Goal: Task Accomplishment & Management: Manage account settings

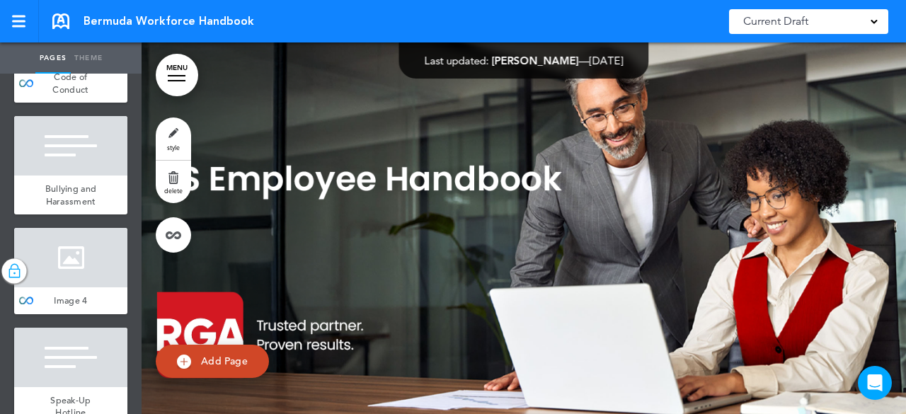
scroll to position [2336, 0]
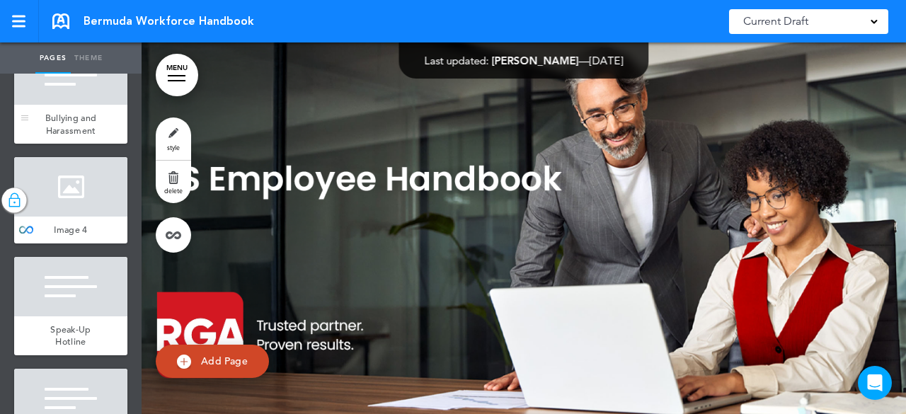
click at [71, 105] on div at bounding box center [70, 74] width 113 height 59
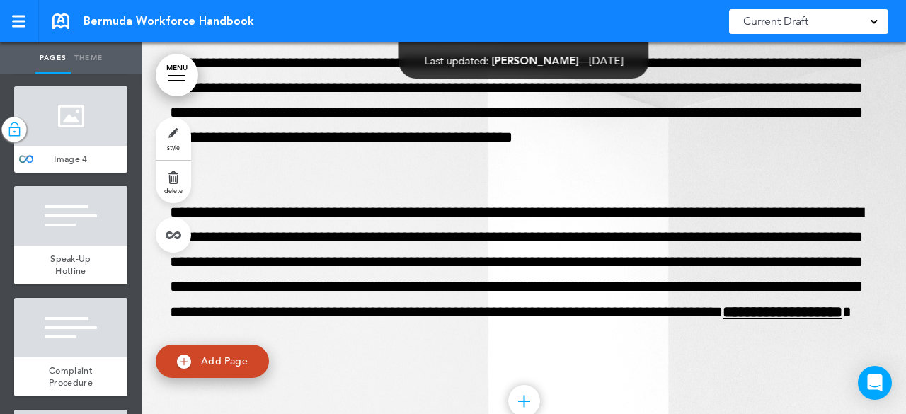
scroll to position [2265, 0]
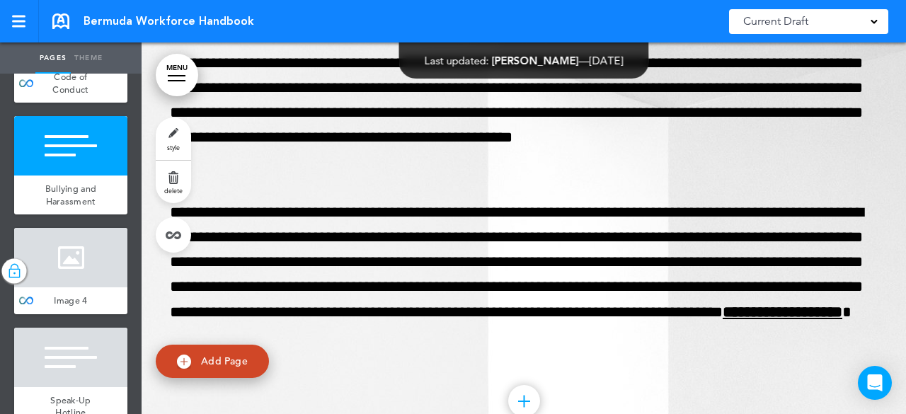
click at [177, 66] on link "MENU" at bounding box center [177, 75] width 42 height 42
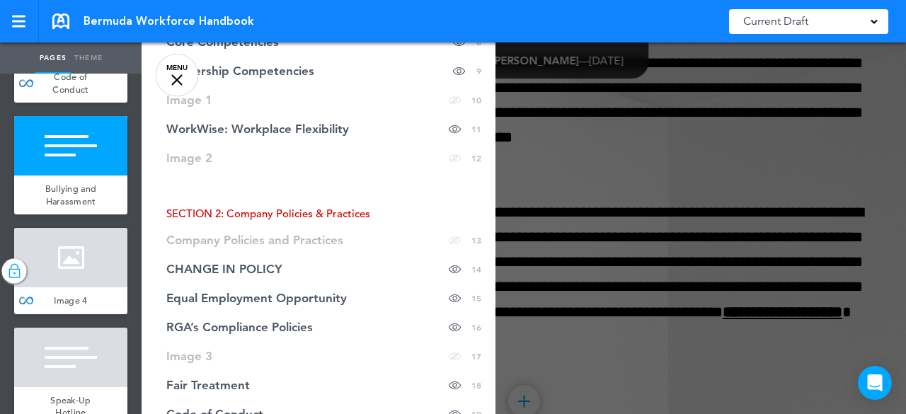
scroll to position [425, 0]
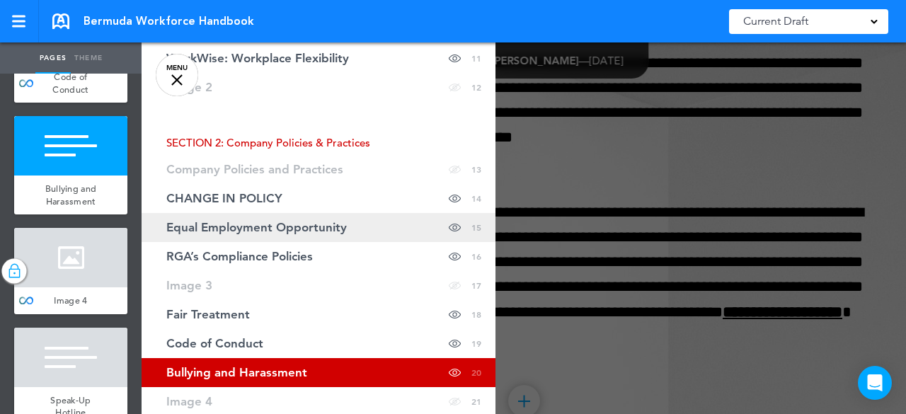
click at [277, 222] on span "Equal Employment Opportunity" at bounding box center [256, 228] width 180 height 12
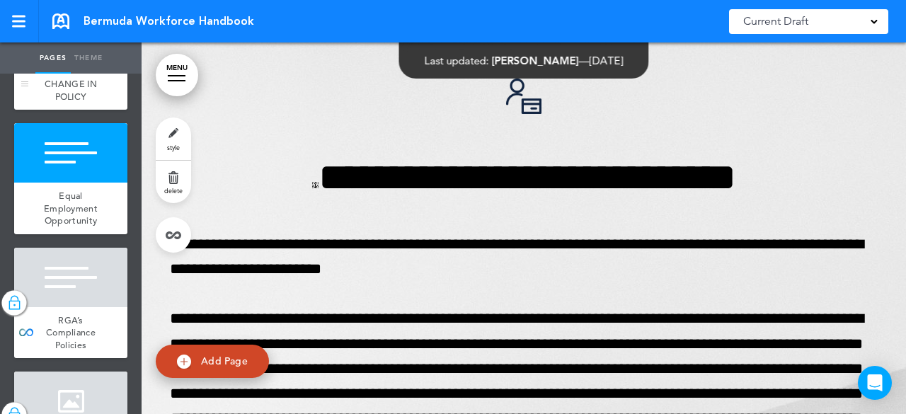
scroll to position [1770, 0]
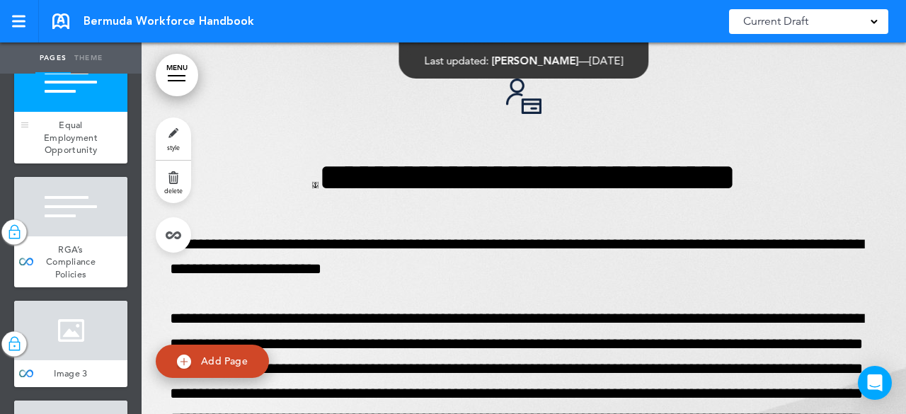
click at [87, 112] on div at bounding box center [70, 81] width 113 height 59
click at [69, 236] on div at bounding box center [70, 206] width 113 height 59
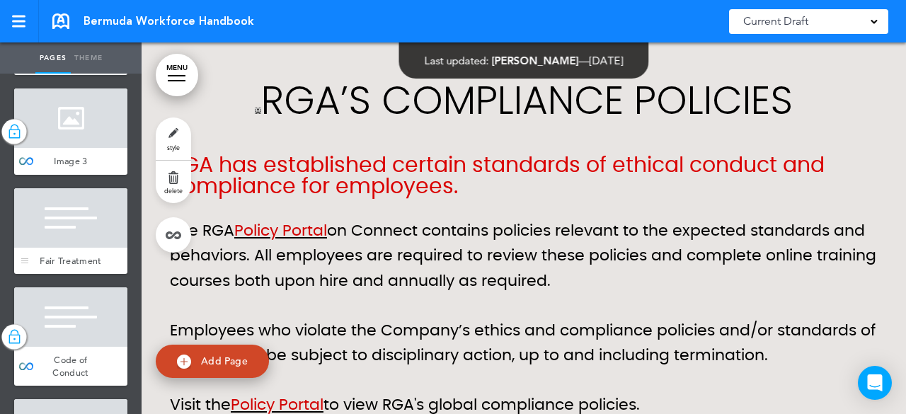
scroll to position [2053, 0]
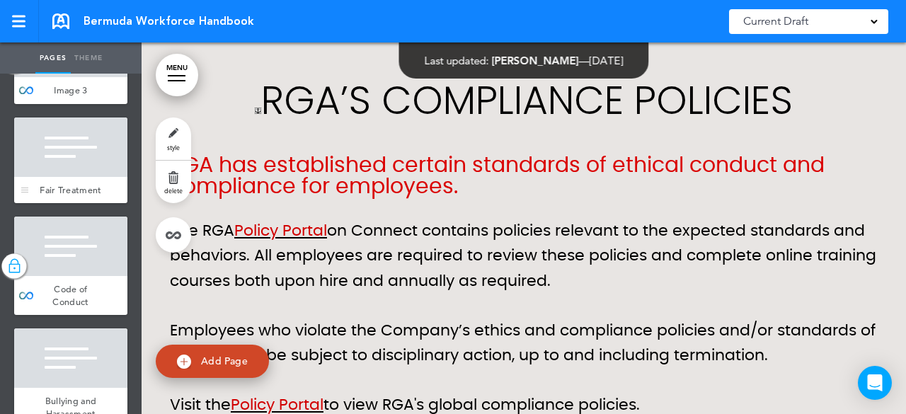
click at [75, 177] on div at bounding box center [70, 147] width 113 height 59
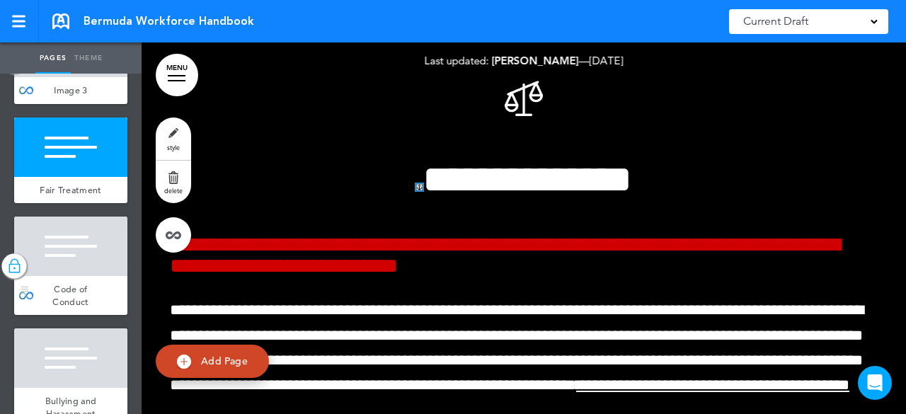
click at [76, 276] on div at bounding box center [70, 246] width 113 height 59
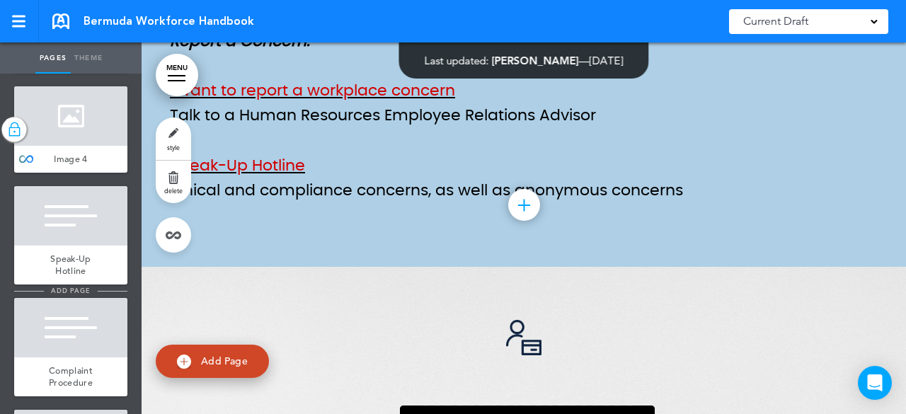
scroll to position [2477, 0]
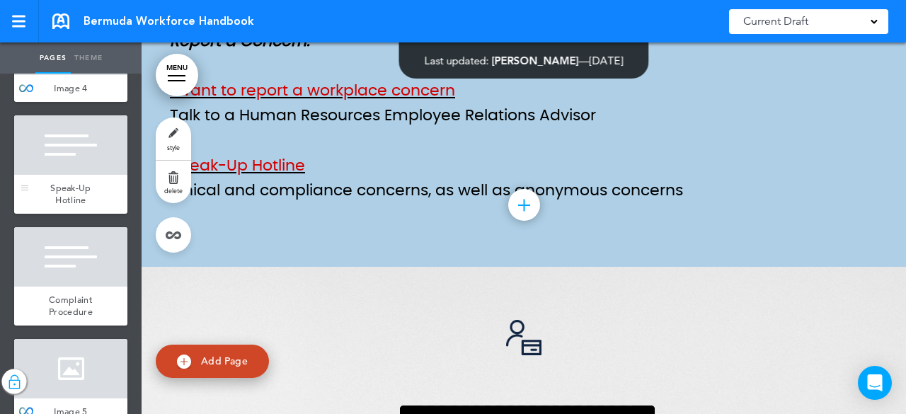
click at [71, 175] on div at bounding box center [70, 144] width 113 height 59
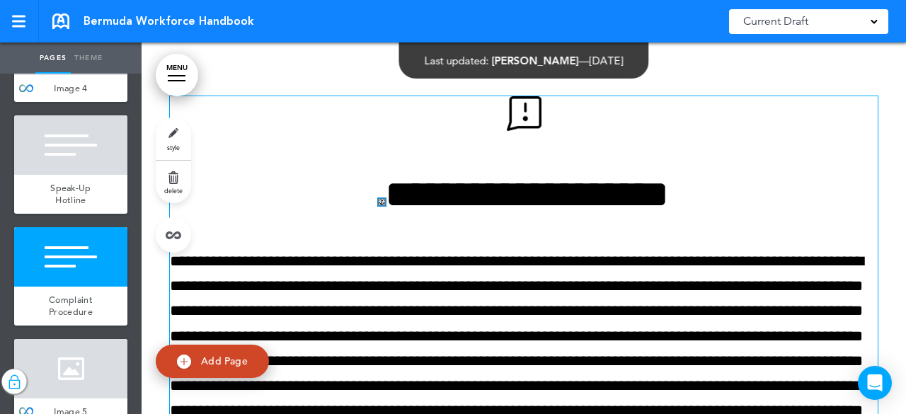
scroll to position [15919, 0]
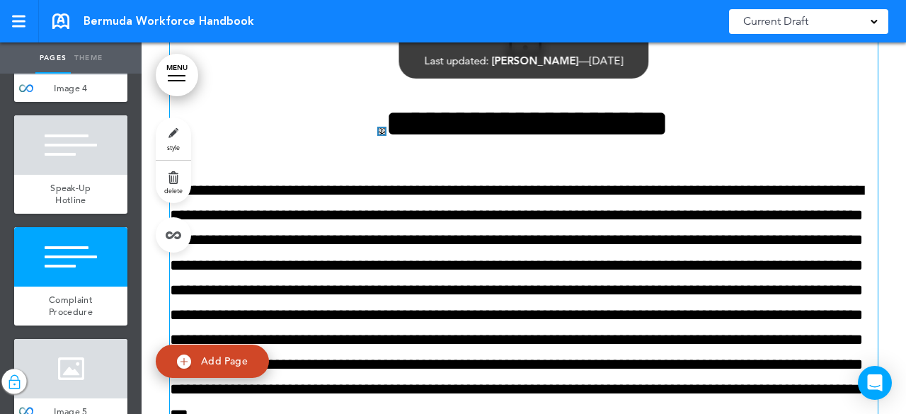
click at [379, 134] on link at bounding box center [382, 131] width 6 height 6
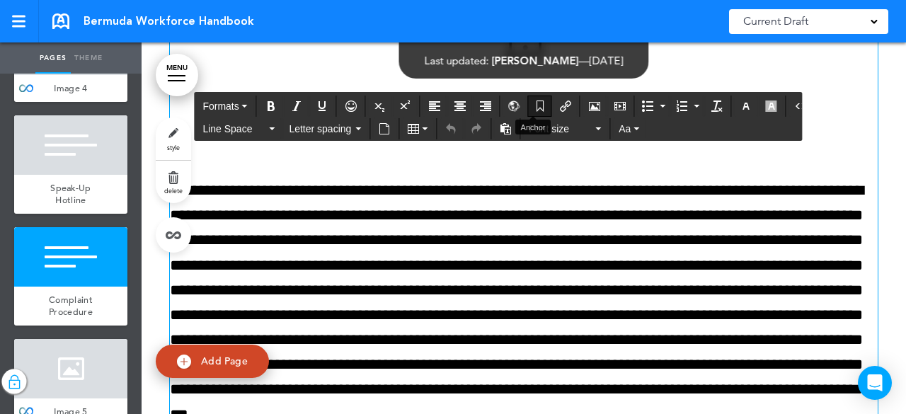
click at [537, 101] on icon "Anchor" at bounding box center [539, 106] width 11 height 11
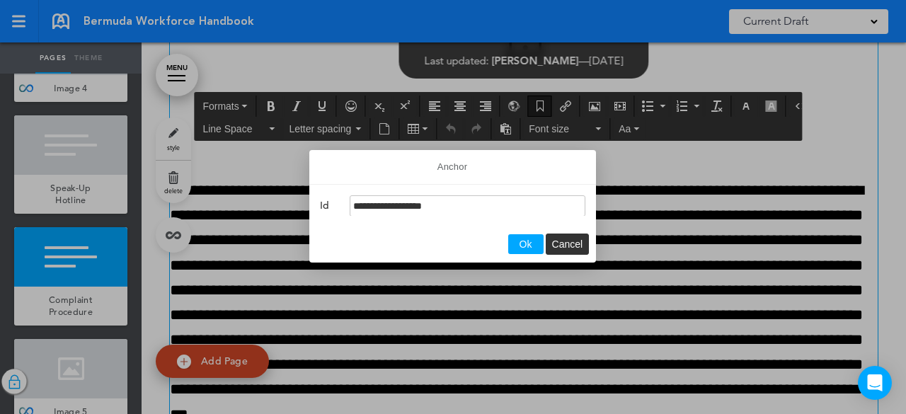
click at [529, 100] on div at bounding box center [453, 207] width 906 height 414
click at [537, 110] on div at bounding box center [453, 207] width 906 height 414
click at [566, 249] on button "Cancel" at bounding box center [567, 244] width 42 height 20
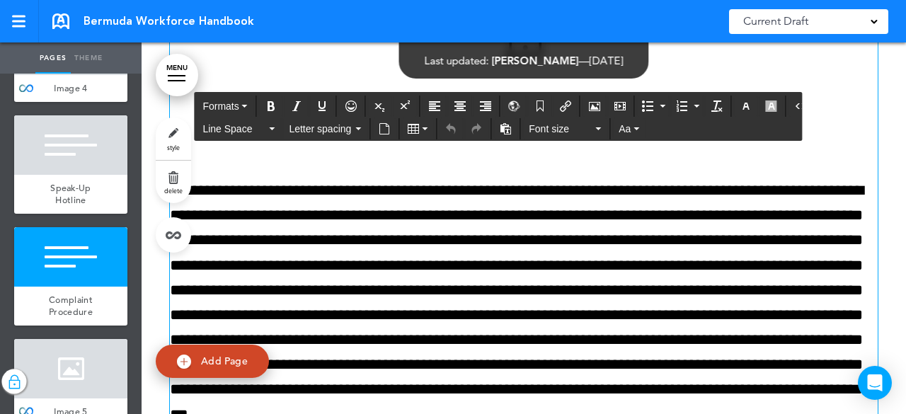
click at [471, 246] on p "**********" at bounding box center [524, 327] width 708 height 299
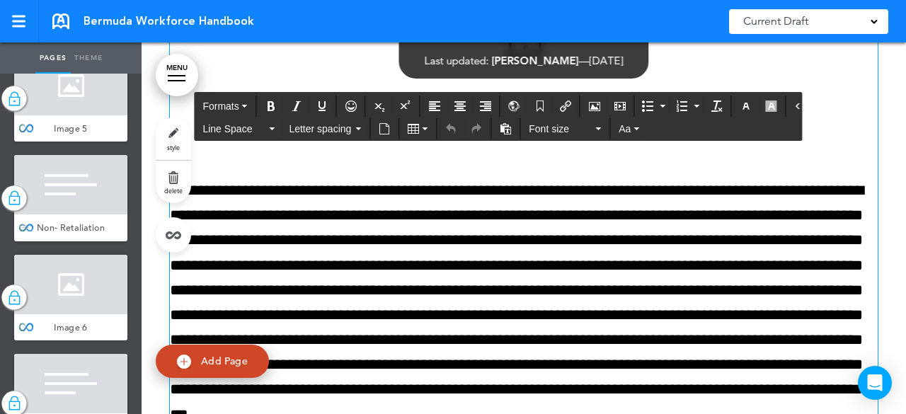
scroll to position [2690, 0]
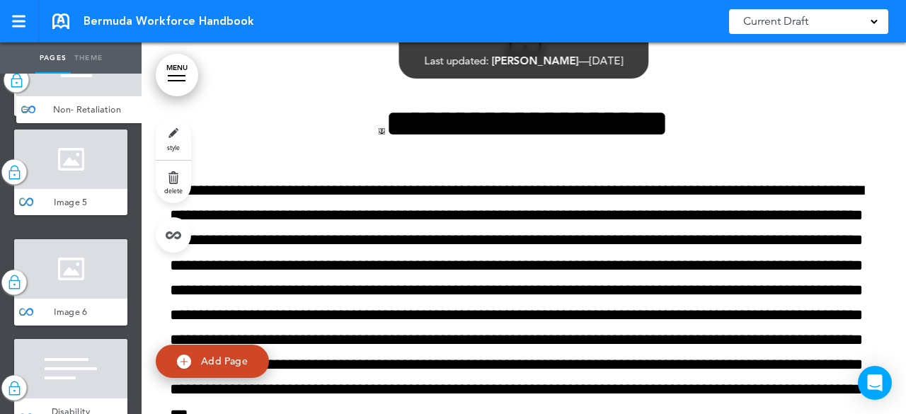
drag, startPoint x: 29, startPoint y: 385, endPoint x: 31, endPoint y: 122, distance: 262.6
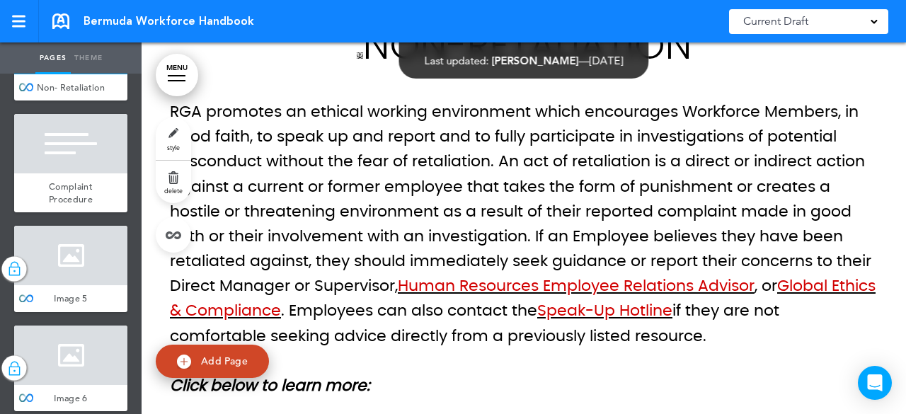
click at [176, 81] on link "MENU" at bounding box center [177, 75] width 42 height 42
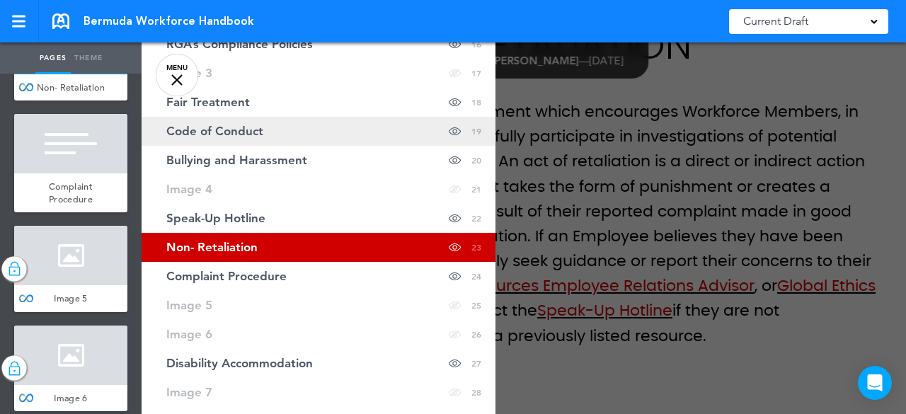
scroll to position [708, 0]
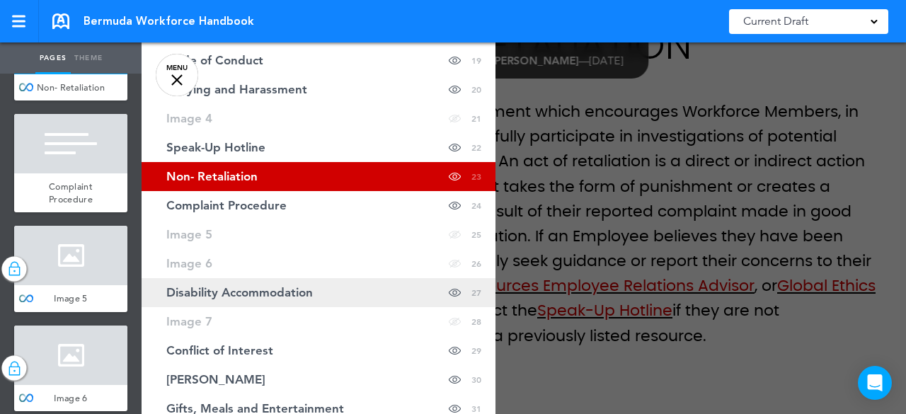
click at [255, 292] on span "Disability Accommodation" at bounding box center [239, 293] width 147 height 12
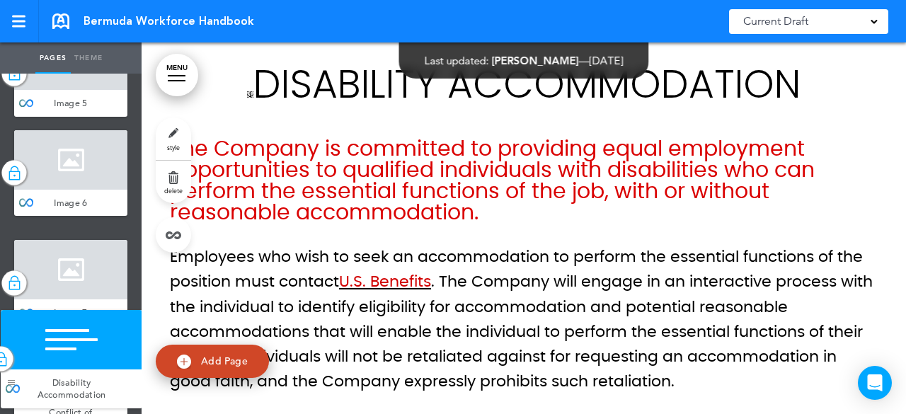
scroll to position [2942, 0]
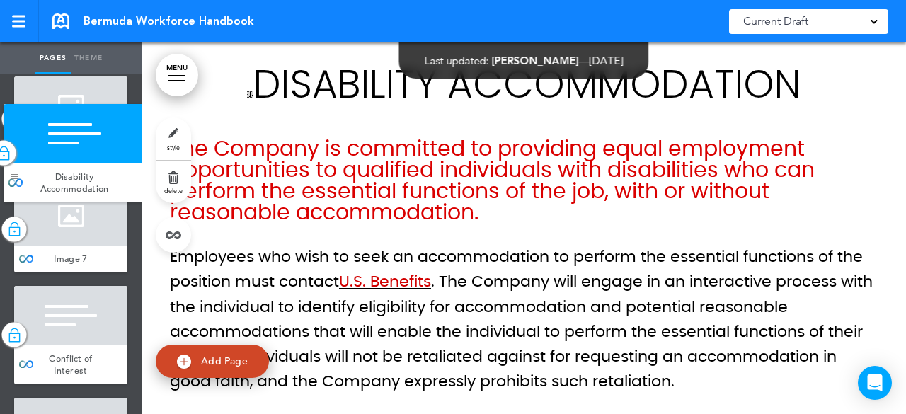
drag, startPoint x: 26, startPoint y: 389, endPoint x: 16, endPoint y: 195, distance: 194.9
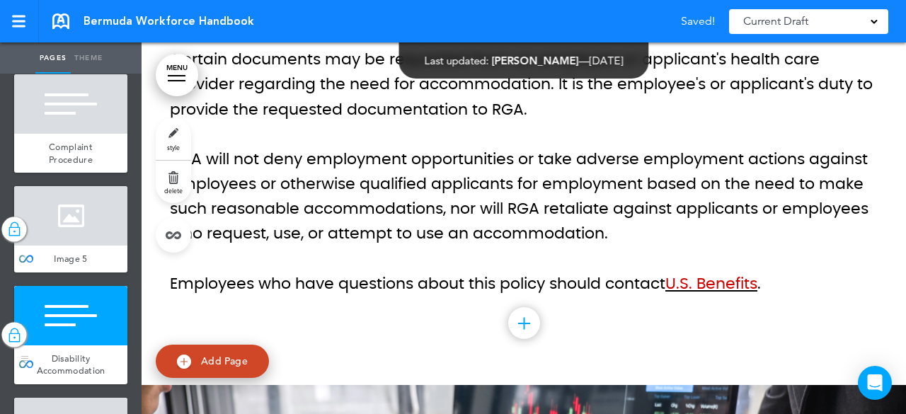
scroll to position [2659, 0]
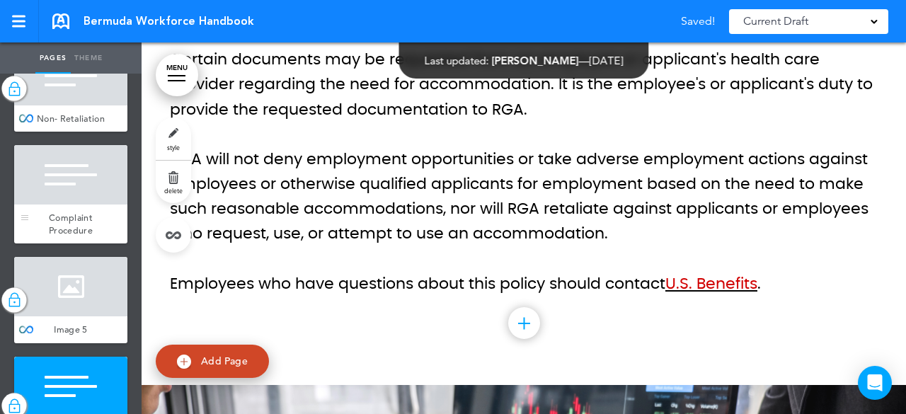
click at [57, 205] on div at bounding box center [70, 174] width 113 height 59
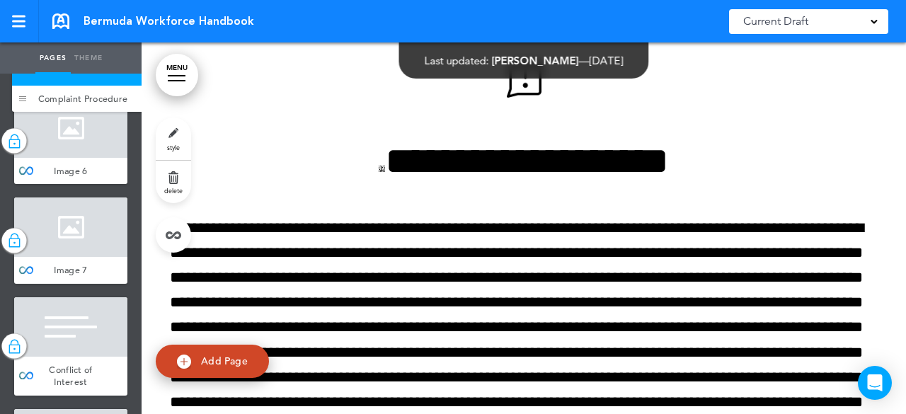
scroll to position [2928, 0]
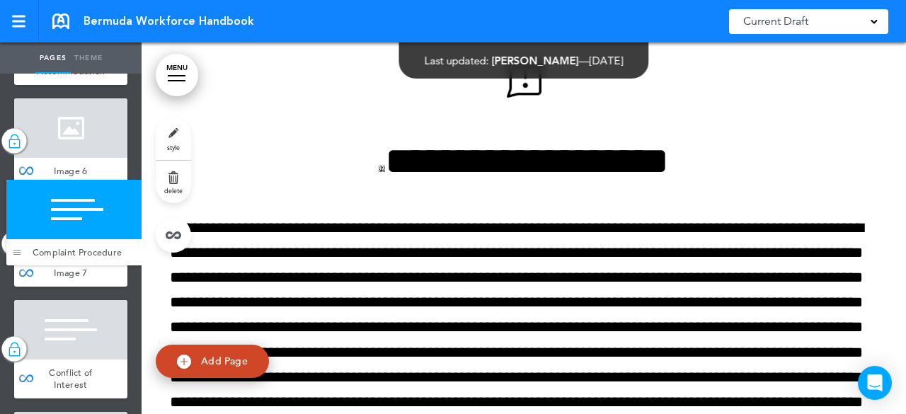
drag, startPoint x: 27, startPoint y: 309, endPoint x: 19, endPoint y: 258, distance: 52.3
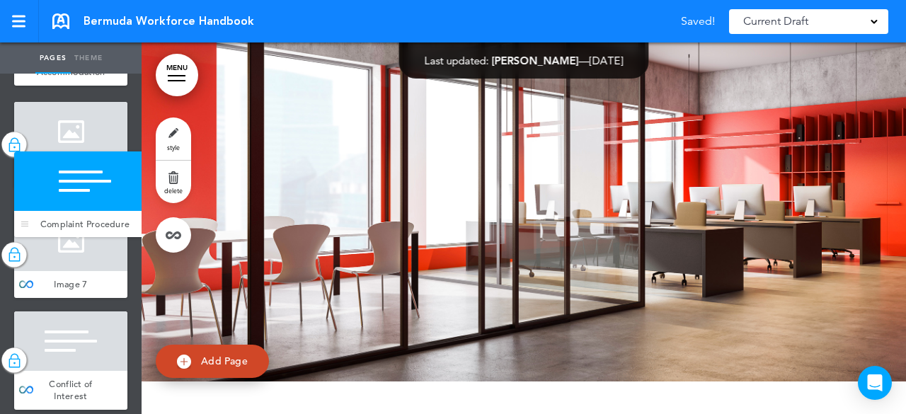
drag, startPoint x: 30, startPoint y: 384, endPoint x: 30, endPoint y: 239, distance: 144.4
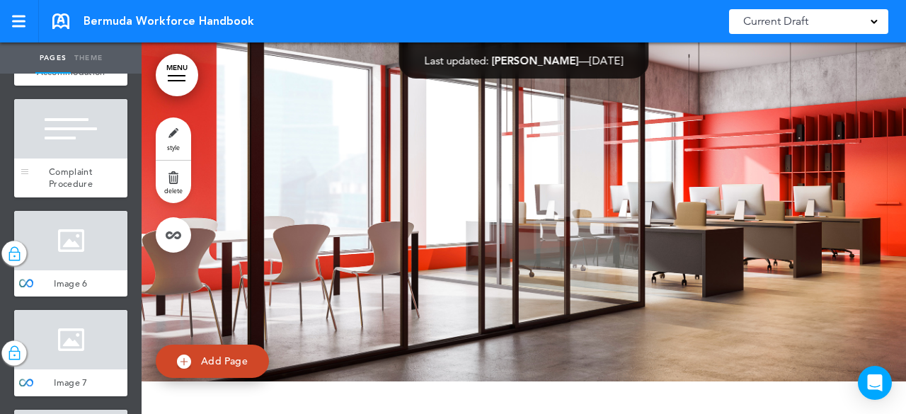
click at [115, 159] on div at bounding box center [70, 128] width 113 height 59
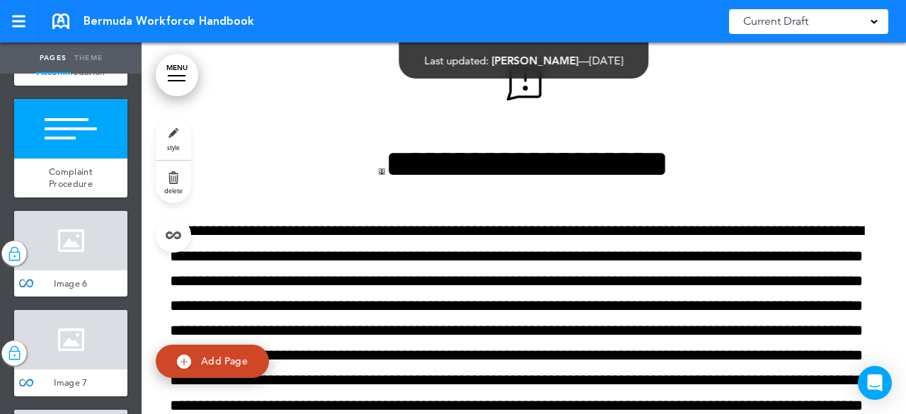
scroll to position [17836, 0]
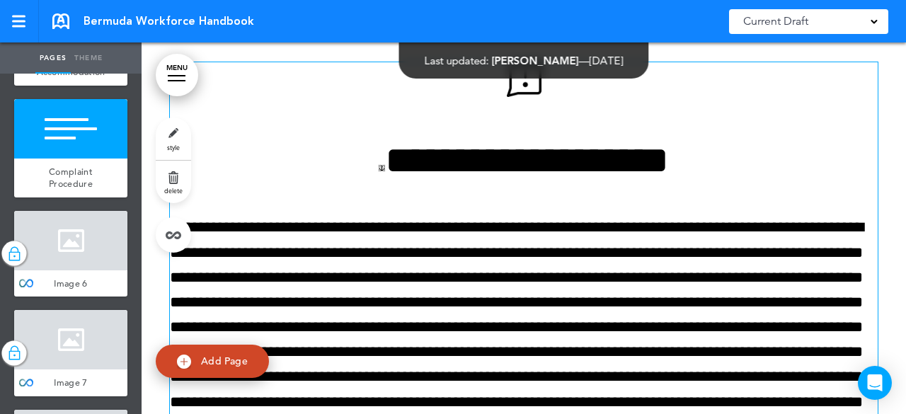
click at [302, 180] on h1 "**********" at bounding box center [524, 160] width 708 height 39
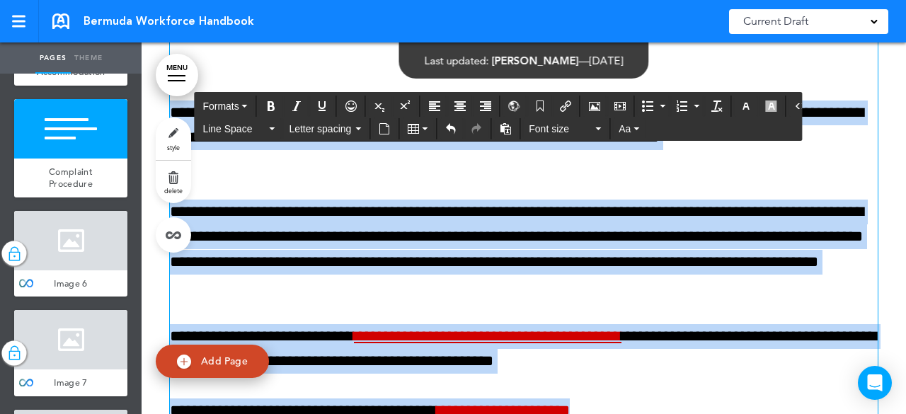
scroll to position [18560, 0]
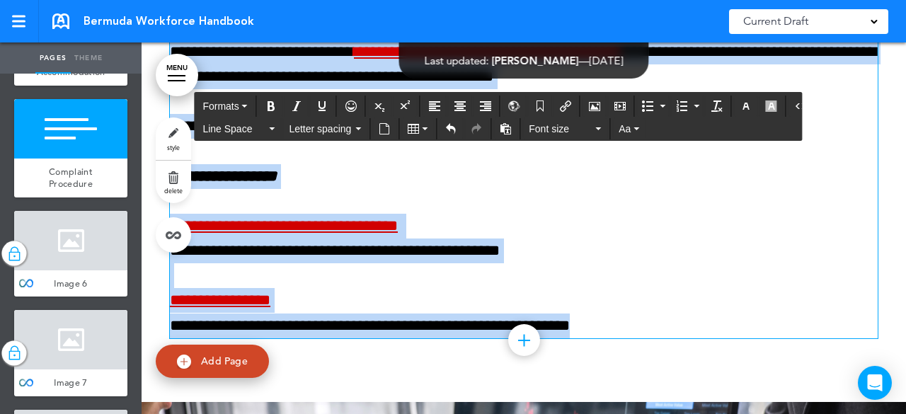
drag, startPoint x: 302, startPoint y: 201, endPoint x: 715, endPoint y: 360, distance: 442.1
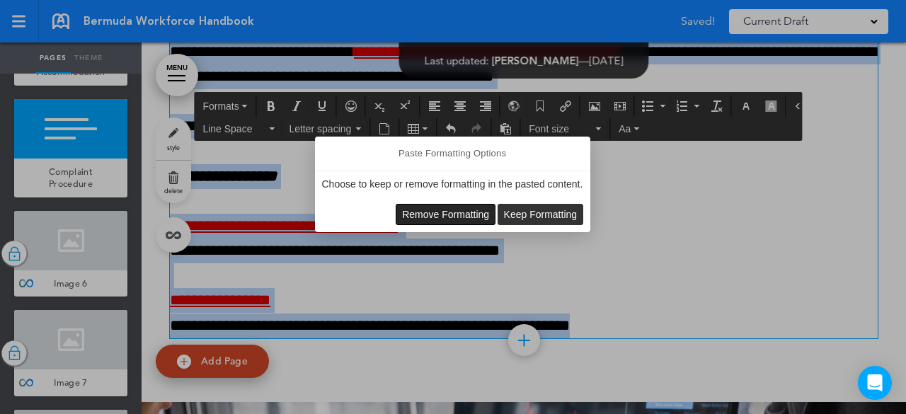
click at [423, 217] on span "Remove Formatting" at bounding box center [445, 214] width 87 height 11
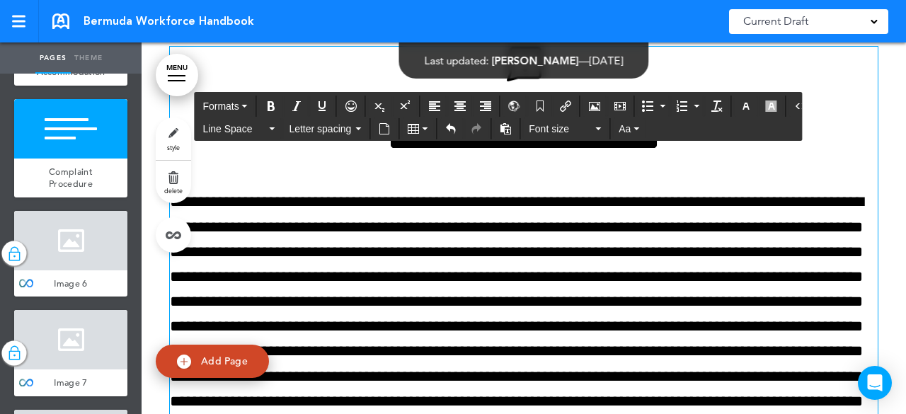
scroll to position [17922, 0]
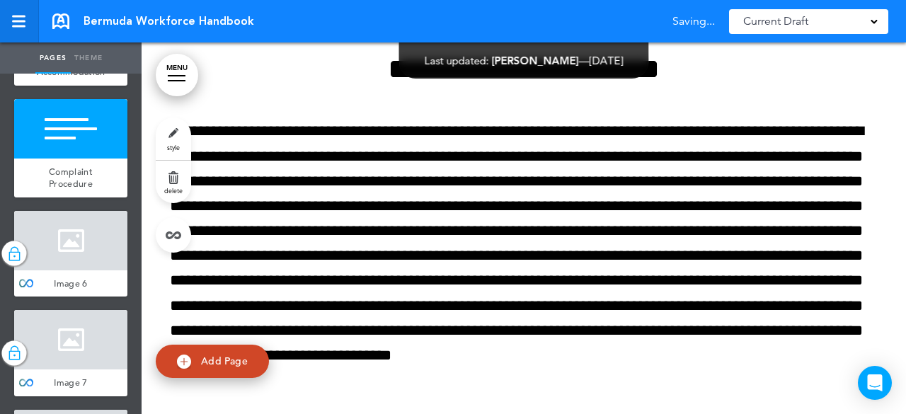
click at [18, 28] on link at bounding box center [19, 21] width 39 height 42
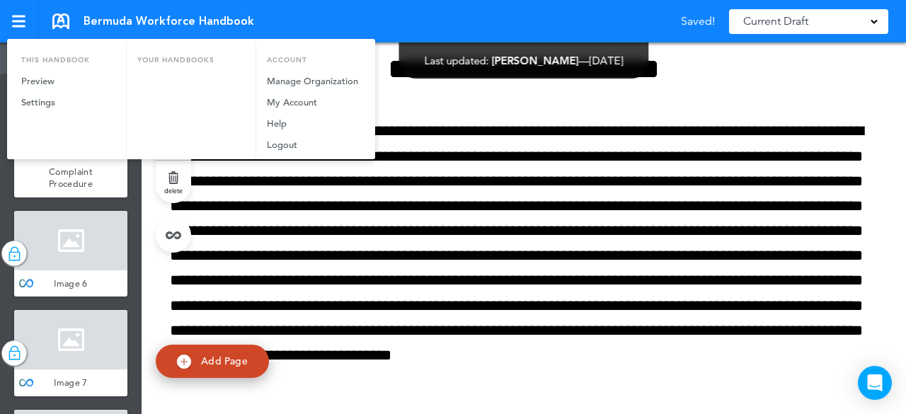
click at [18, 28] on div at bounding box center [453, 207] width 906 height 414
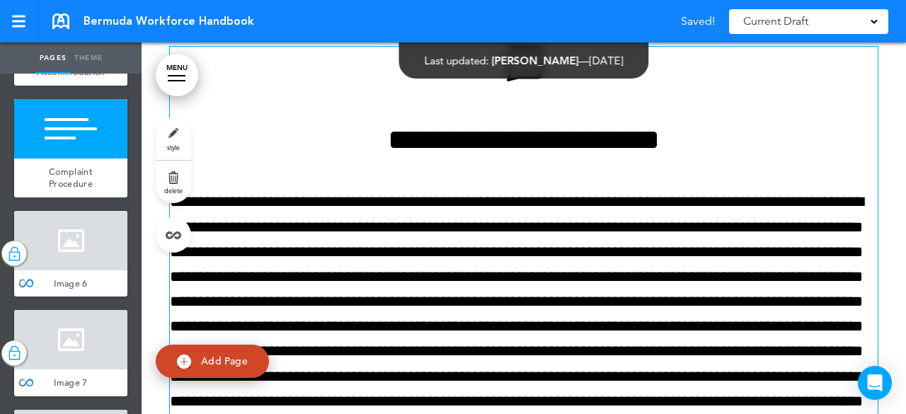
scroll to position [17781, 0]
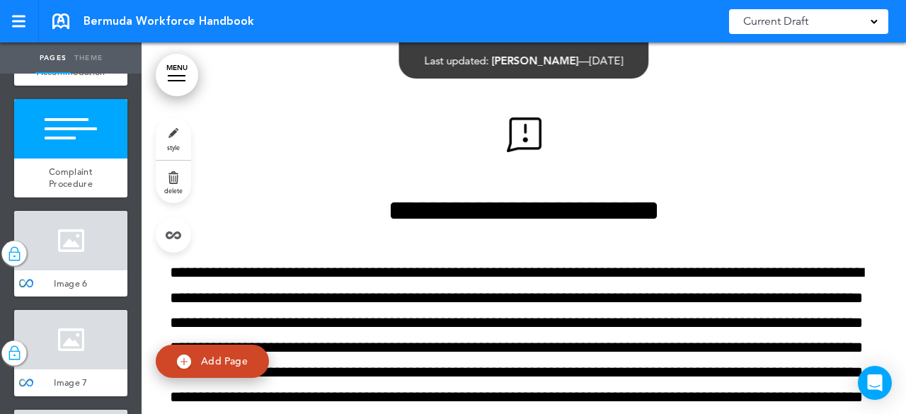
click at [3, 62] on ul "Pages Theme" at bounding box center [71, 57] width 142 height 31
drag, startPoint x: 85, startPoint y: 60, endPoint x: 74, endPoint y: 62, distance: 10.7
click at [85, 60] on link "Theme" at bounding box center [88, 57] width 35 height 31
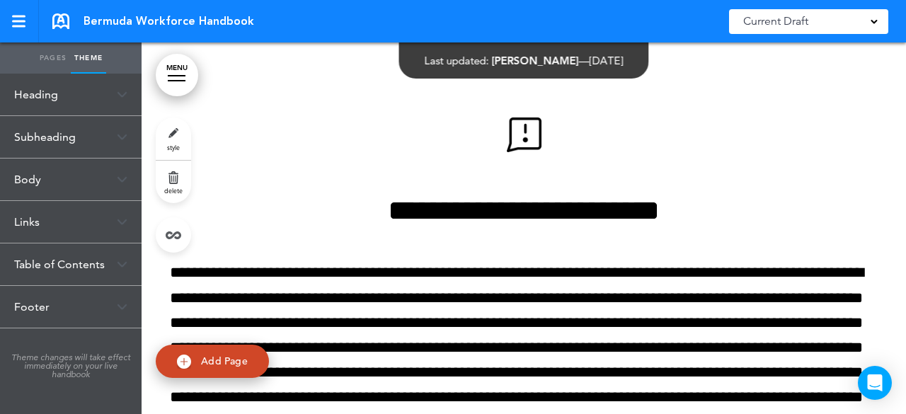
click at [42, 60] on link "Pages" at bounding box center [52, 57] width 35 height 31
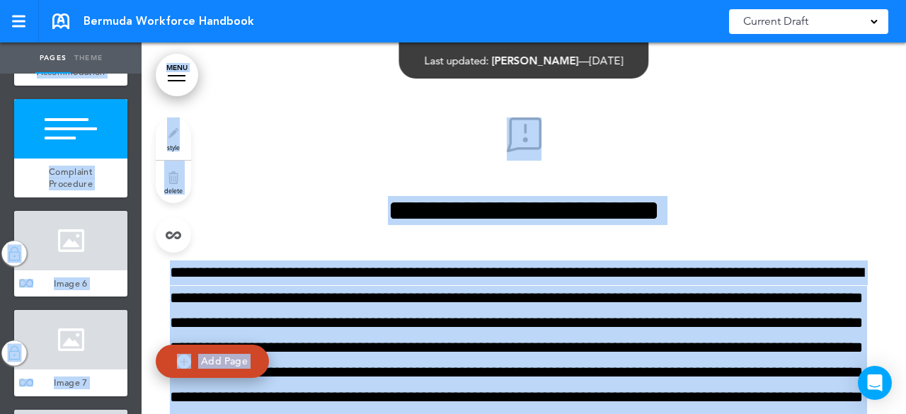
drag, startPoint x: 151, startPoint y: 106, endPoint x: 0, endPoint y: 106, distance: 151.5
click at [0, 106] on div "Pages Theme add page RGA Global Reinsurance Compnay (RGA Global) add page SECTI…" at bounding box center [453, 207] width 906 height 414
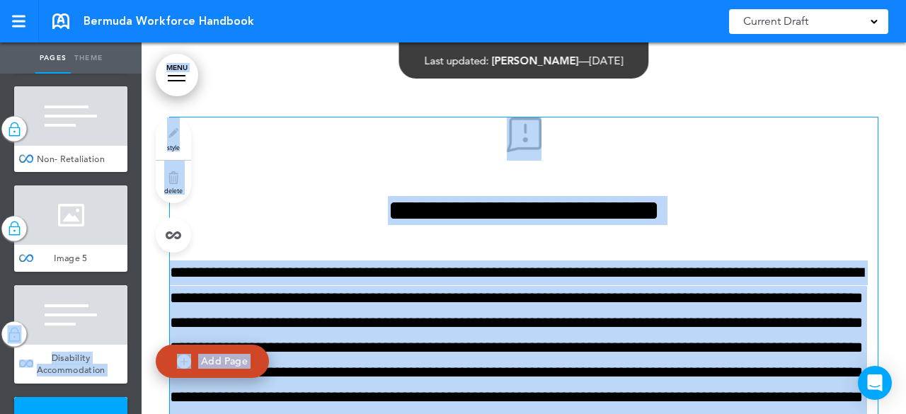
click at [396, 161] on h1 at bounding box center [524, 139] width 708 height 43
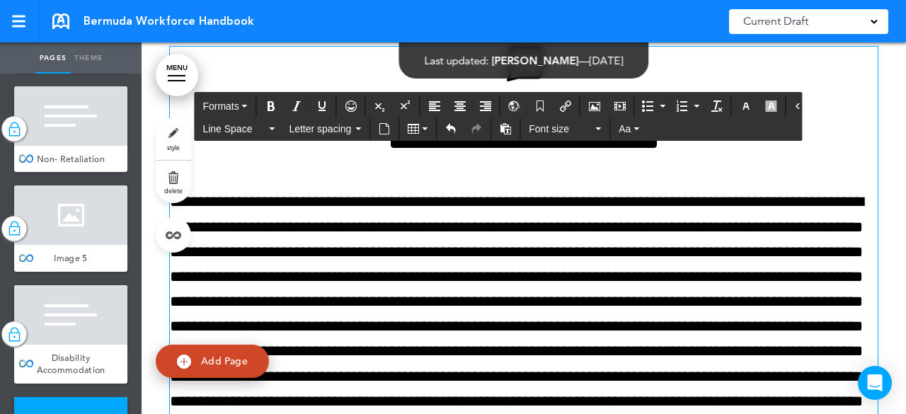
scroll to position [17922, 0]
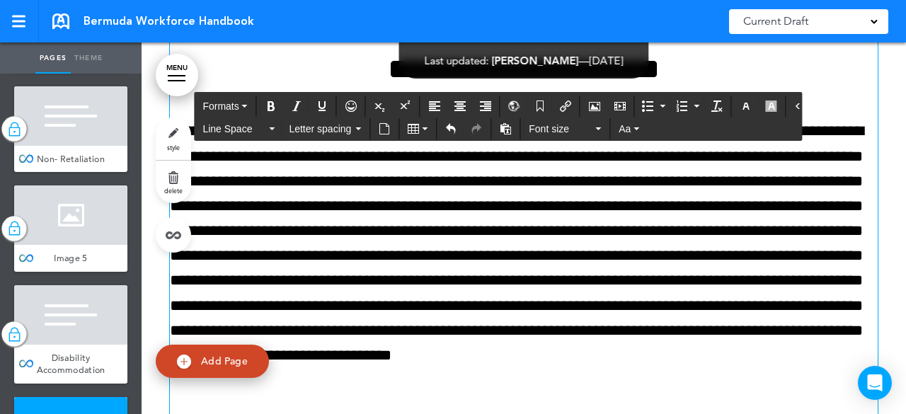
click at [818, 84] on h2 "**********" at bounding box center [524, 69] width 708 height 29
click at [783, 94] on div "Formats" at bounding box center [498, 105] width 607 height 23
click at [770, 103] on button "button" at bounding box center [771, 106] width 23 height 20
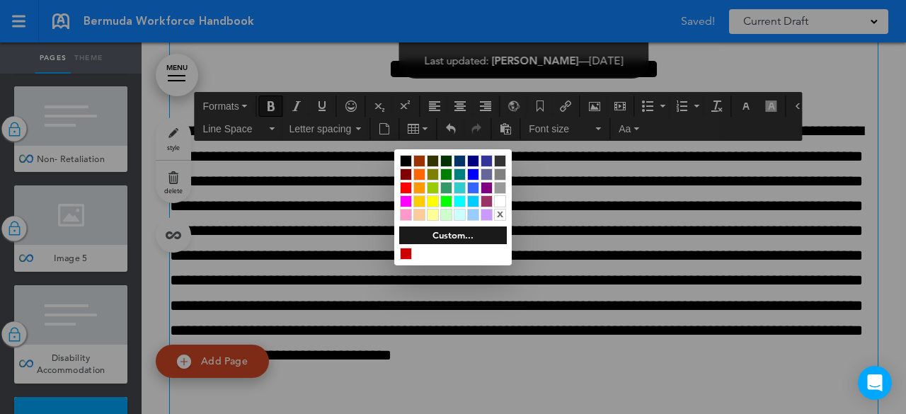
click at [815, 98] on div at bounding box center [453, 207] width 906 height 414
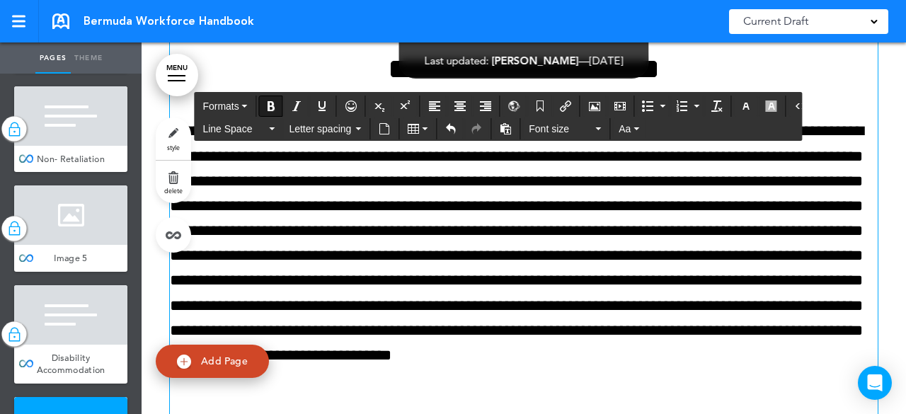
click at [815, 98] on body "Checking url availability Make this page common so it is available in other han…" at bounding box center [453, 207] width 906 height 414
click at [818, 166] on p at bounding box center [524, 268] width 708 height 299
click at [807, 280] on p at bounding box center [524, 268] width 708 height 299
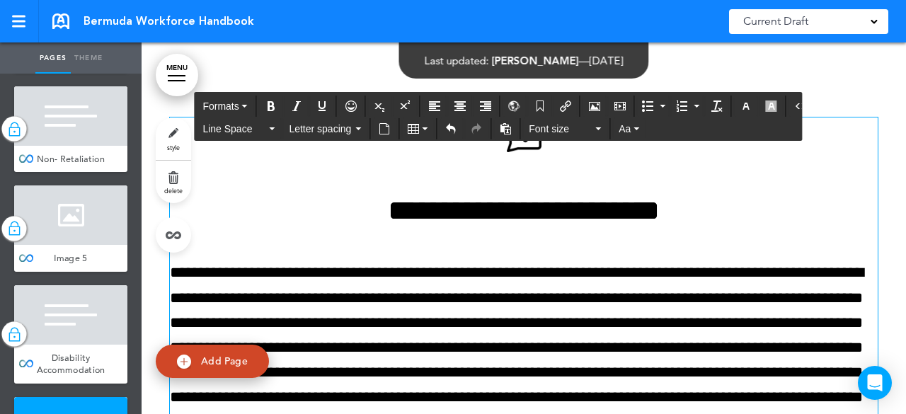
scroll to position [17710, 0]
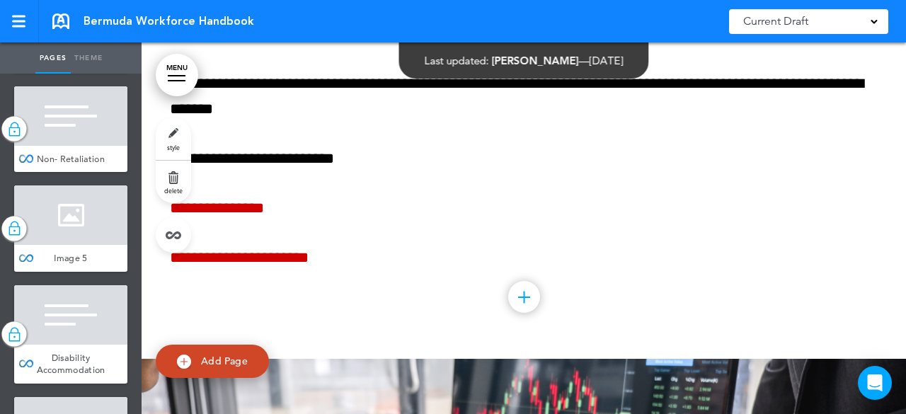
scroll to position [18489, 0]
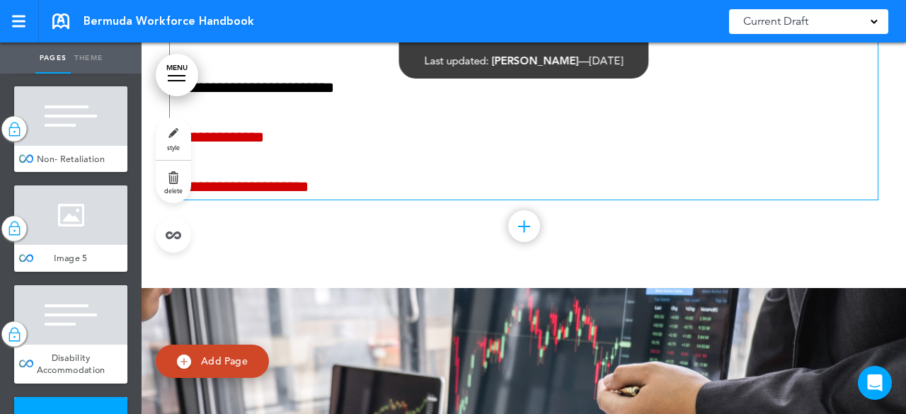
click at [264, 145] on link "**********" at bounding box center [217, 138] width 94 height 16
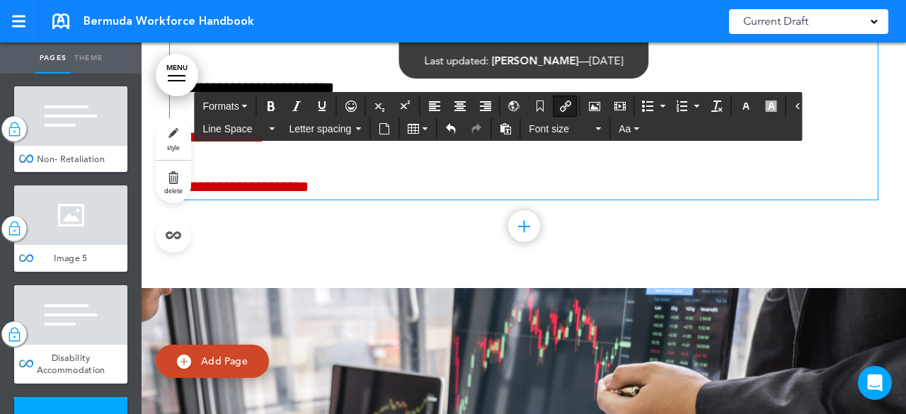
click at [264, 145] on link "**********" at bounding box center [217, 138] width 94 height 16
click at [343, 150] on p "**********" at bounding box center [524, 137] width 708 height 25
click at [297, 195] on link "**********" at bounding box center [239, 187] width 139 height 16
click at [407, 200] on p "**********" at bounding box center [524, 187] width 708 height 25
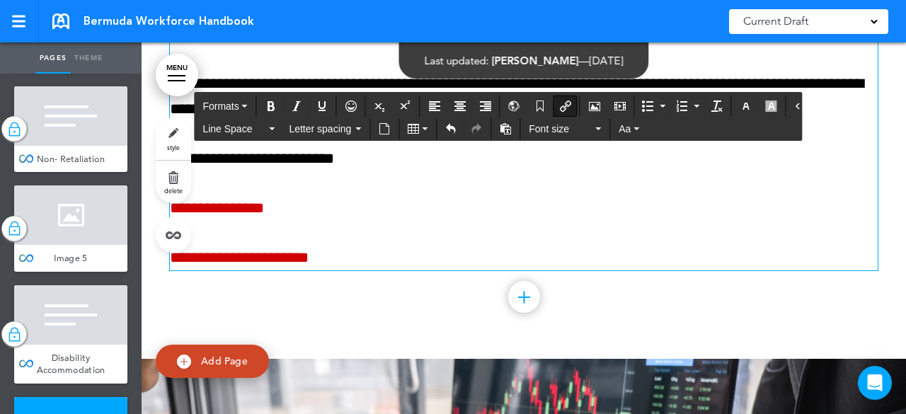
scroll to position [18347, 0]
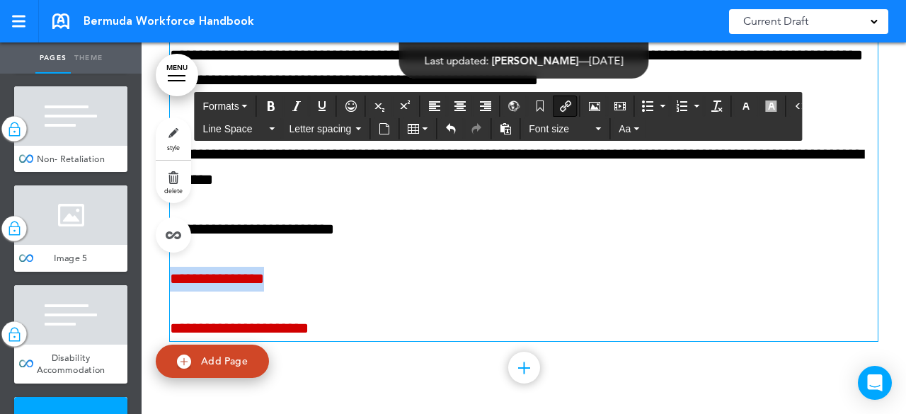
drag, startPoint x: 306, startPoint y: 309, endPoint x: 166, endPoint y: 307, distance: 140.2
click at [170, 292] on p "**********" at bounding box center [524, 279] width 708 height 25
click at [560, 103] on icon "Insert/edit airmason link" at bounding box center [565, 106] width 11 height 11
type input "**********"
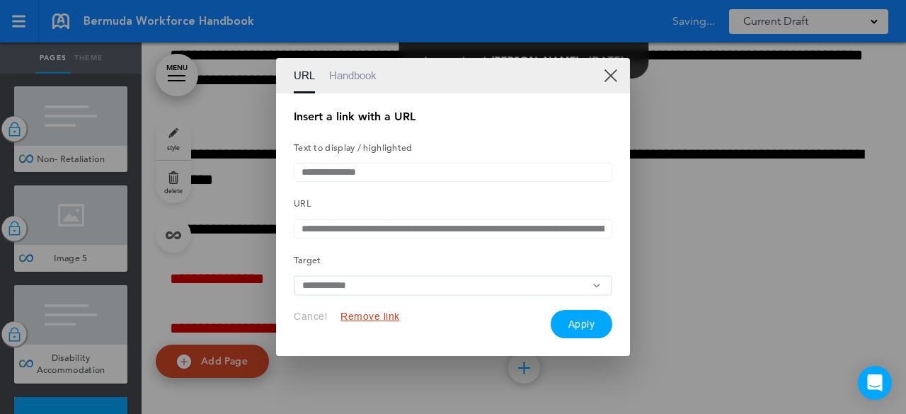
click at [592, 230] on input "**********" at bounding box center [453, 228] width 319 height 19
click at [307, 229] on input "**********" at bounding box center [453, 228] width 319 height 19
click at [304, 229] on input "**********" at bounding box center [453, 228] width 319 height 19
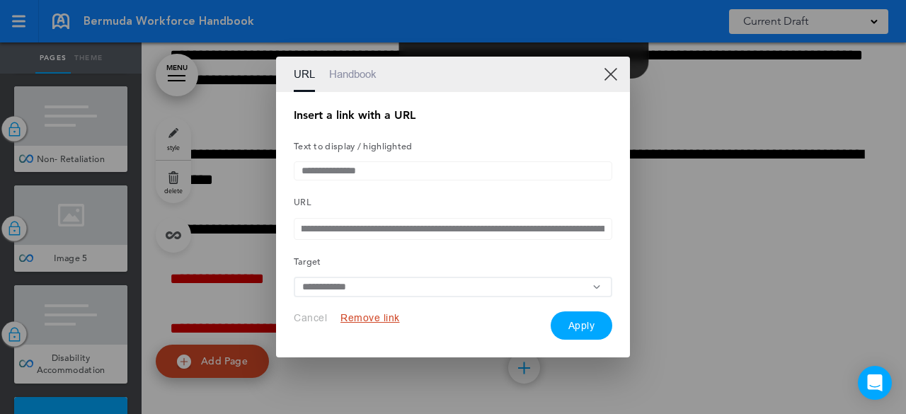
scroll to position [0, 733]
drag, startPoint x: 390, startPoint y: 230, endPoint x: 644, endPoint y: 244, distance: 254.5
click at [644, 244] on div "**********" at bounding box center [453, 207] width 906 height 414
click at [481, 162] on input "**********" at bounding box center [453, 170] width 319 height 19
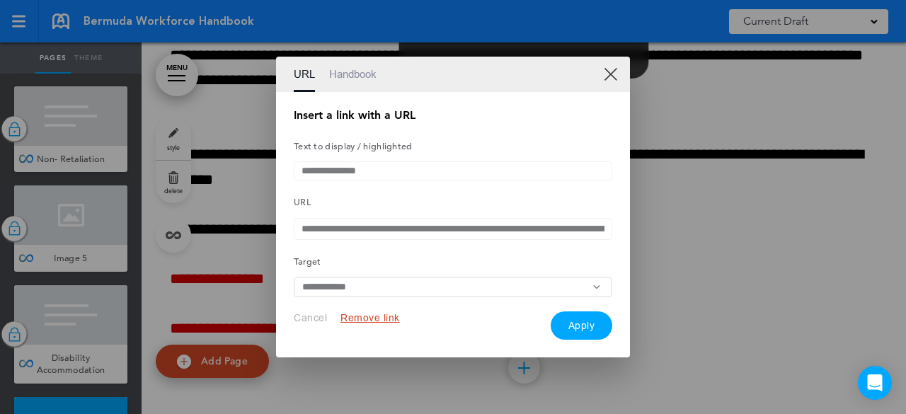
click at [391, 150] on h5 "Text to display / highlighted" at bounding box center [453, 145] width 319 height 20
drag, startPoint x: 355, startPoint y: 147, endPoint x: 310, endPoint y: 144, distance: 44.7
click at [353, 147] on h5 "Text to display / highlighted" at bounding box center [453, 145] width 319 height 20
click at [342, 70] on link "Handbook" at bounding box center [352, 74] width 47 height 35
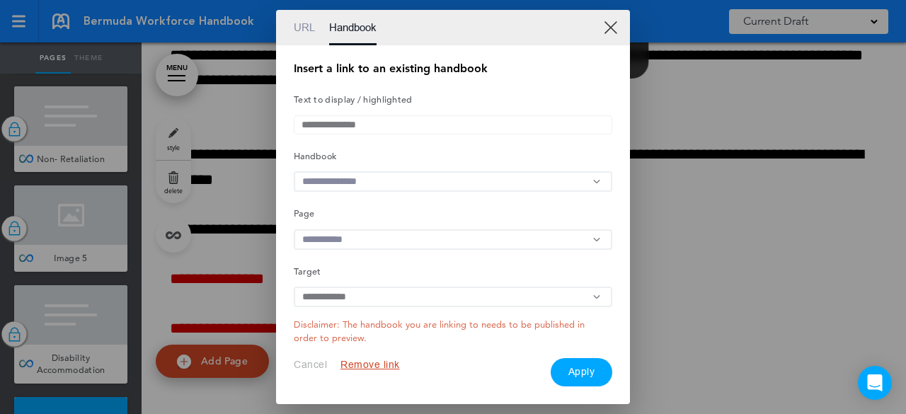
click at [297, 32] on link "URL" at bounding box center [304, 27] width 21 height 35
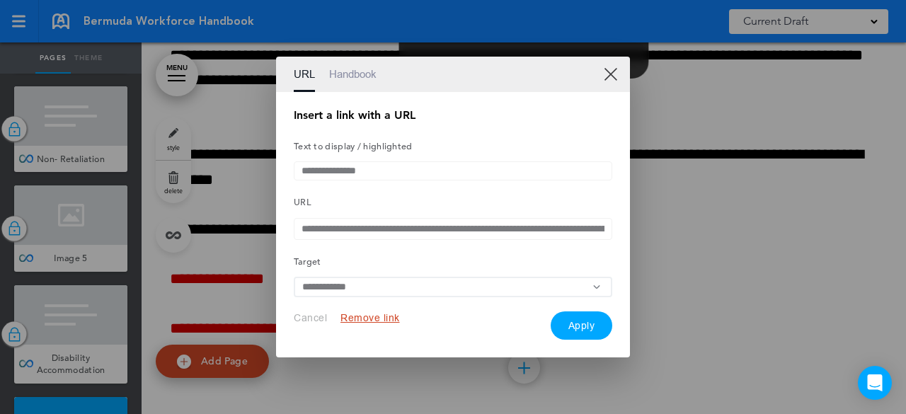
click at [601, 68] on div "URL Handbook" at bounding box center [453, 74] width 354 height 35
click at [607, 74] on link "XX" at bounding box center [610, 73] width 13 height 13
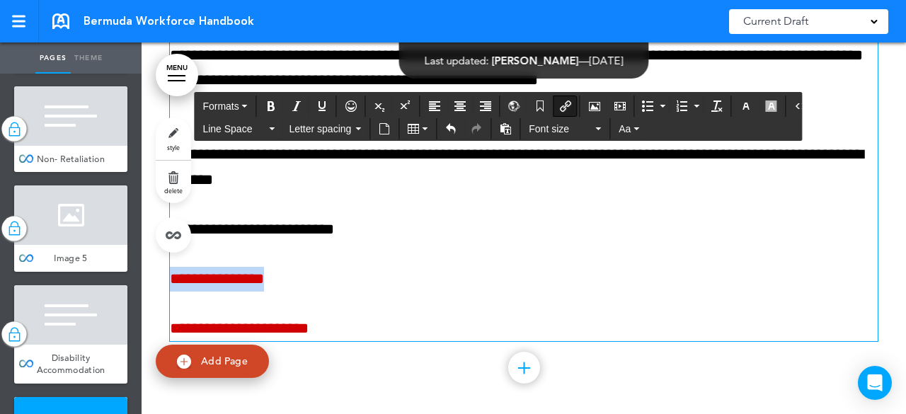
drag, startPoint x: 302, startPoint y: 308, endPoint x: 164, endPoint y: 311, distance: 137.3
click at [170, 292] on p "**********" at bounding box center [524, 279] width 708 height 25
click at [558, 98] on button "Insert/edit airmason link" at bounding box center [565, 106] width 23 height 20
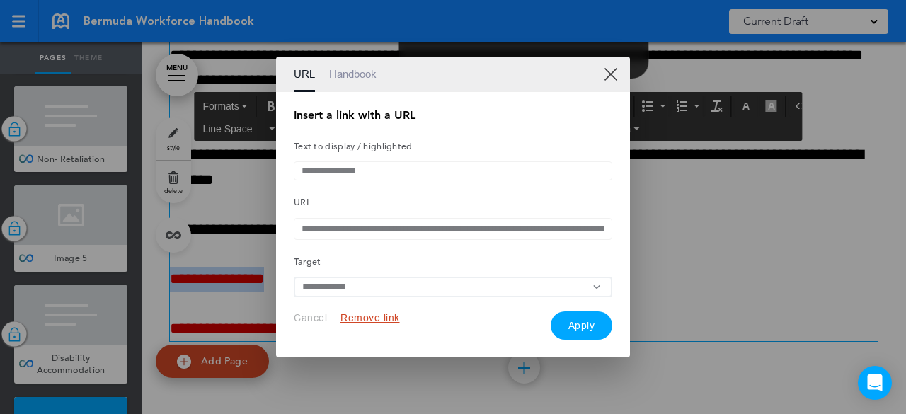
click at [565, 323] on button "Apply" at bounding box center [582, 325] width 62 height 28
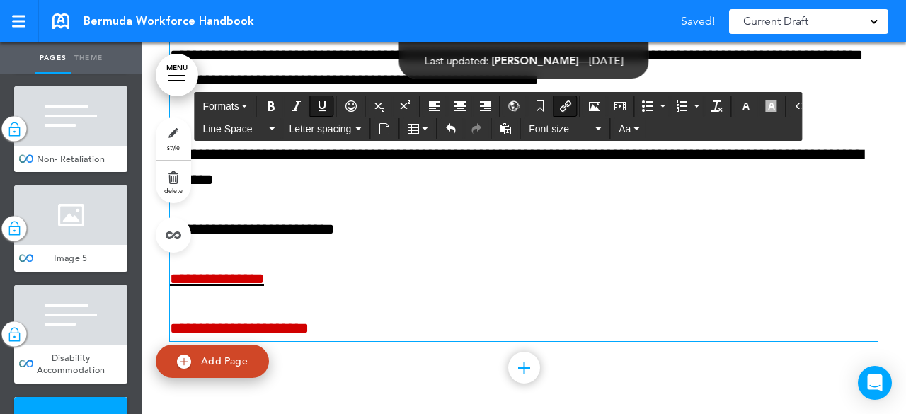
click at [372, 292] on p "**********" at bounding box center [524, 279] width 708 height 25
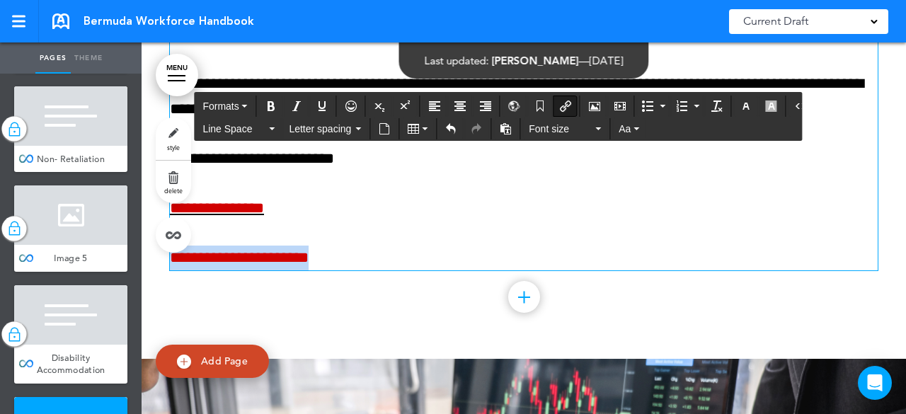
drag, startPoint x: 339, startPoint y: 294, endPoint x: 264, endPoint y: 208, distance: 113.9
click at [560, 108] on icon "Insert/edit airmason link" at bounding box center [565, 106] width 11 height 11
type input "**********"
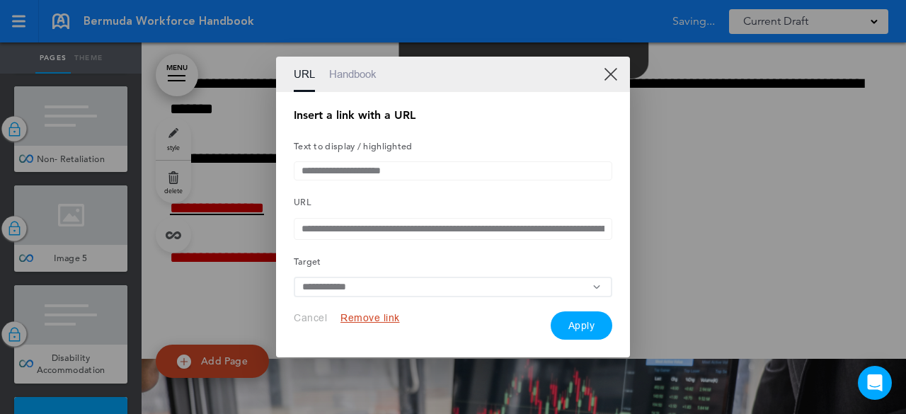
click at [405, 287] on input "**********" at bounding box center [453, 287] width 319 height 21
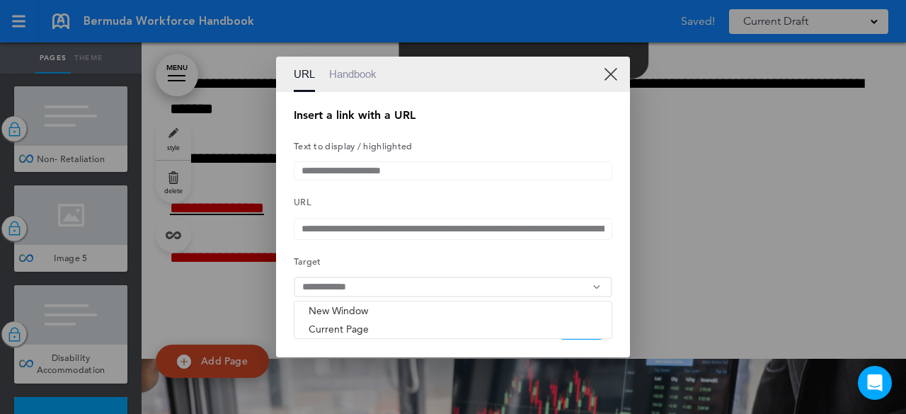
click at [571, 240] on div "**********" at bounding box center [453, 225] width 319 height 231
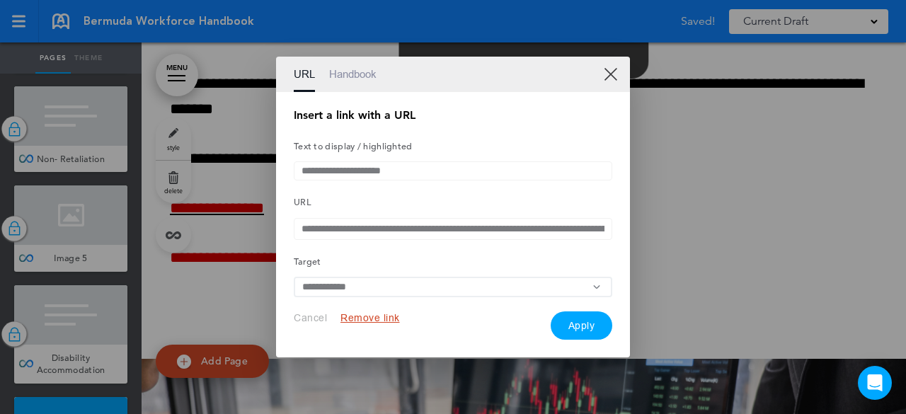
click at [587, 322] on button "Apply" at bounding box center [582, 325] width 62 height 28
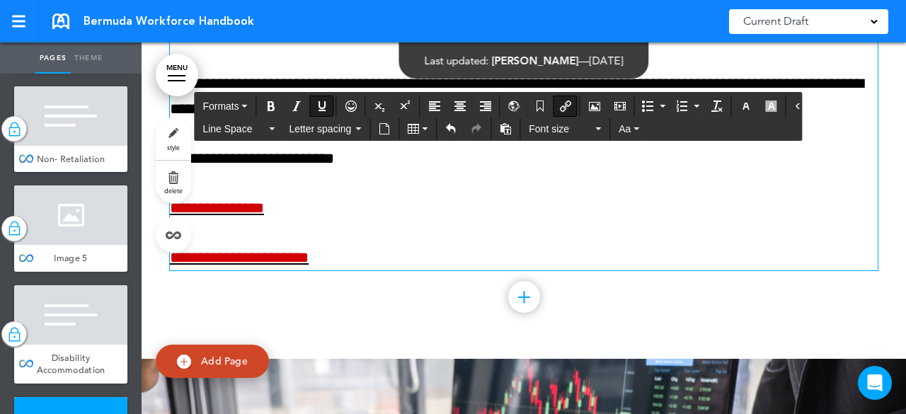
click at [264, 216] on link "**********" at bounding box center [217, 208] width 94 height 16
click at [430, 221] on p "**********" at bounding box center [524, 208] width 708 height 25
click at [259, 265] on link "**********" at bounding box center [239, 258] width 139 height 16
click at [292, 265] on link "**********" at bounding box center [239, 258] width 139 height 16
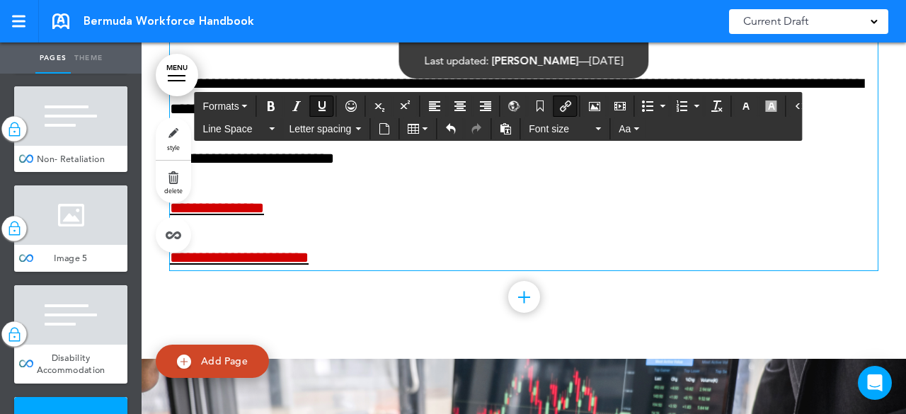
click at [293, 265] on link "**********" at bounding box center [239, 258] width 139 height 16
click at [396, 270] on p "**********" at bounding box center [524, 258] width 708 height 25
click at [297, 265] on link "**********" at bounding box center [239, 258] width 139 height 16
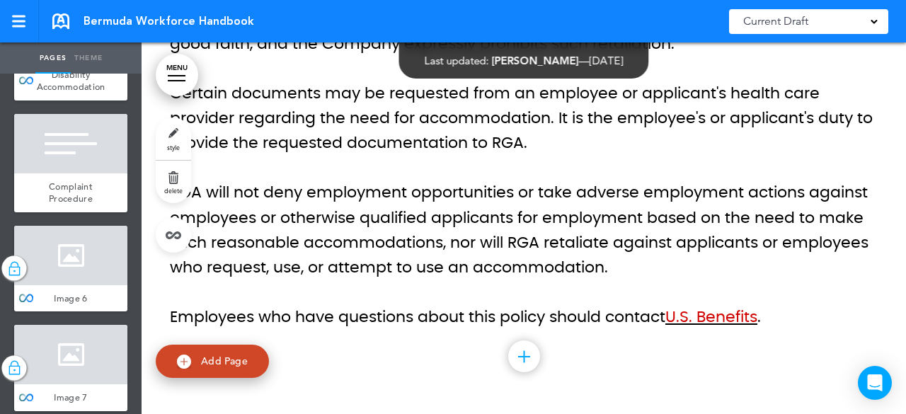
scroll to position [17569, 0]
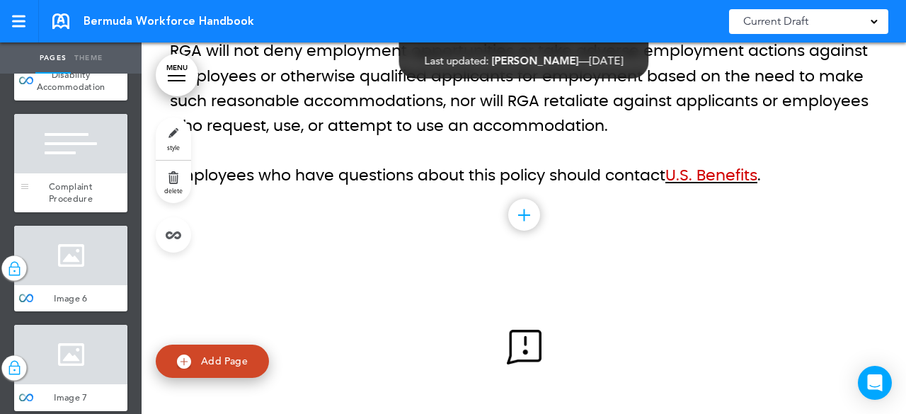
click at [81, 205] on span "Complaint Procedure" at bounding box center [71, 192] width 44 height 25
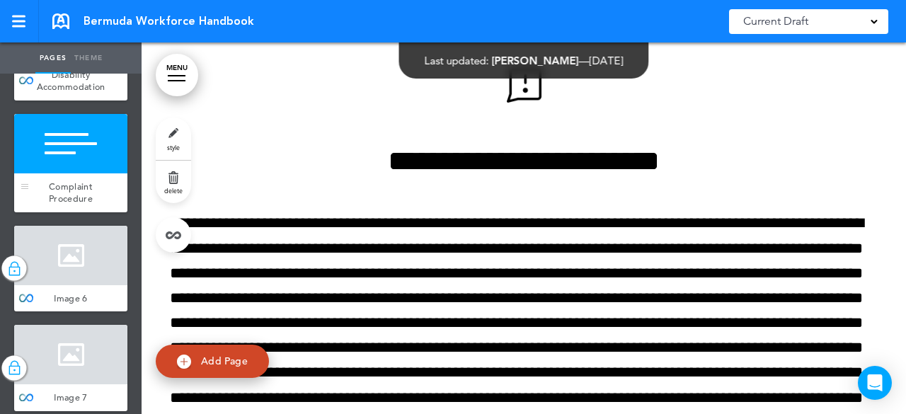
scroll to position [17836, 0]
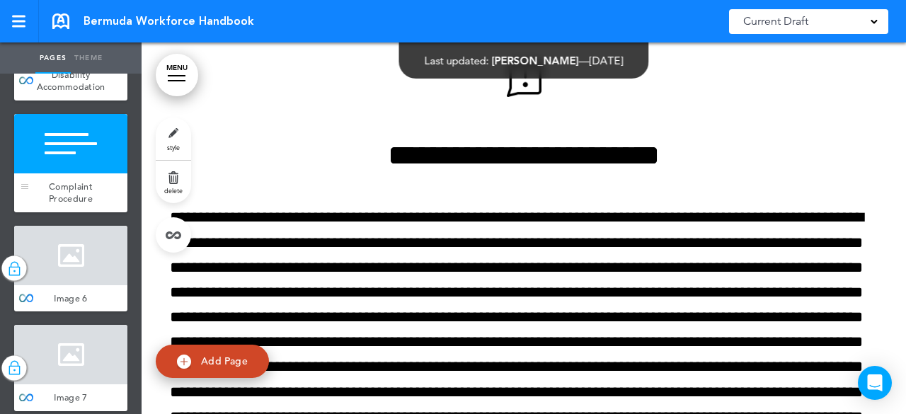
click at [52, 205] on span "Complaint Procedure" at bounding box center [71, 192] width 44 height 25
click at [172, 146] on span "style" at bounding box center [173, 147] width 13 height 8
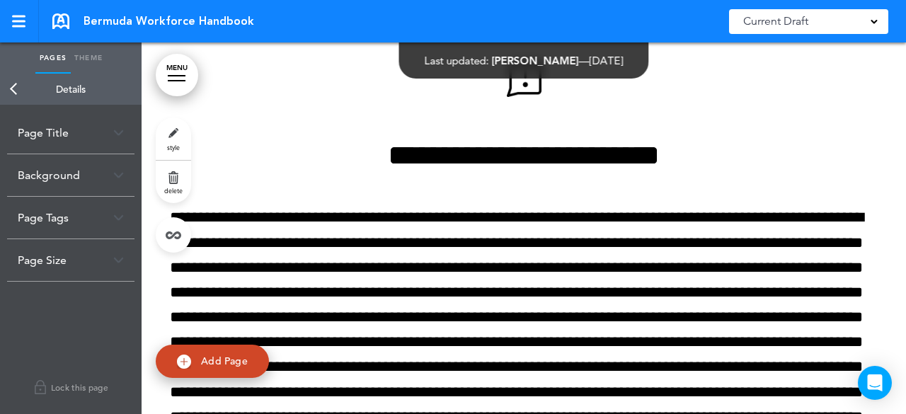
click at [94, 127] on div "Page Title" at bounding box center [70, 133] width 127 height 42
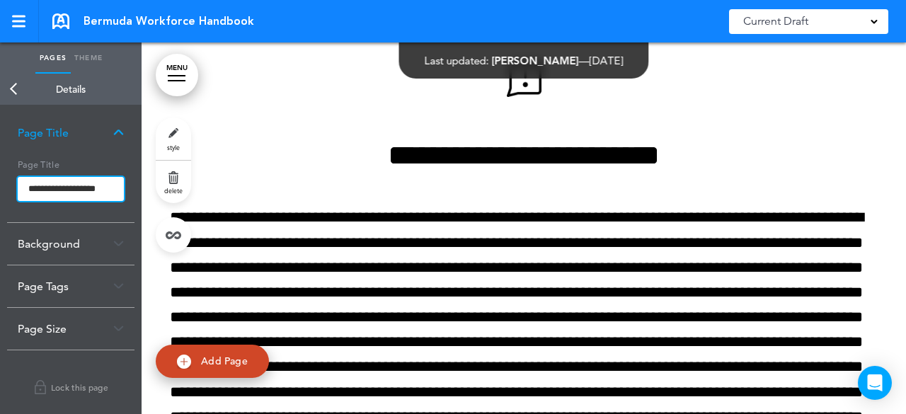
scroll to position [0, 4]
drag, startPoint x: 23, startPoint y: 189, endPoint x: 136, endPoint y: 196, distance: 113.5
click at [136, 196] on div "**********" at bounding box center [71, 259] width 142 height 309
type input "**********"
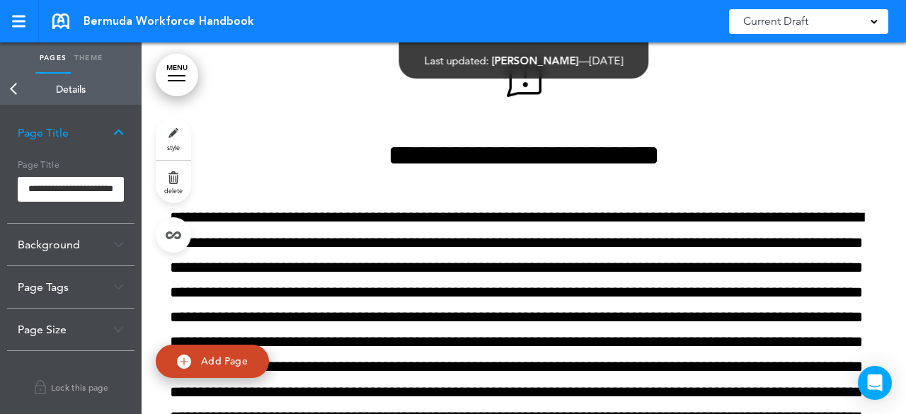
scroll to position [0, 0]
click at [16, 91] on body "Checking url availability Make this page common so it is available in other han…" at bounding box center [453, 207] width 906 height 414
click at [13, 90] on link "Back" at bounding box center [14, 89] width 28 height 31
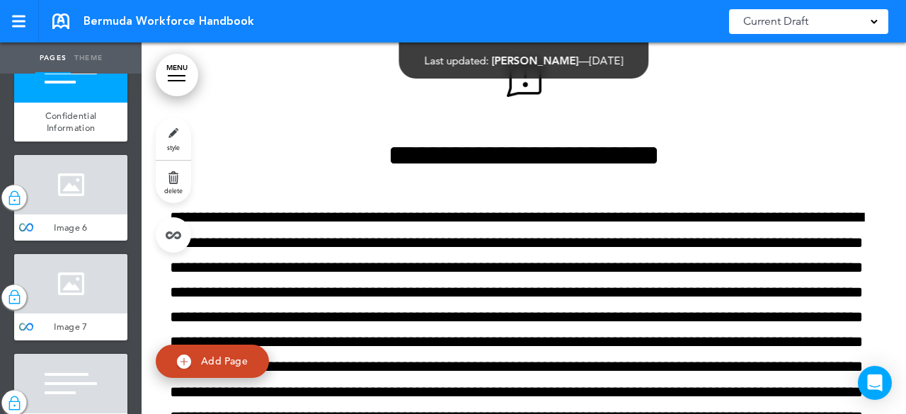
scroll to position [2689, 0]
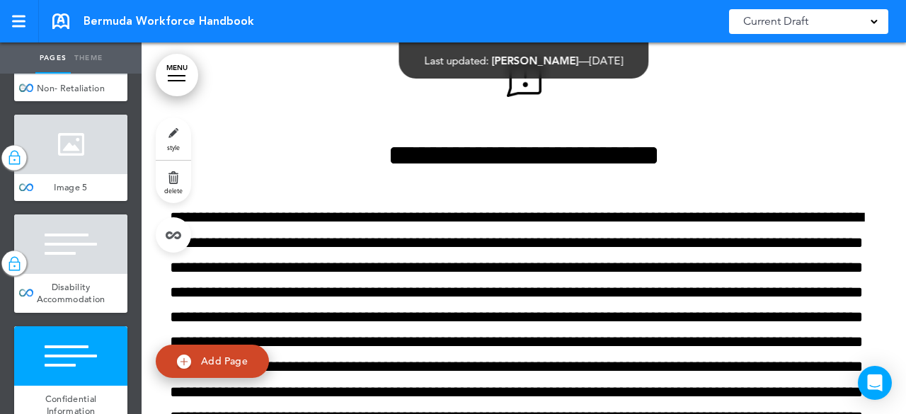
click at [108, 75] on div at bounding box center [70, 45] width 113 height 59
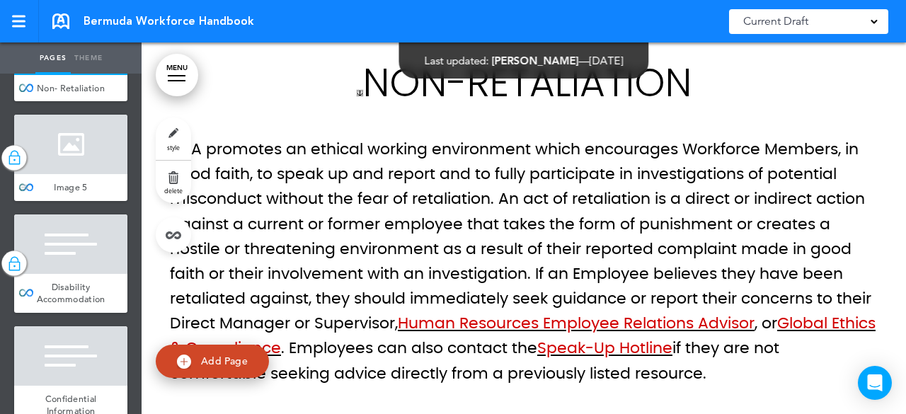
scroll to position [2477, 0]
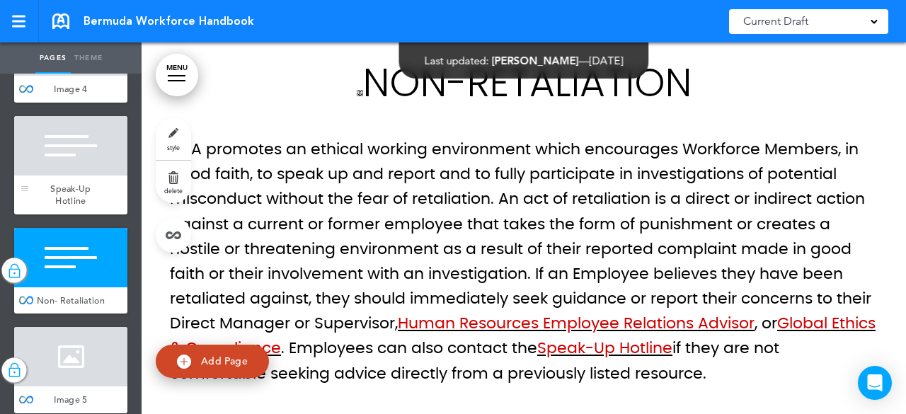
click at [84, 176] on div at bounding box center [70, 145] width 113 height 59
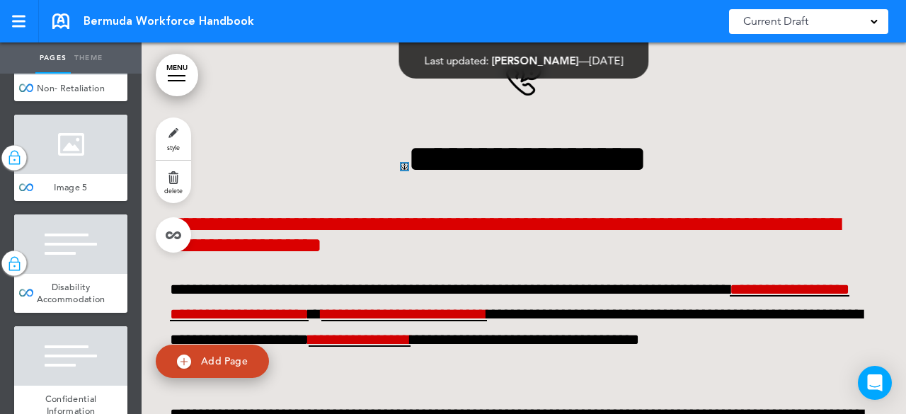
scroll to position [2760, 0]
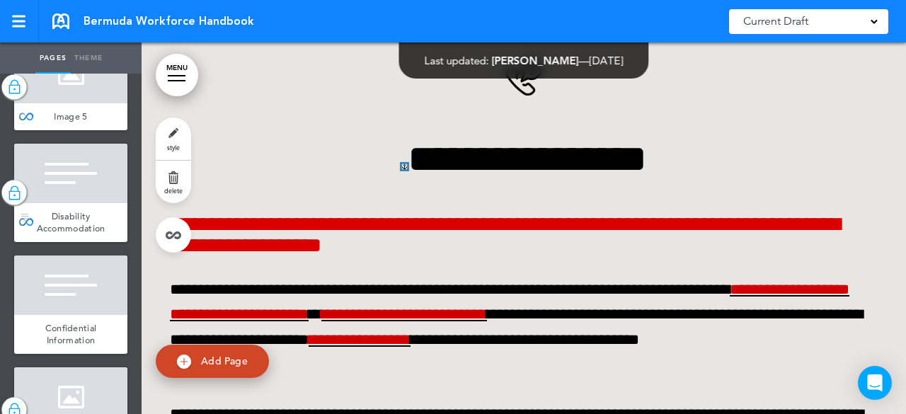
click at [74, 203] on div at bounding box center [70, 173] width 113 height 59
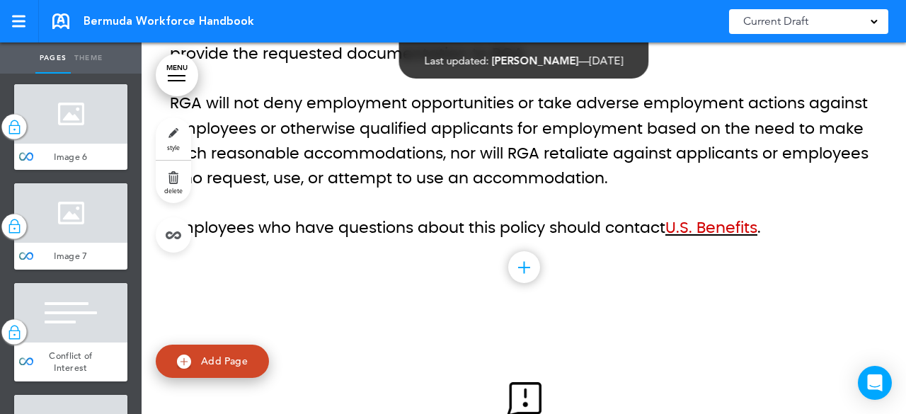
scroll to position [2760, 0]
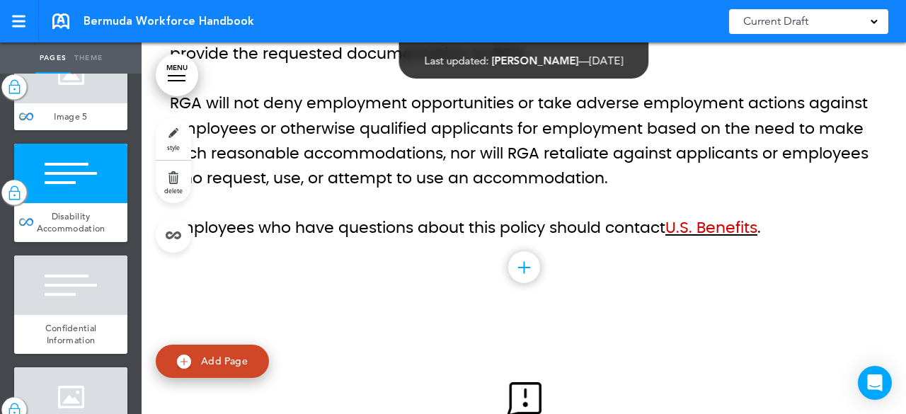
click at [74, 103] on div at bounding box center [70, 73] width 113 height 59
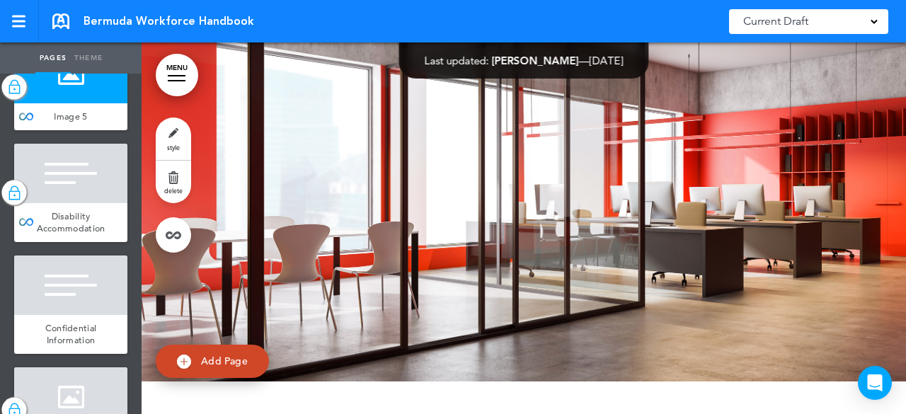
click at [86, 31] on div "Non- Retaliation" at bounding box center [70, 17] width 113 height 27
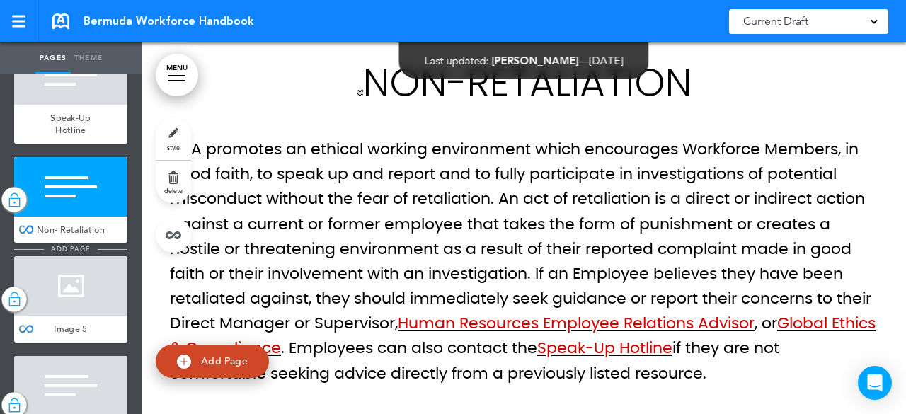
scroll to position [2477, 0]
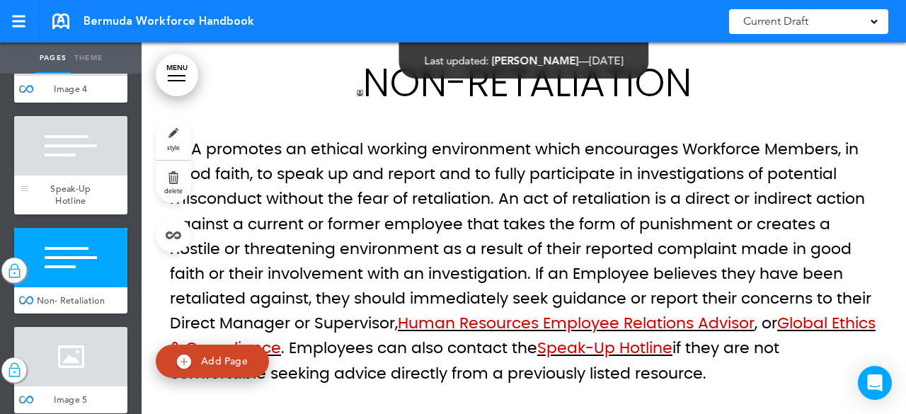
click at [52, 176] on div at bounding box center [70, 145] width 113 height 59
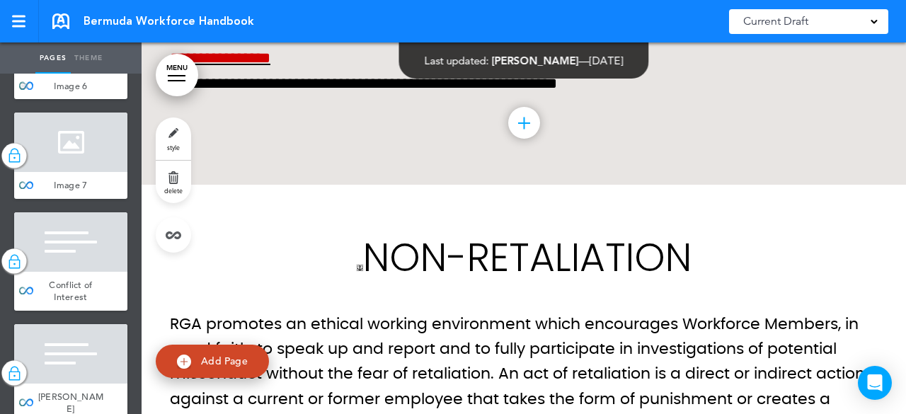
scroll to position [3185, 0]
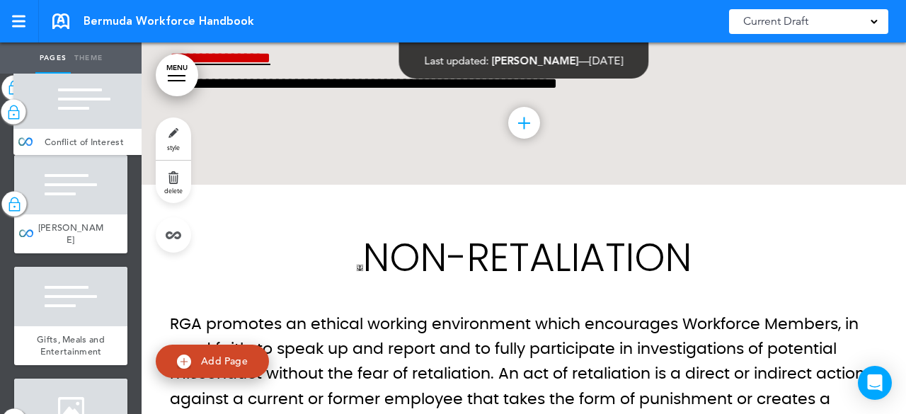
drag, startPoint x: 23, startPoint y: 331, endPoint x: 23, endPoint y: 160, distance: 170.6
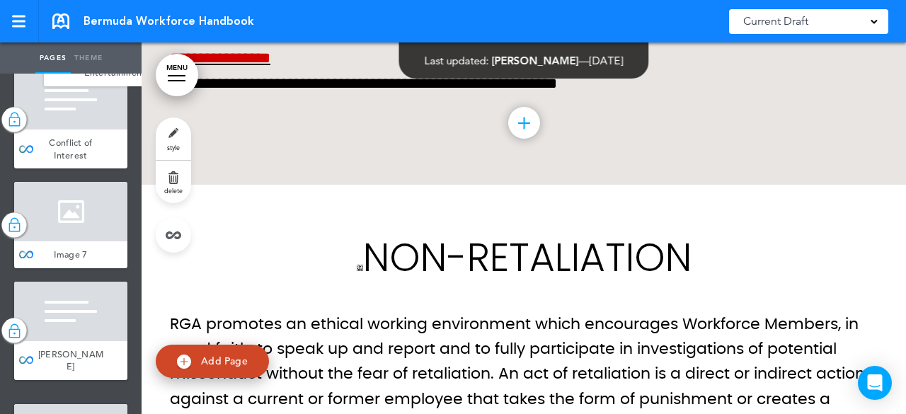
scroll to position [3088, 0]
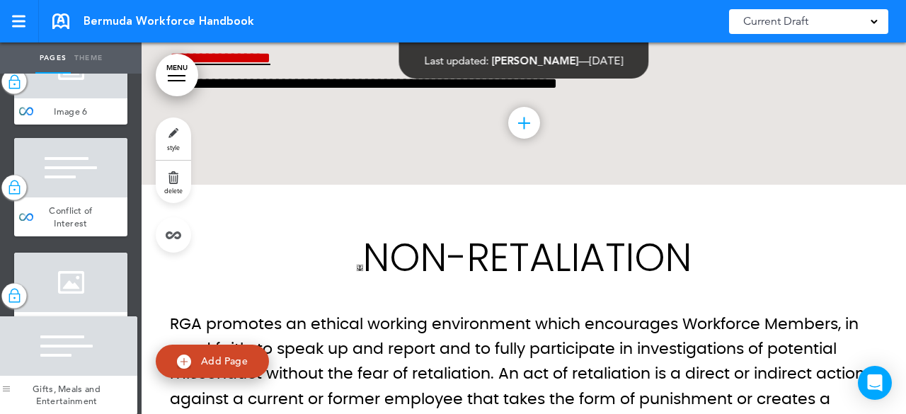
drag, startPoint x: 28, startPoint y: 403, endPoint x: 10, endPoint y: 397, distance: 19.3
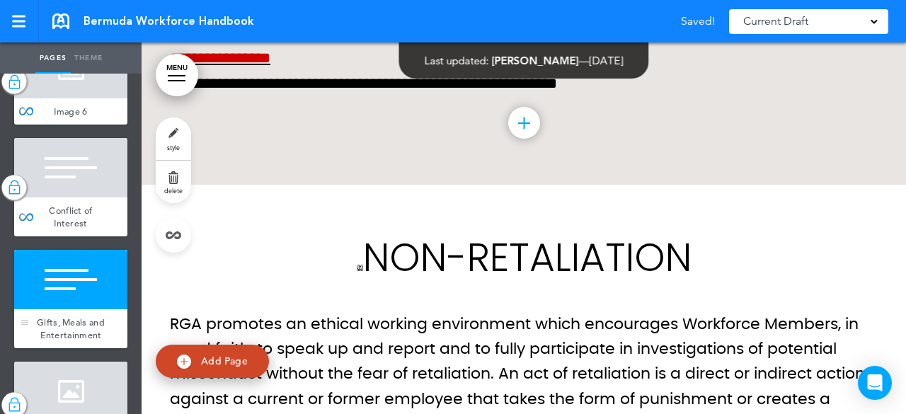
scroll to position [3230, 0]
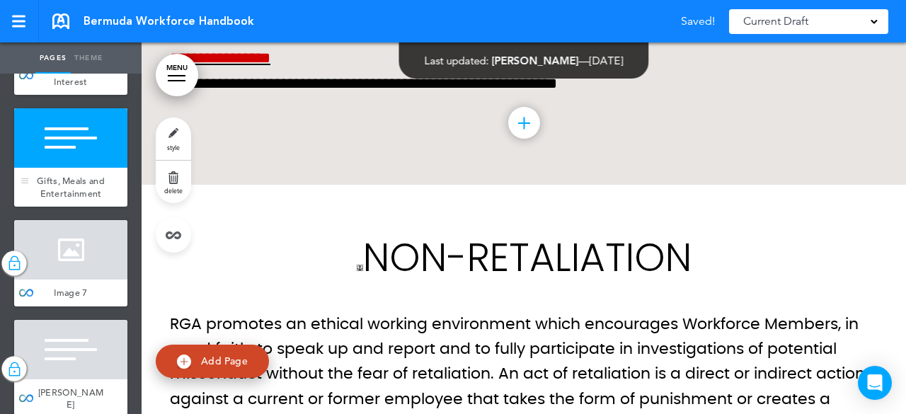
click at [92, 168] on div at bounding box center [70, 137] width 113 height 59
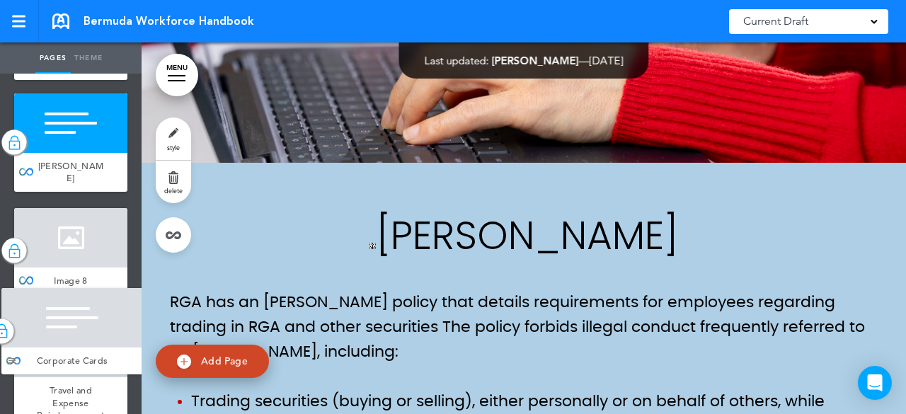
scroll to position [3485, 0]
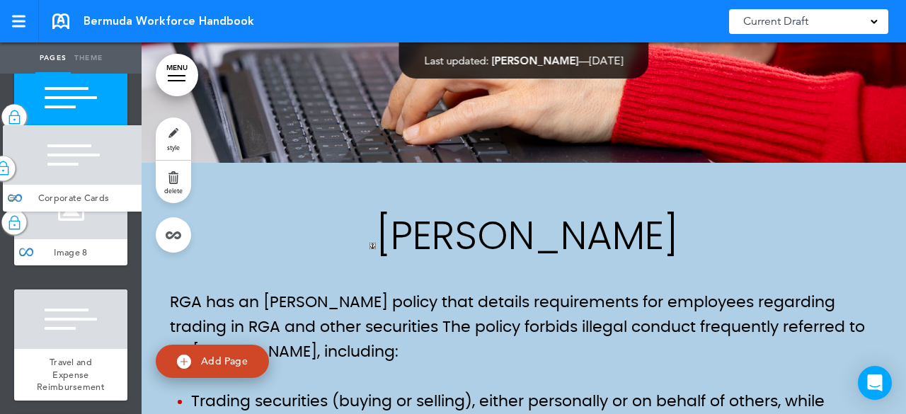
drag, startPoint x: 30, startPoint y: 380, endPoint x: 18, endPoint y: 205, distance: 175.2
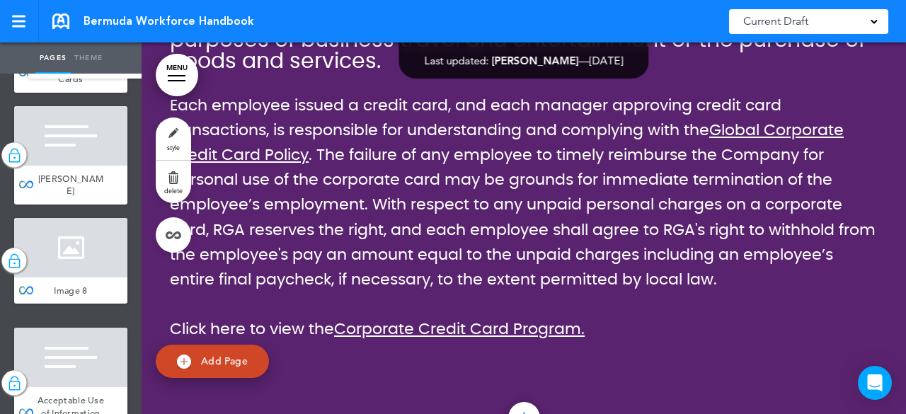
scroll to position [3502, 0]
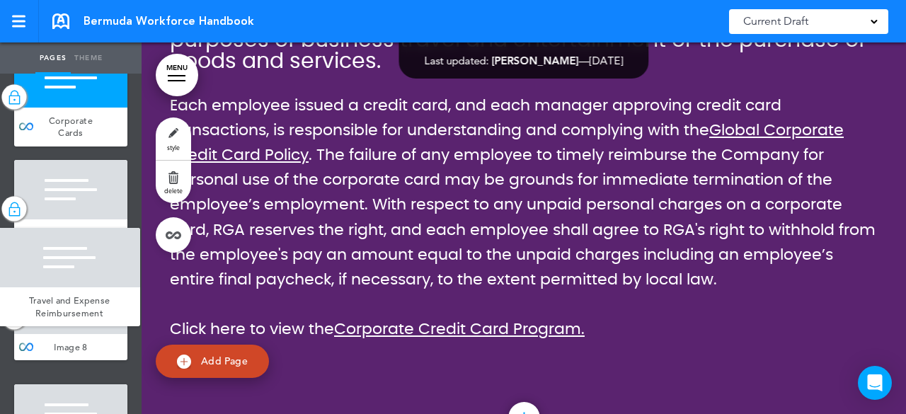
drag, startPoint x: 35, startPoint y: 333, endPoint x: 18, endPoint y: 331, distance: 16.3
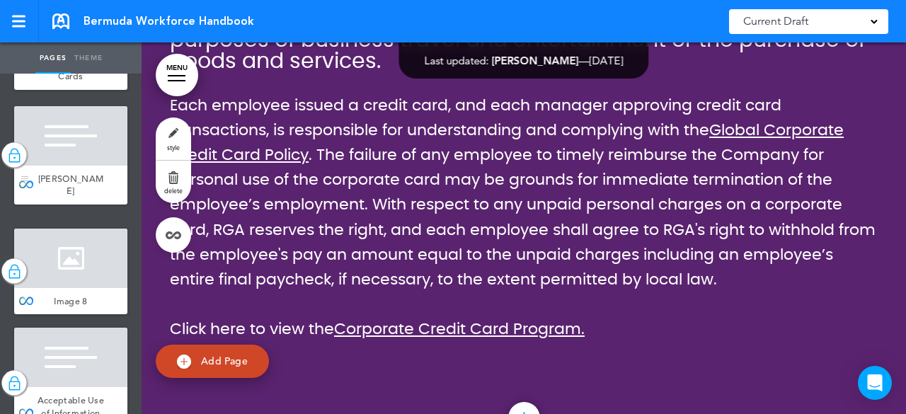
scroll to position [3530, 0]
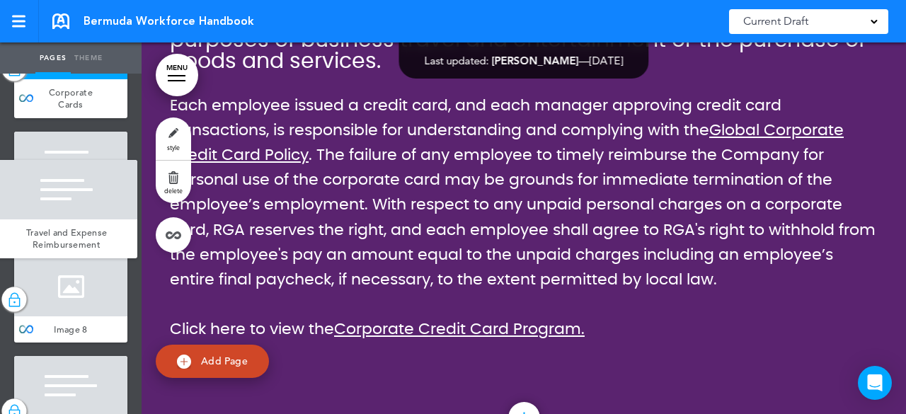
drag, startPoint x: 25, startPoint y: 360, endPoint x: 7, endPoint y: 266, distance: 95.2
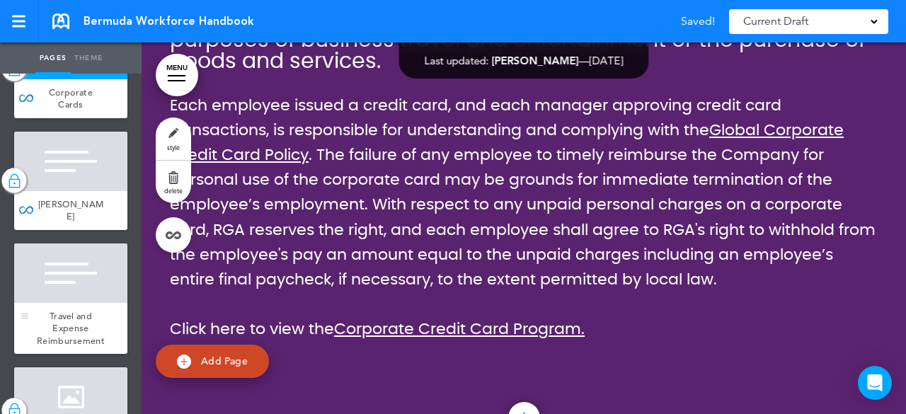
scroll to position [3601, 0]
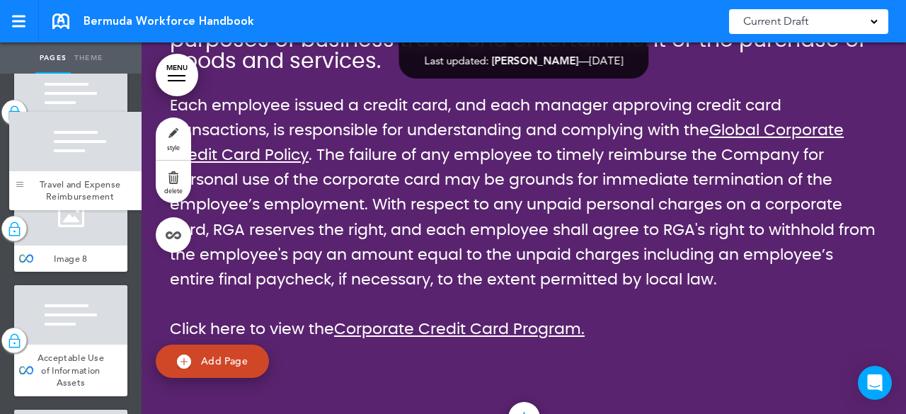
drag, startPoint x: 28, startPoint y: 386, endPoint x: 23, endPoint y: 202, distance: 184.1
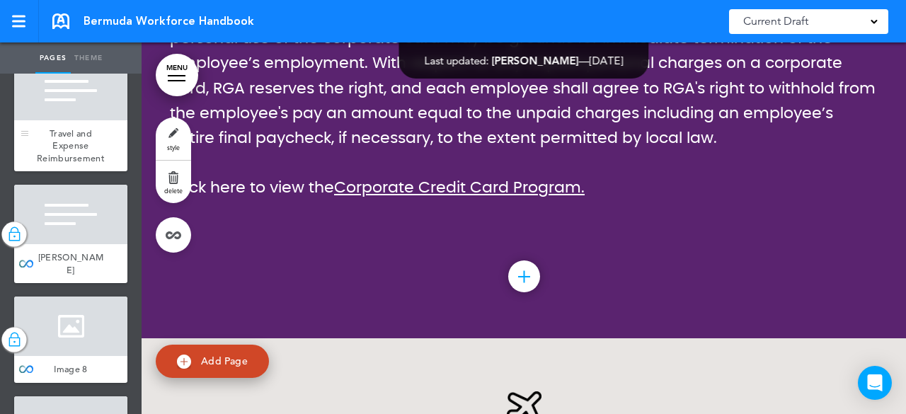
scroll to position [3672, 0]
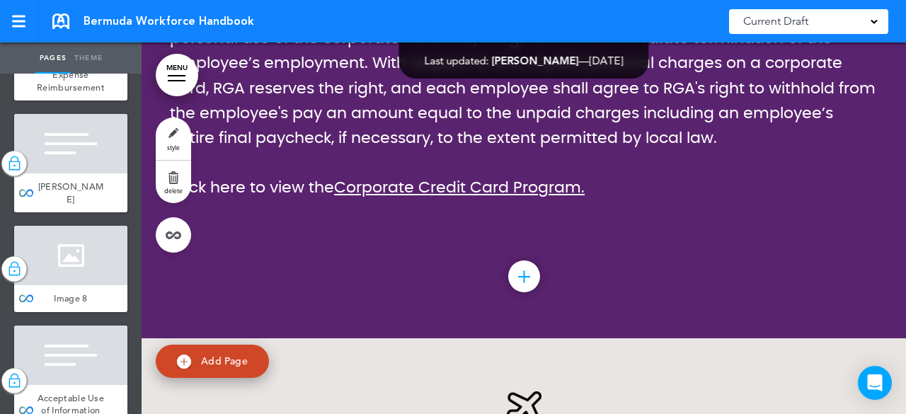
click at [69, 93] on span "Travel and Expense Reimbursement" at bounding box center [71, 75] width 68 height 37
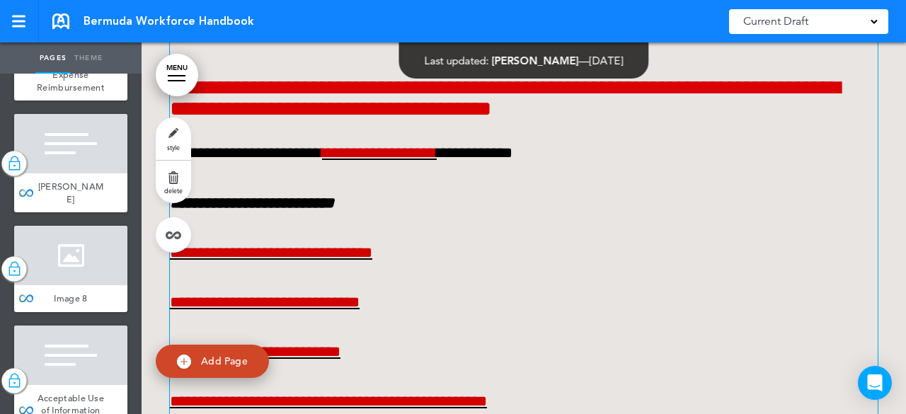
scroll to position [22586, 0]
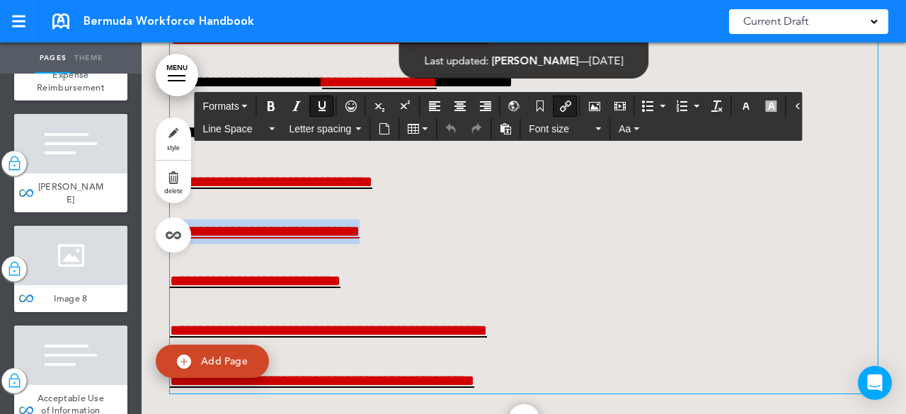
drag, startPoint x: 417, startPoint y: 258, endPoint x: 166, endPoint y: 265, distance: 250.7
click at [170, 244] on p "**********" at bounding box center [524, 231] width 708 height 25
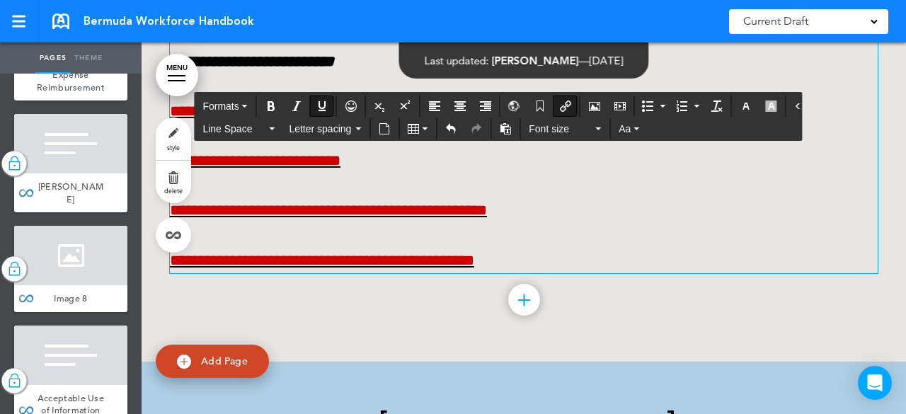
scroll to position [22727, 0]
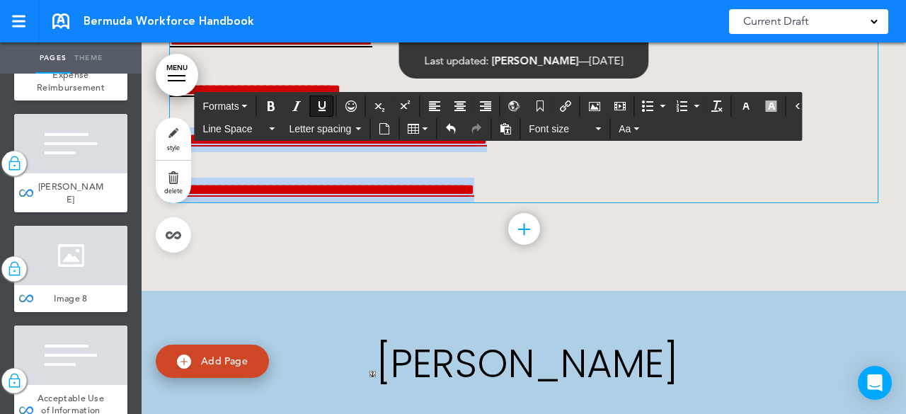
drag, startPoint x: 585, startPoint y: 213, endPoint x: 157, endPoint y: 168, distance: 429.9
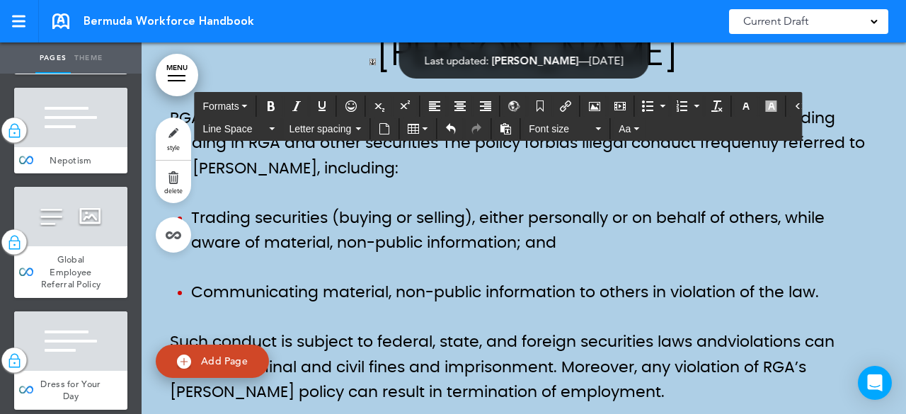
scroll to position [4946, 0]
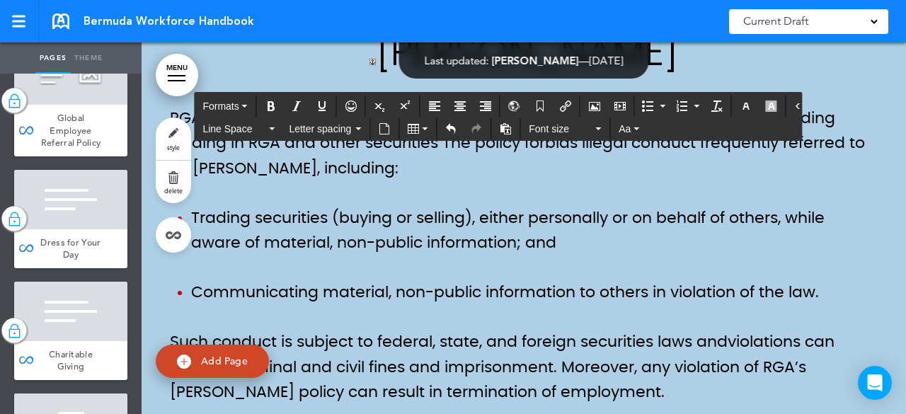
click at [194, 81] on link "MENU" at bounding box center [177, 75] width 42 height 42
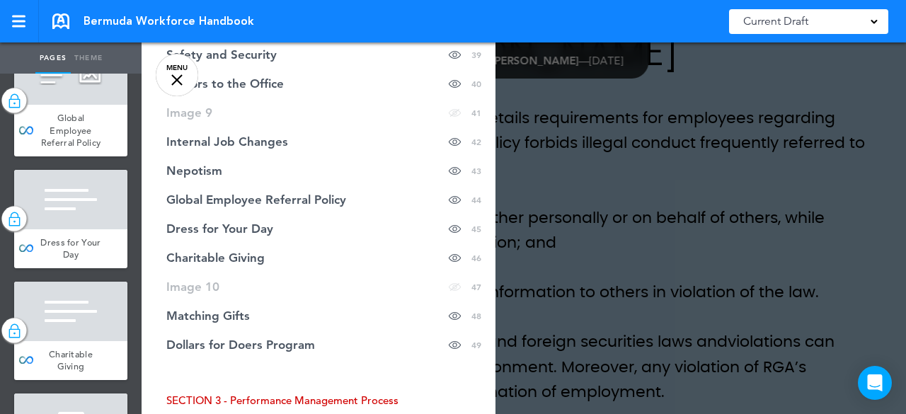
scroll to position [1365, 0]
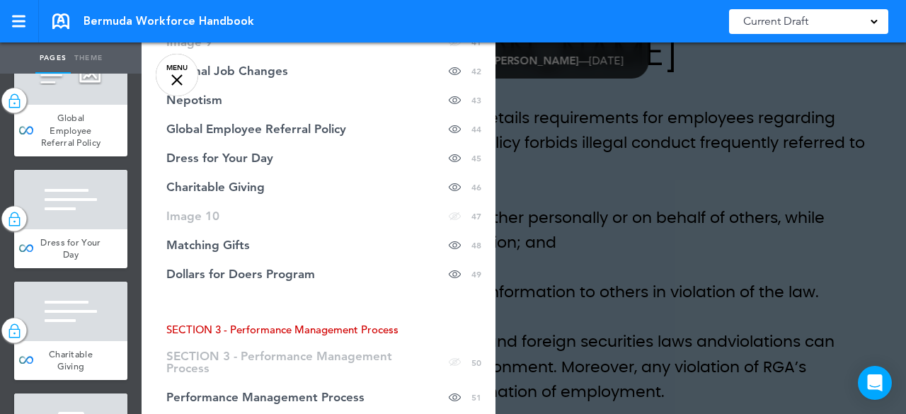
click at [693, 264] on div at bounding box center [595, 207] width 906 height 414
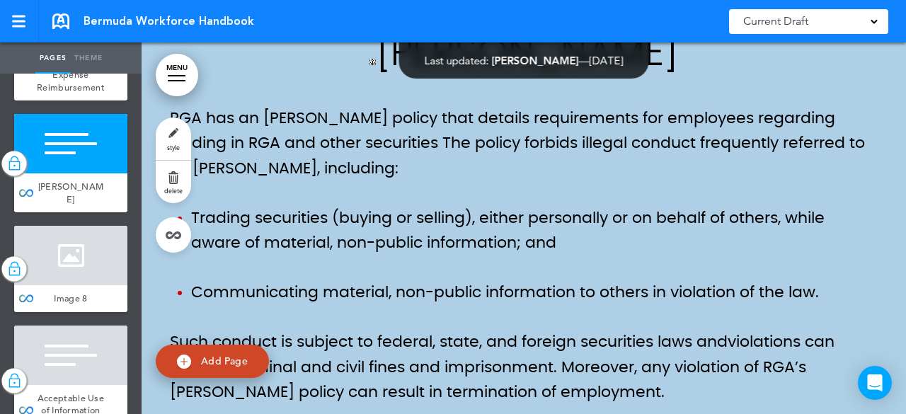
scroll to position [3601, 0]
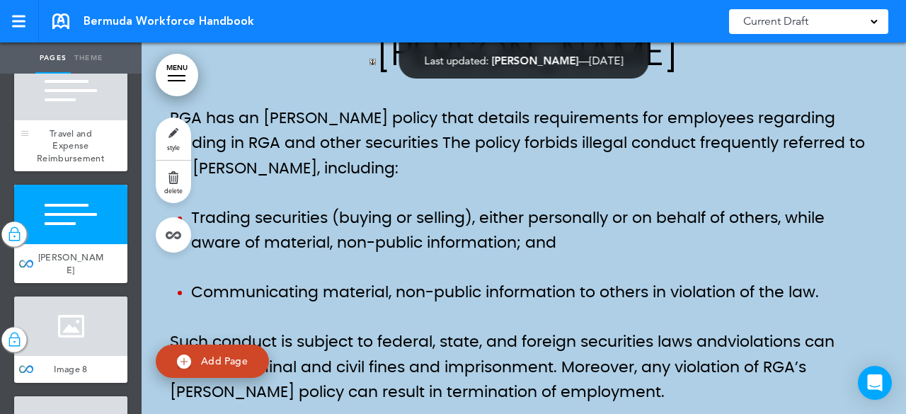
click at [62, 120] on div at bounding box center [70, 90] width 113 height 59
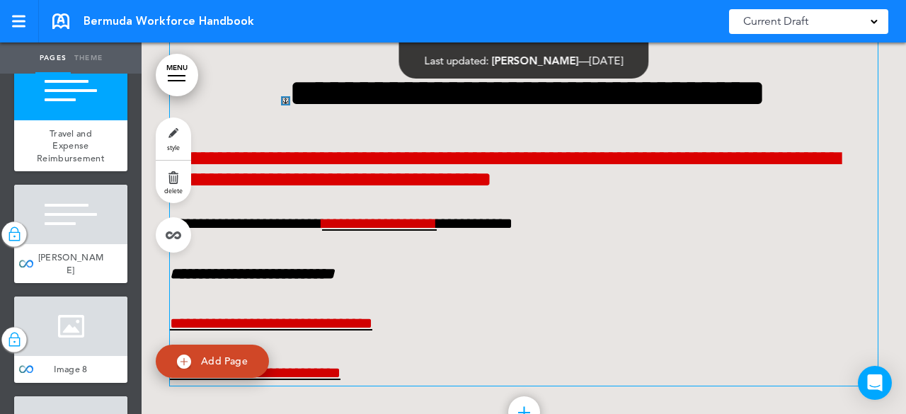
scroll to position [22515, 0]
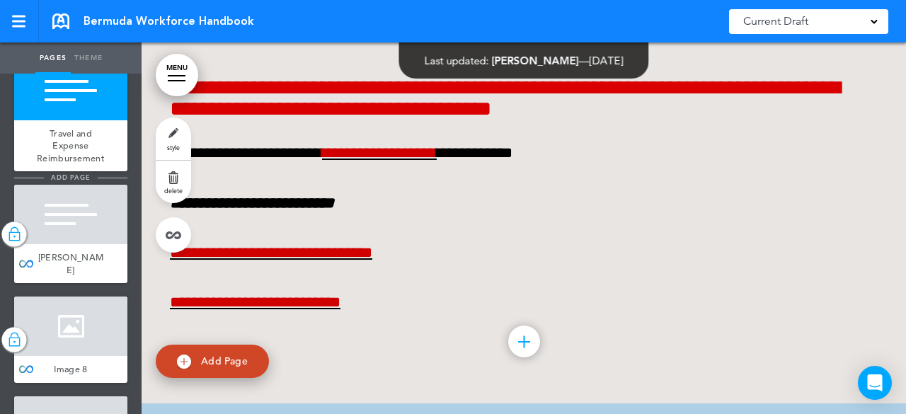
click at [72, 182] on span "add page" at bounding box center [70, 177] width 53 height 9
type input "********"
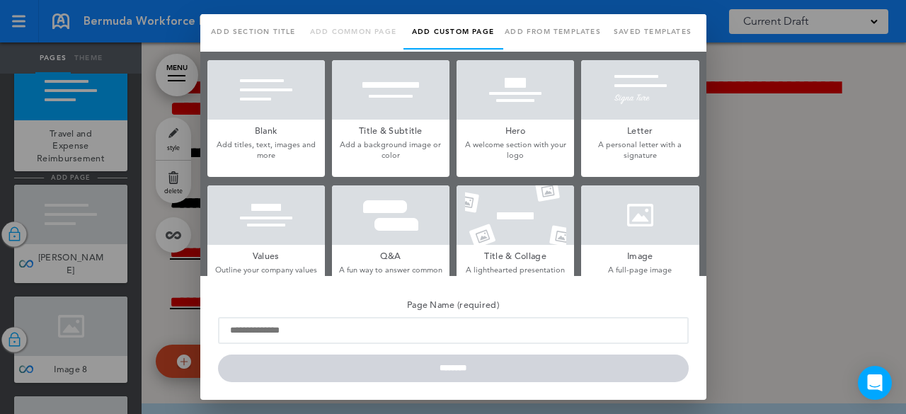
scroll to position [0, 0]
click at [529, 29] on link "Add from templates" at bounding box center [553, 31] width 100 height 35
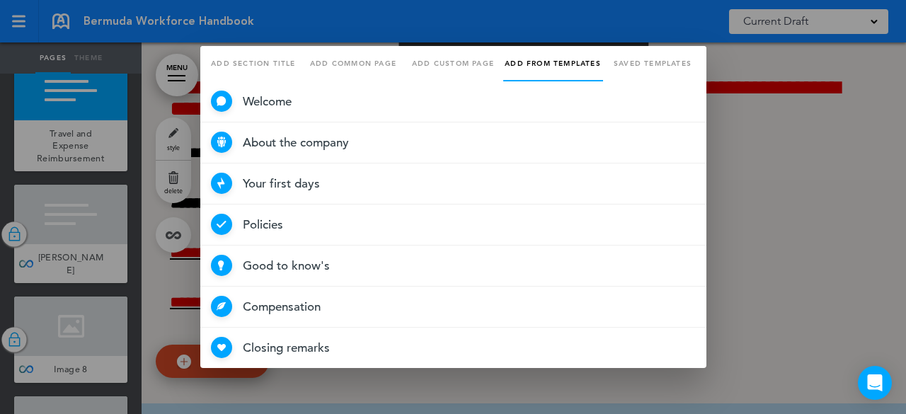
click at [444, 59] on link "Add custom page" at bounding box center [453, 63] width 100 height 35
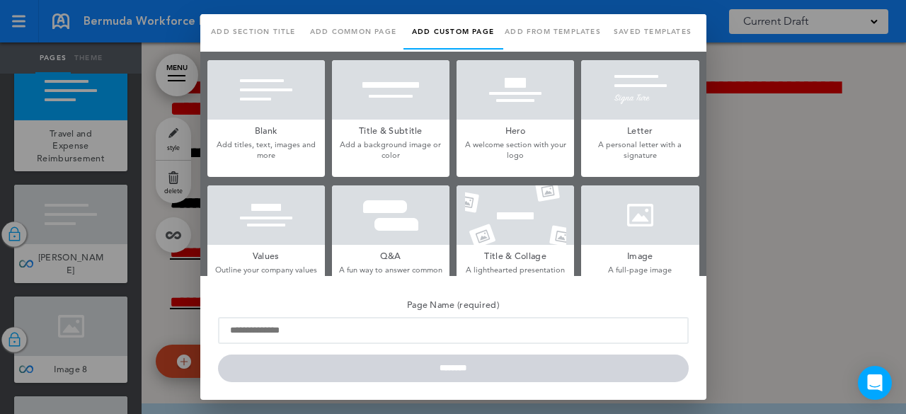
click at [815, 250] on div at bounding box center [453, 207] width 906 height 414
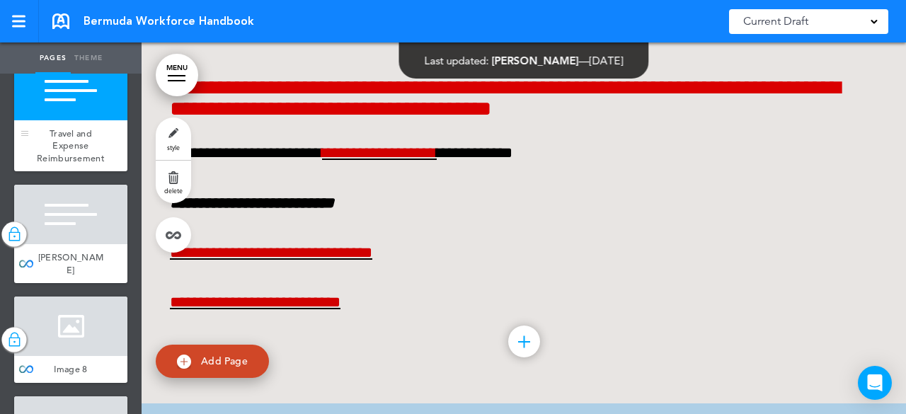
scroll to position [3530, 0]
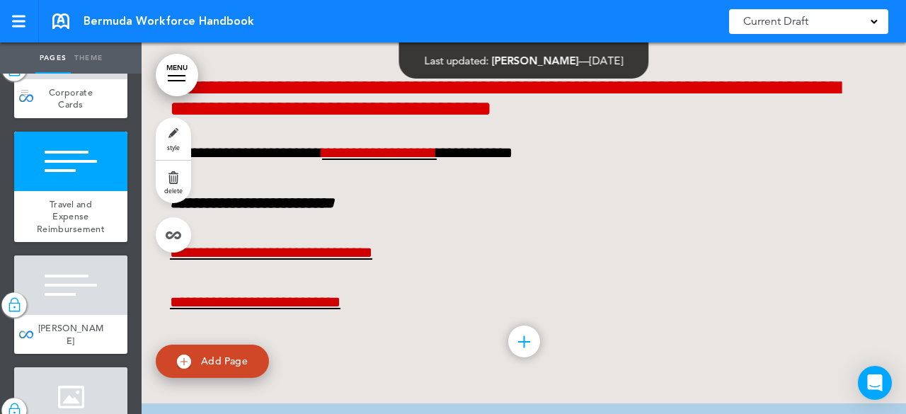
click at [105, 118] on div "Corporate Cards" at bounding box center [70, 98] width 113 height 39
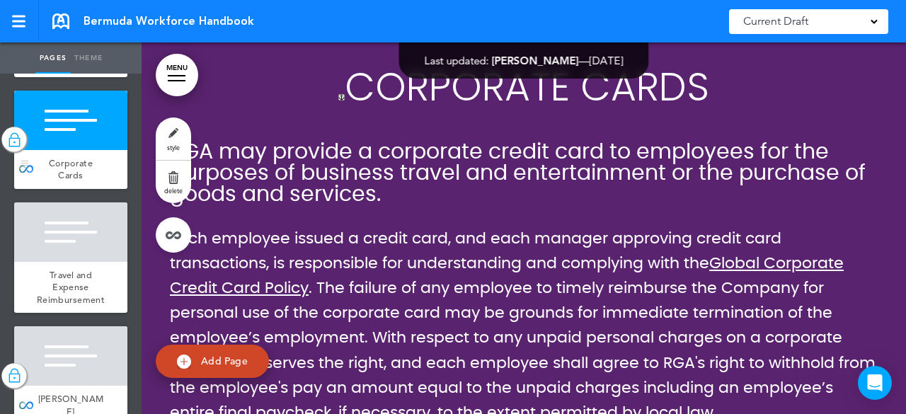
scroll to position [3247, 0]
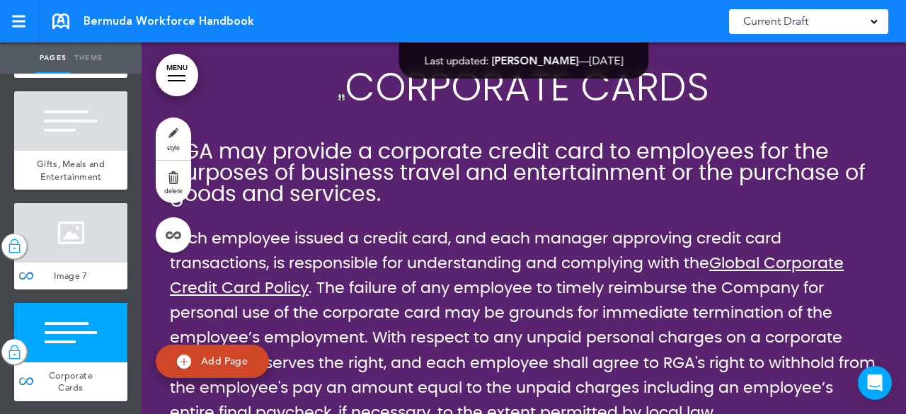
click at [96, 78] on div "Conflict of Interest" at bounding box center [70, 58] width 113 height 39
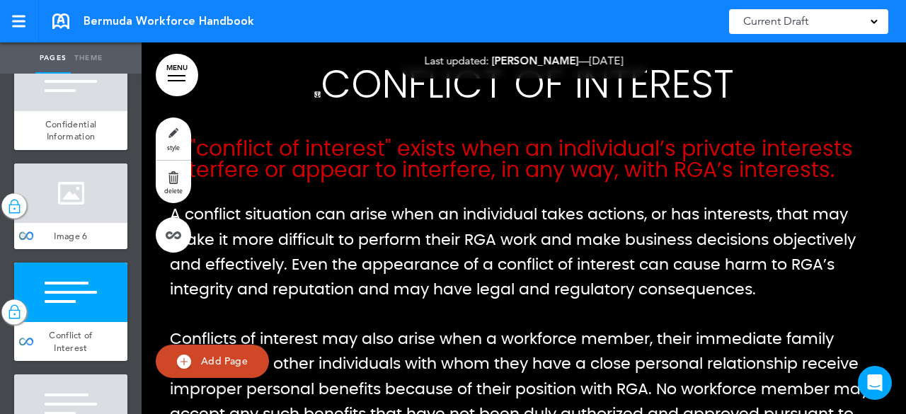
scroll to position [2893, 0]
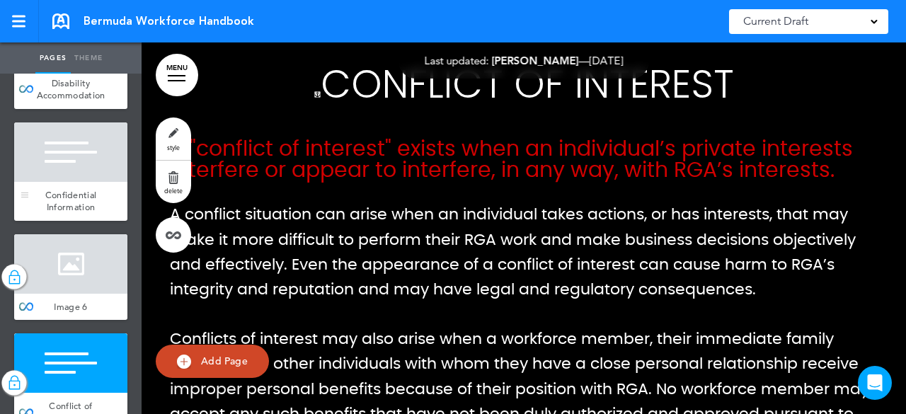
click at [86, 182] on div at bounding box center [70, 151] width 113 height 59
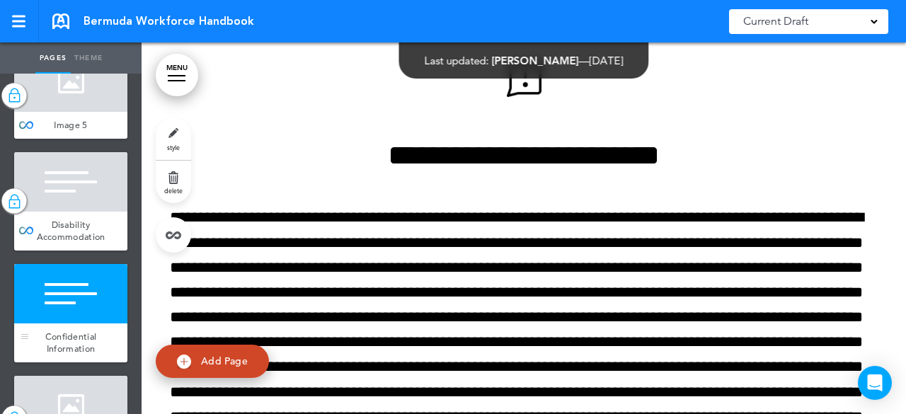
scroll to position [2681, 0]
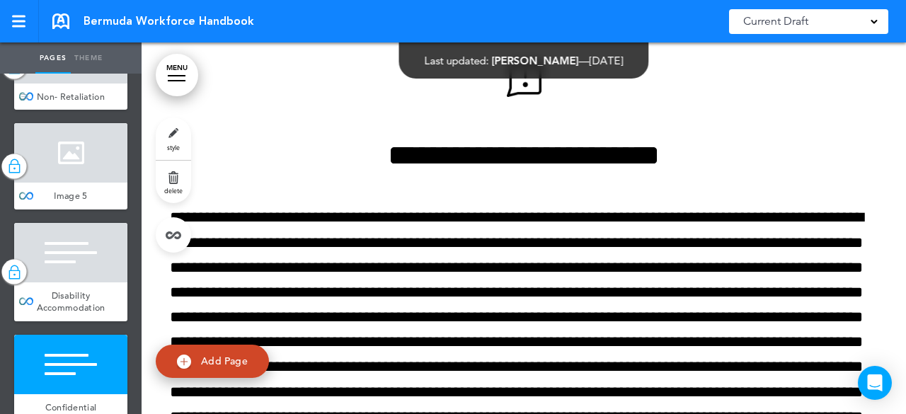
click at [93, 110] on div "Non- Retaliation" at bounding box center [70, 97] width 113 height 27
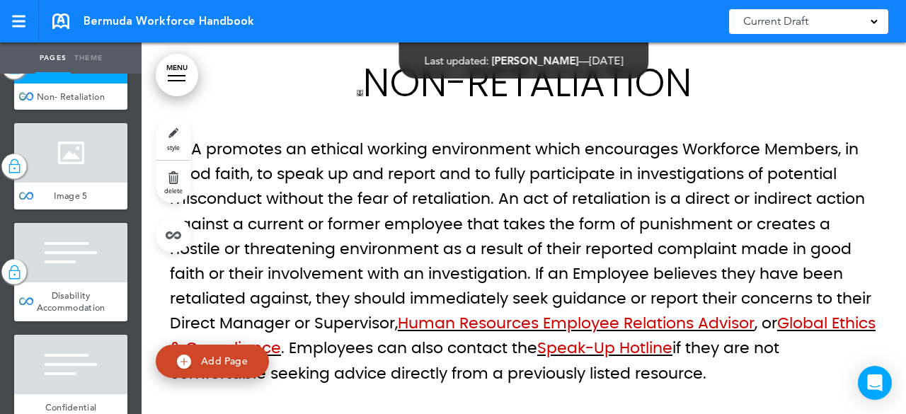
scroll to position [2468, 0]
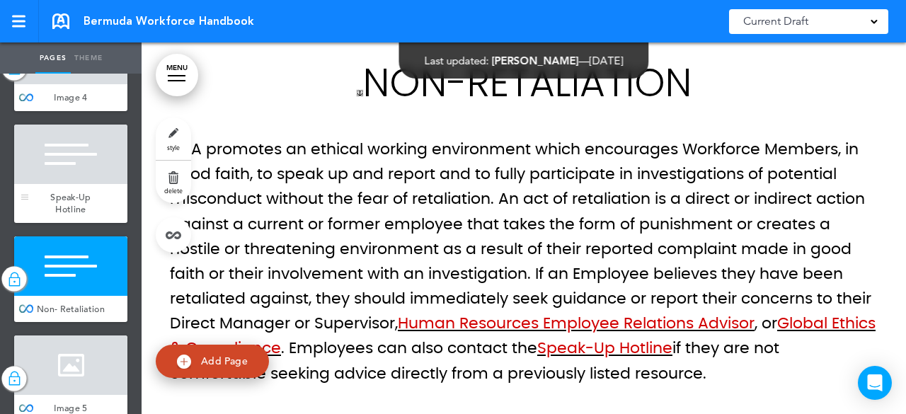
click at [92, 111] on div "Image 4" at bounding box center [70, 97] width 113 height 27
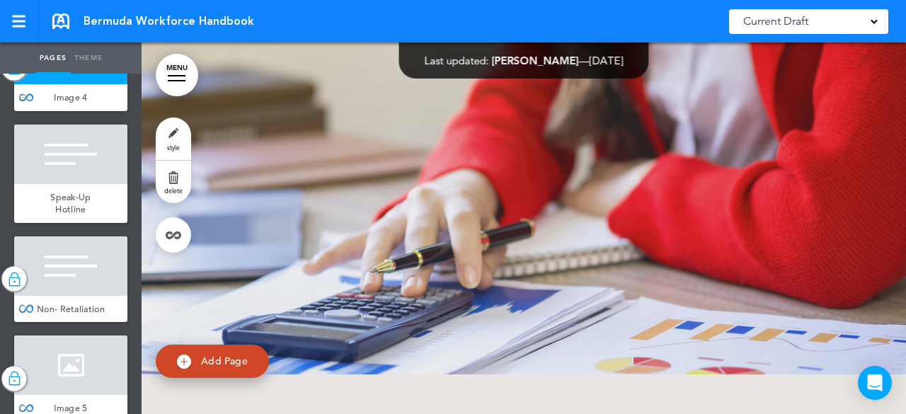
scroll to position [2185, 0]
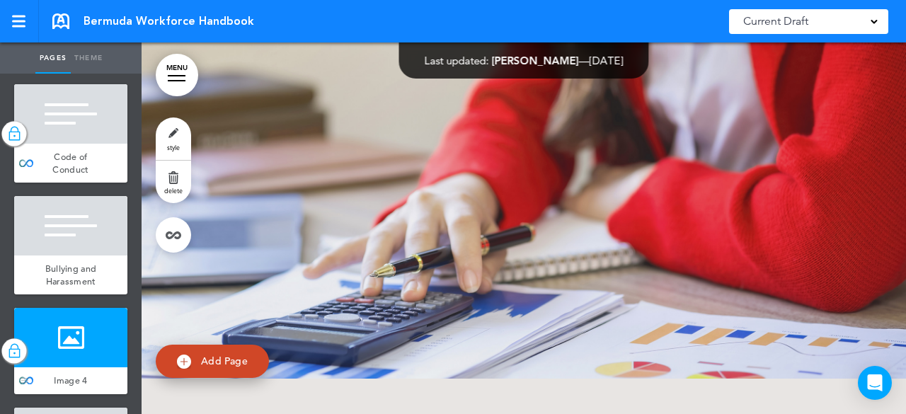
click at [92, 144] on div at bounding box center [70, 113] width 113 height 59
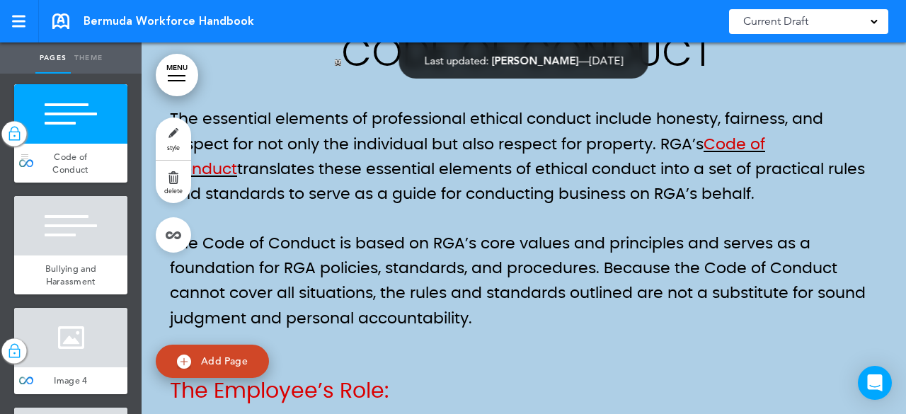
scroll to position [2114, 0]
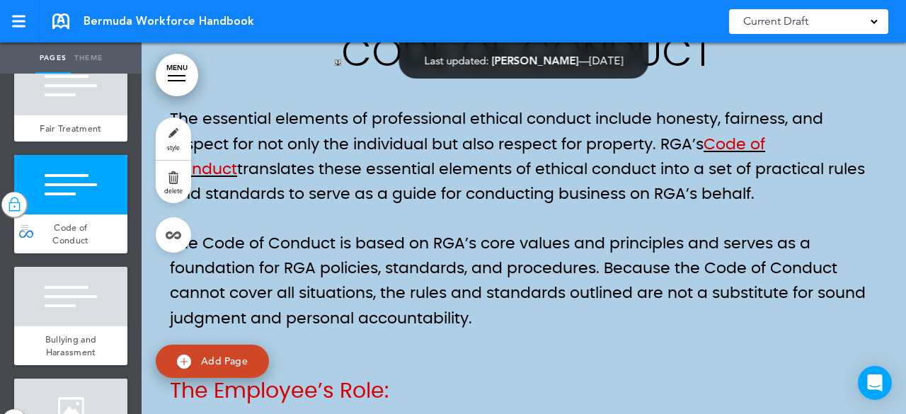
click at [92, 142] on div "Fair Treatment" at bounding box center [70, 128] width 113 height 27
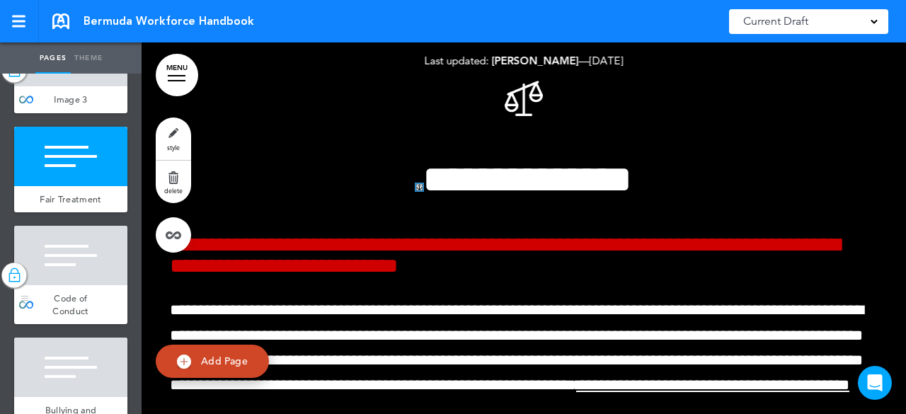
scroll to position [1973, 0]
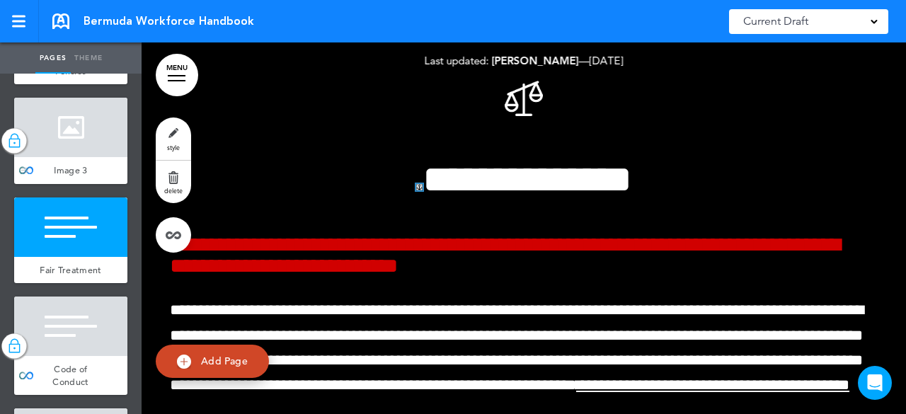
click at [92, 157] on div at bounding box center [70, 127] width 113 height 59
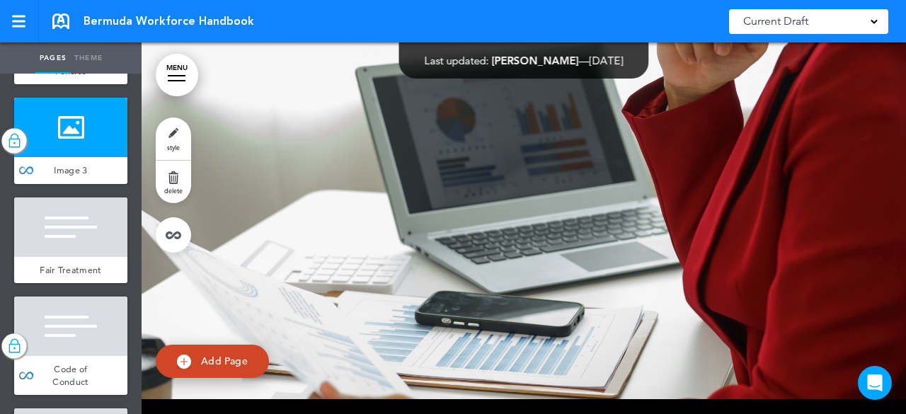
click at [103, 85] on div "RGA’s Compliance Policies" at bounding box center [70, 59] width 113 height 52
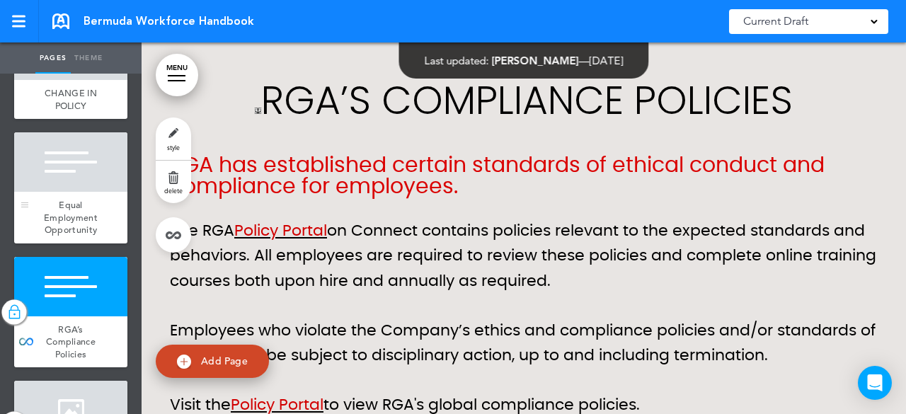
scroll to position [1619, 0]
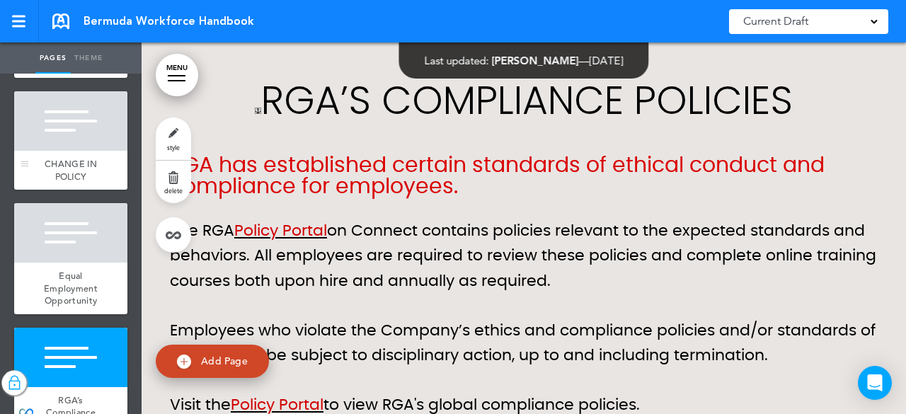
click at [72, 151] on div at bounding box center [70, 120] width 113 height 59
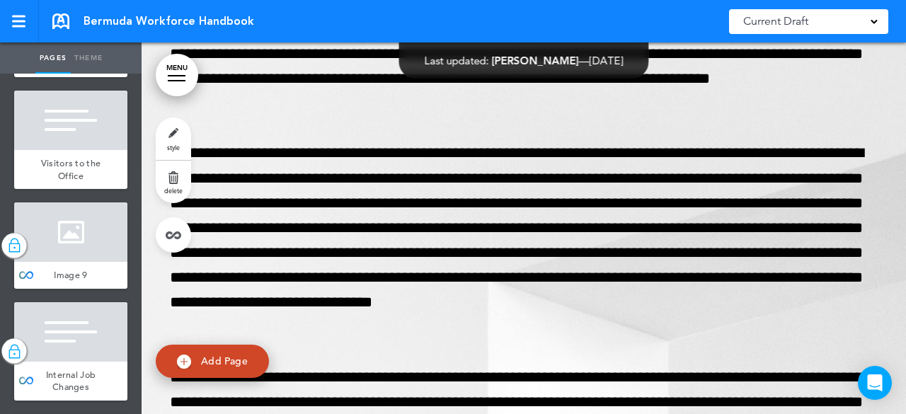
scroll to position [4376, 0]
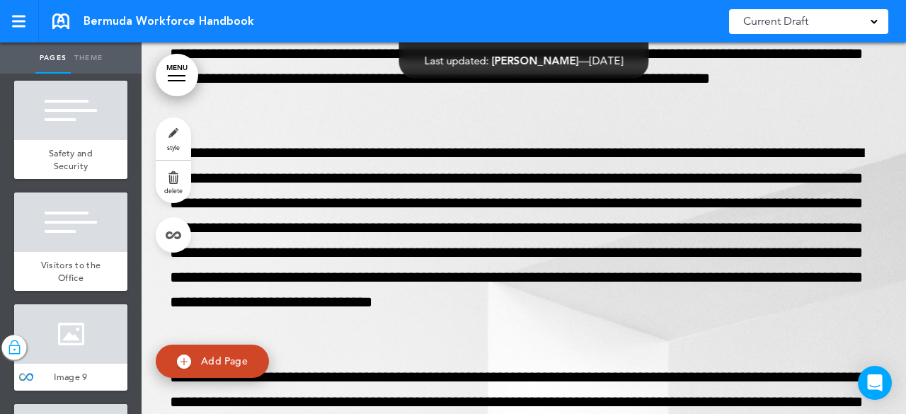
click at [182, 81] on link "MENU" at bounding box center [177, 75] width 42 height 42
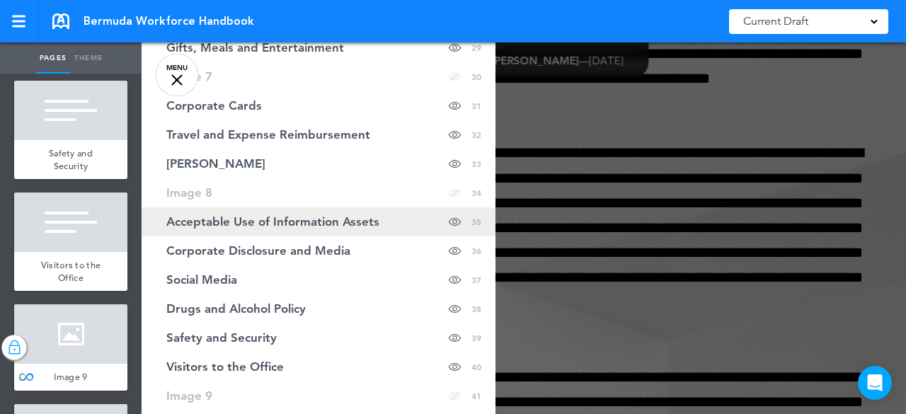
scroll to position [940, 0]
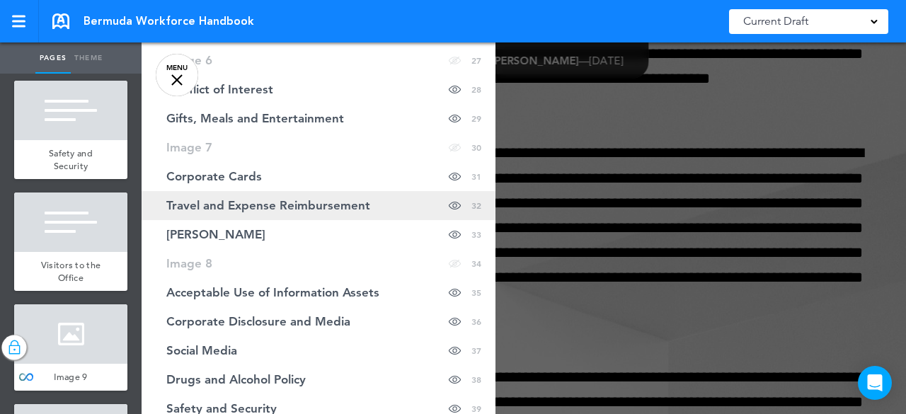
click at [286, 210] on span "Travel and Expense Reimbursement" at bounding box center [268, 206] width 204 height 12
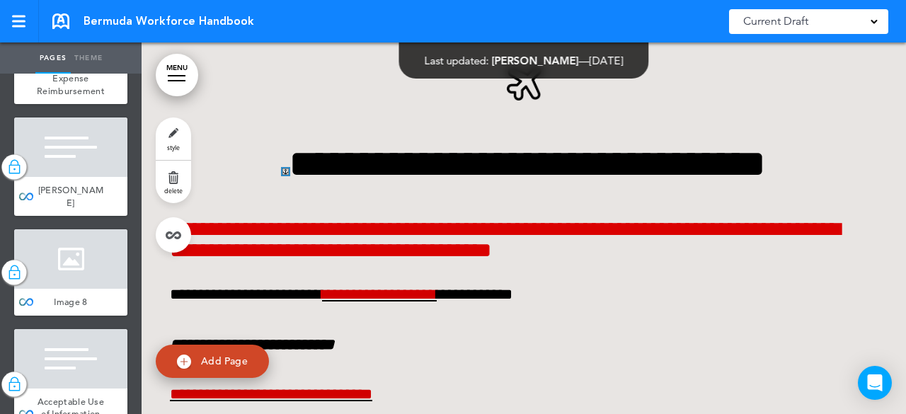
scroll to position [0, 0]
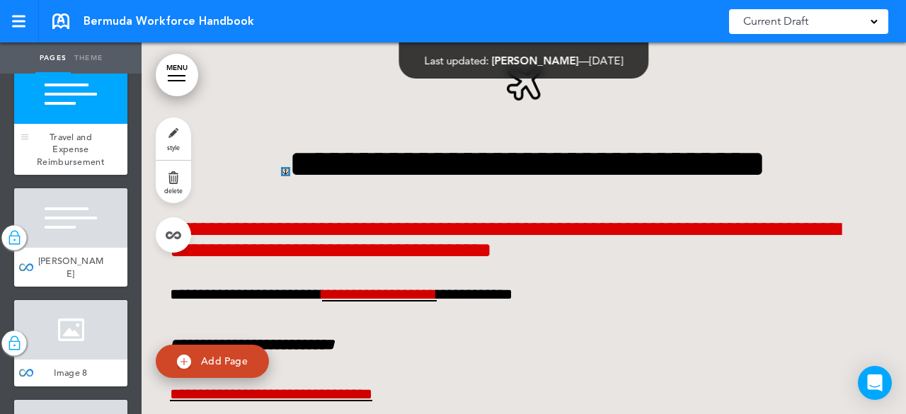
click at [64, 176] on div "Travel and Expense Reimbursement" at bounding box center [70, 150] width 113 height 52
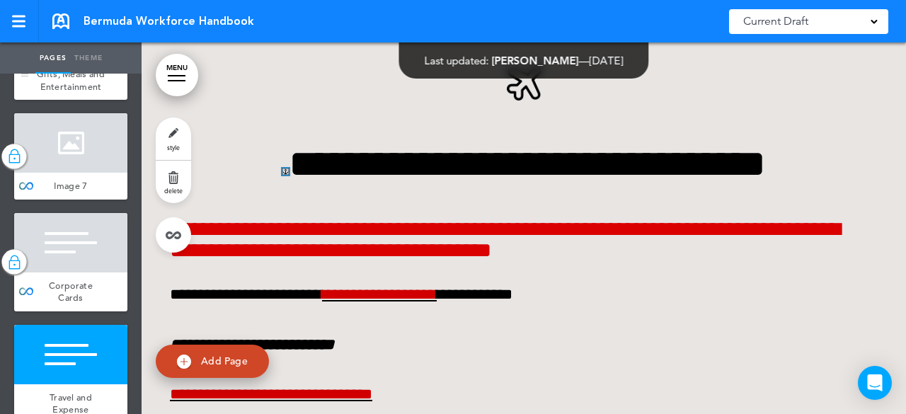
scroll to position [3266, 0]
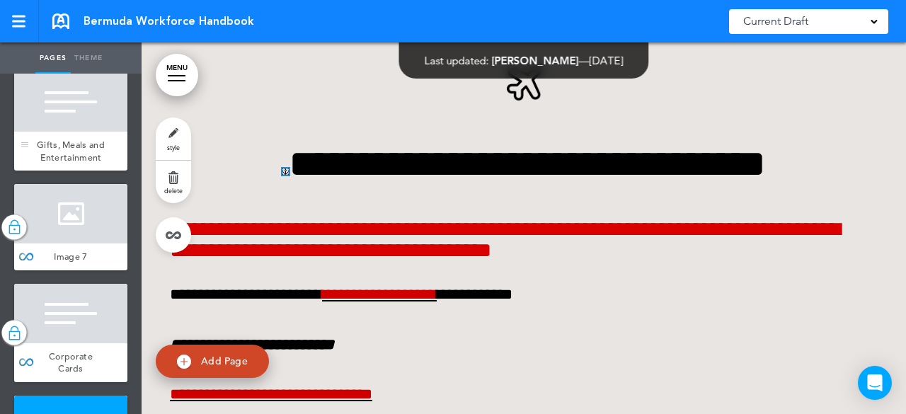
click at [73, 164] on span "Gifts, Meals and Entertainment" at bounding box center [71, 151] width 68 height 25
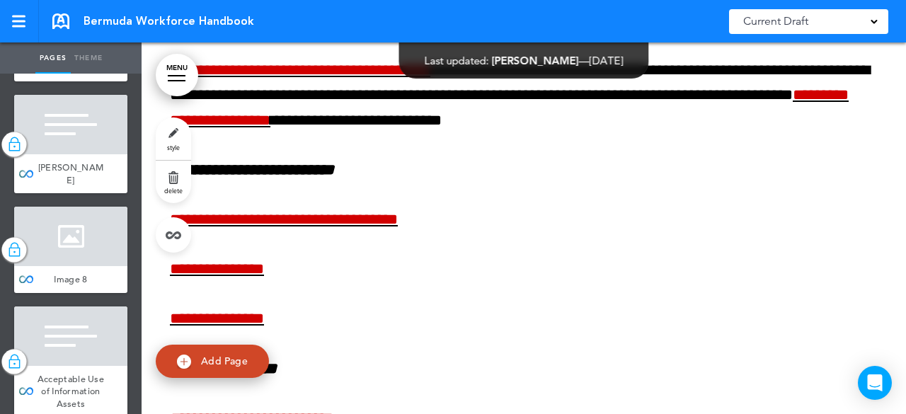
scroll to position [3620, 0]
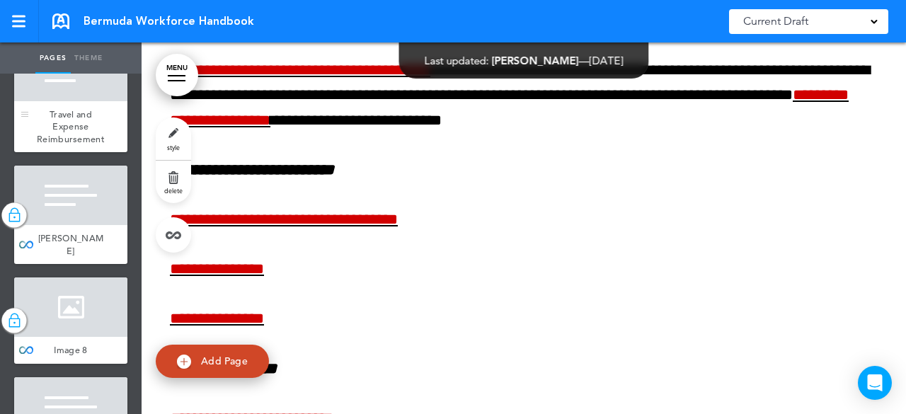
click at [101, 101] on div at bounding box center [70, 71] width 113 height 59
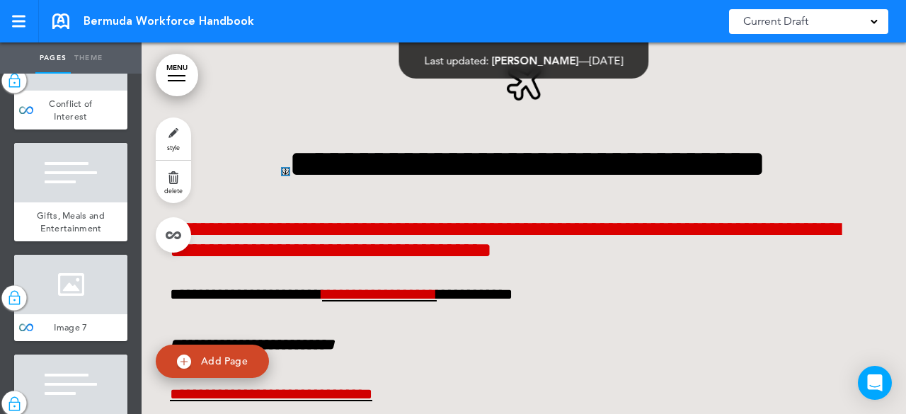
scroll to position [3266, 0]
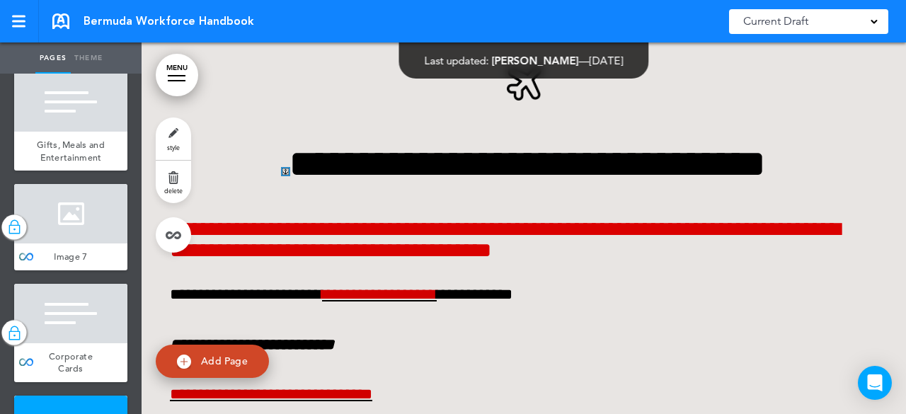
click at [75, 171] on div "Gifts, Meals and Entertainment" at bounding box center [70, 151] width 113 height 39
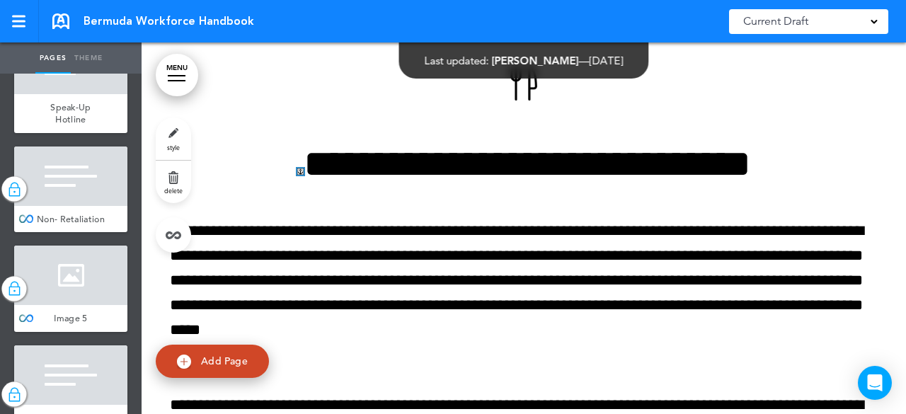
scroll to position [2487, 0]
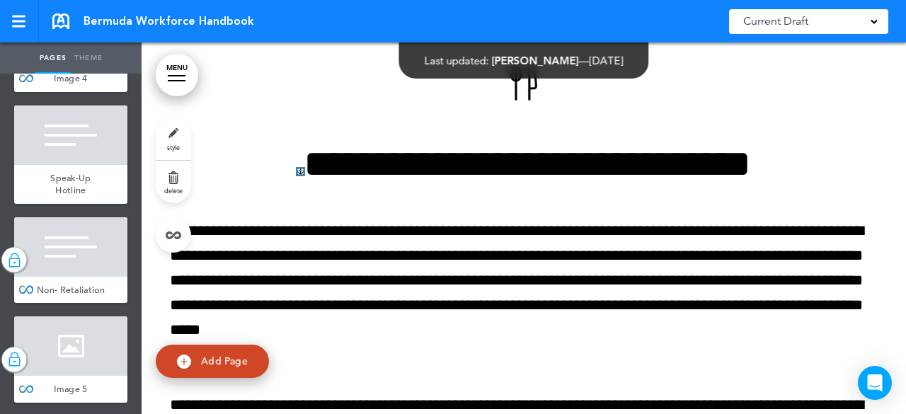
click at [75, 165] on div at bounding box center [70, 134] width 113 height 59
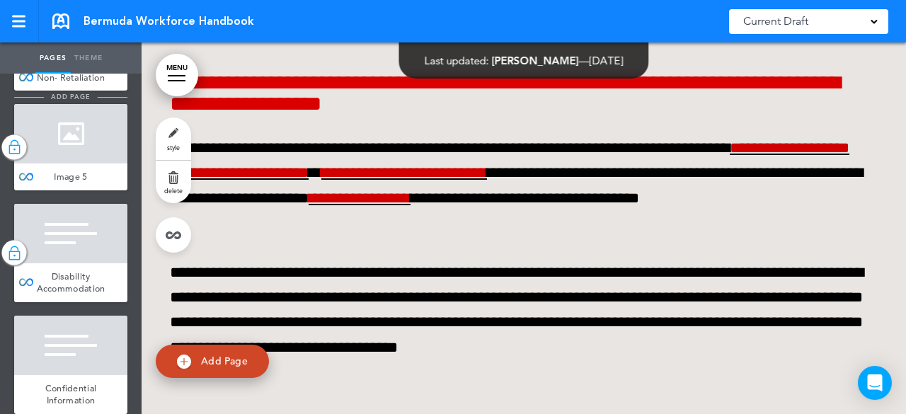
scroll to position [2841, 0]
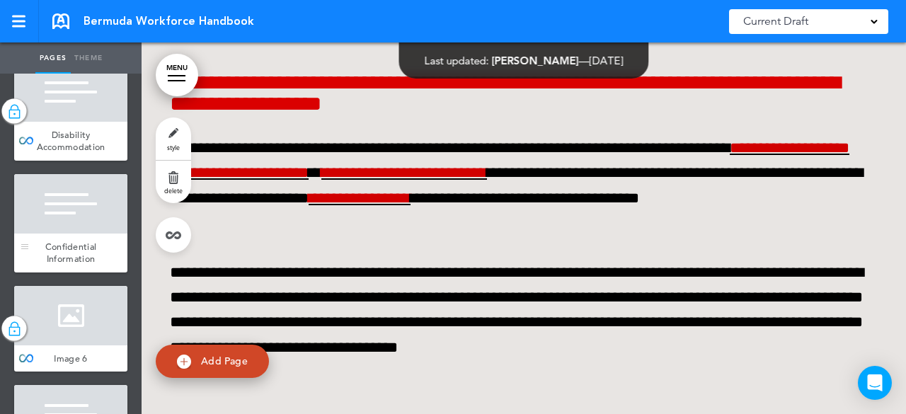
click at [89, 234] on div at bounding box center [70, 203] width 113 height 59
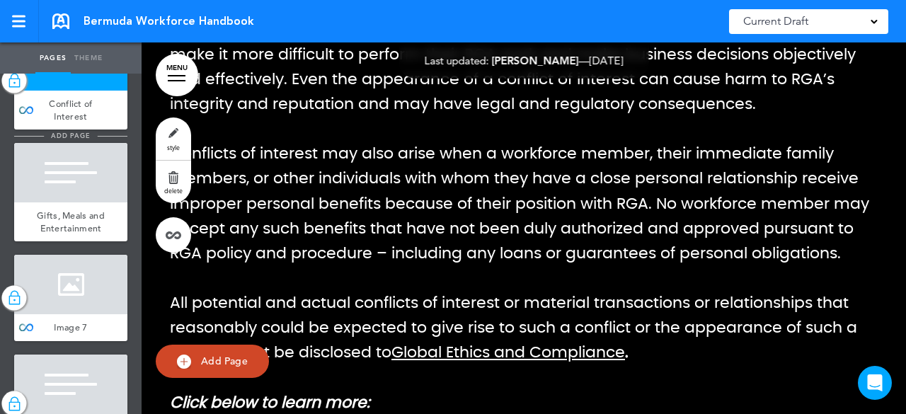
scroll to position [3266, 0]
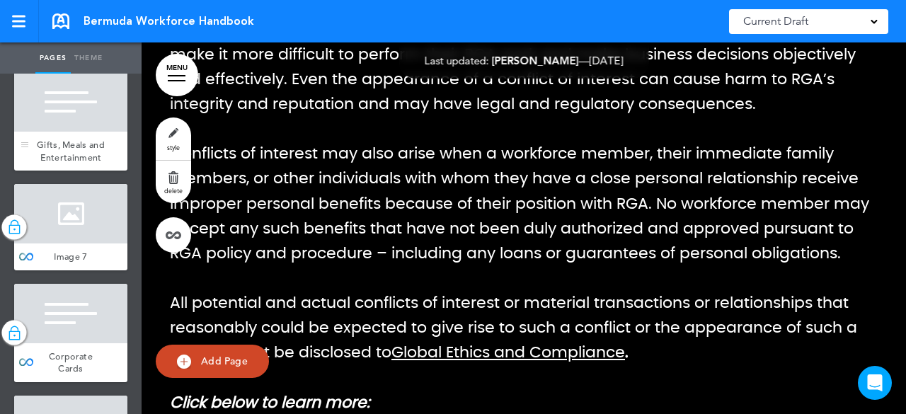
click at [73, 171] on div "Gifts, Meals and Entertainment" at bounding box center [70, 151] width 113 height 39
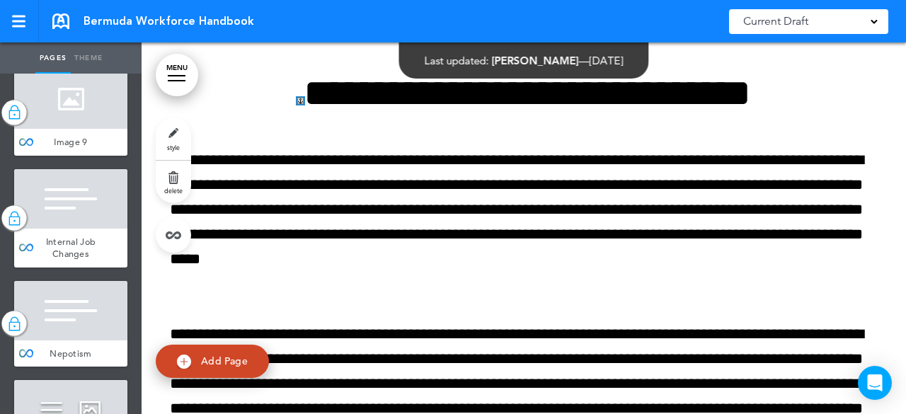
scroll to position [4752, 0]
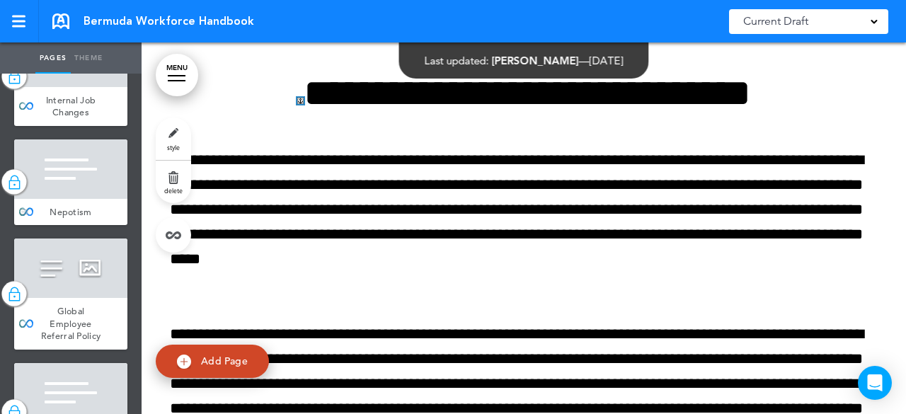
click at [79, 218] on span "Nepotism" at bounding box center [71, 212] width 42 height 12
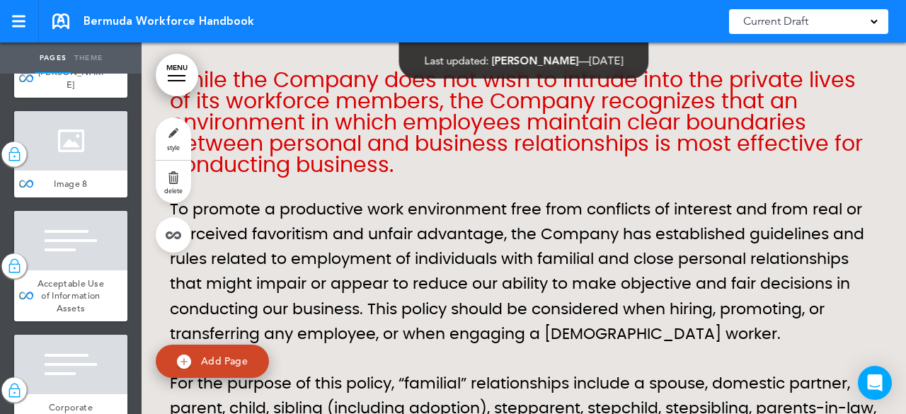
scroll to position [3715, 0]
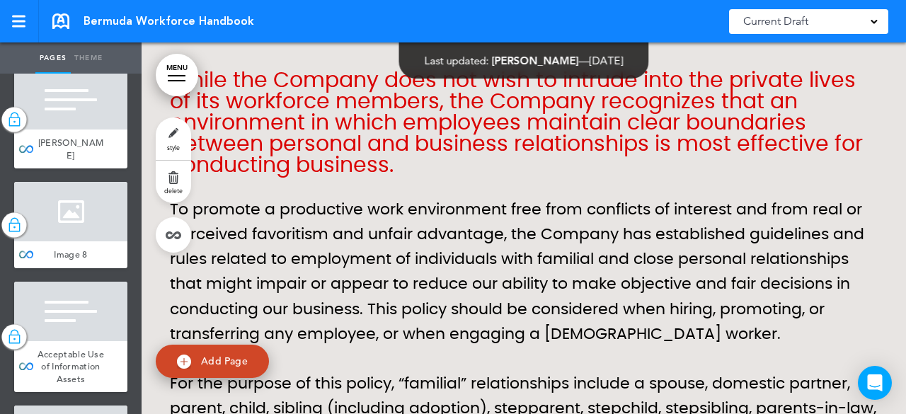
click at [72, 50] on span "Travel and Expense Reimbursement" at bounding box center [71, 31] width 68 height 37
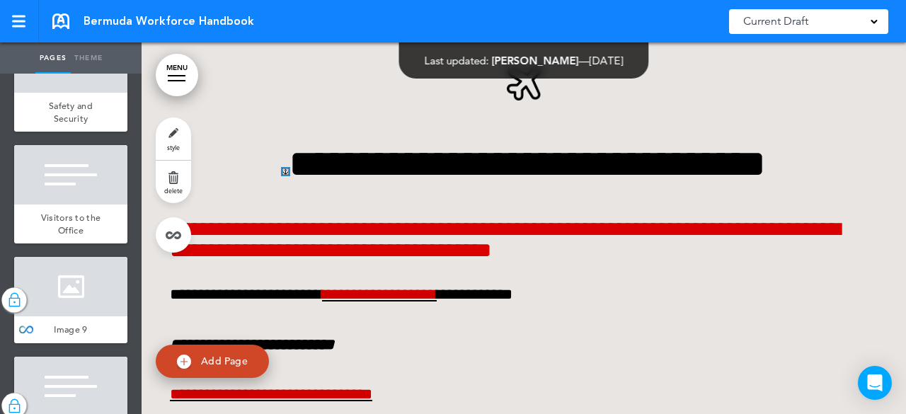
scroll to position [4494, 0]
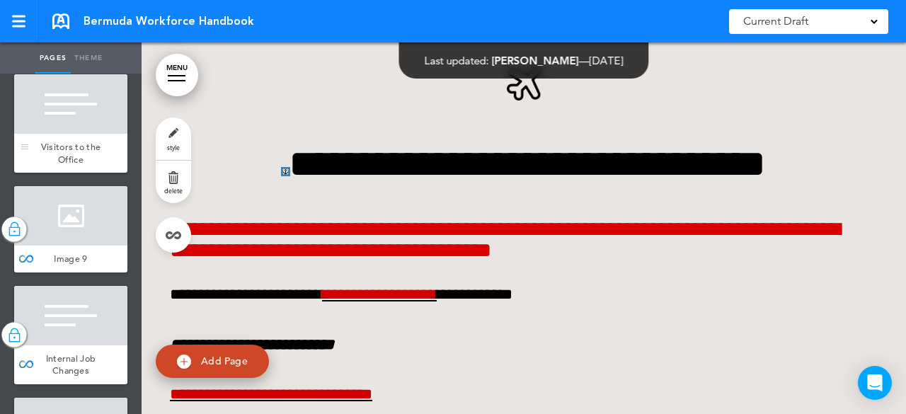
click at [79, 134] on div at bounding box center [70, 103] width 113 height 59
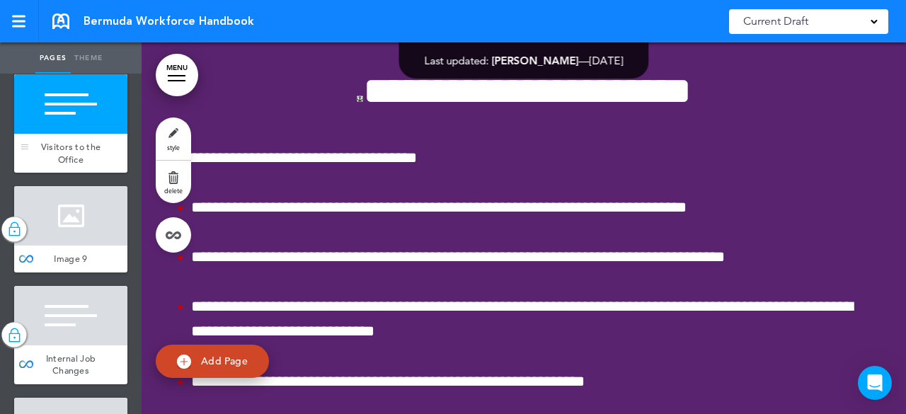
scroll to position [4353, 0]
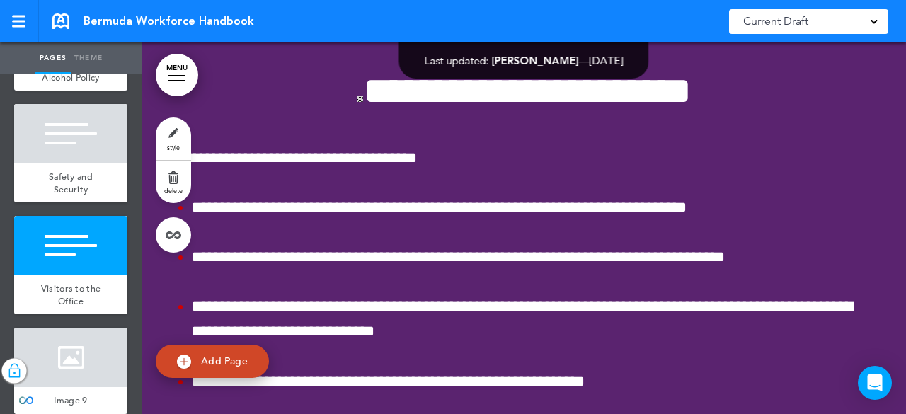
click at [84, 52] on div at bounding box center [70, 21] width 113 height 59
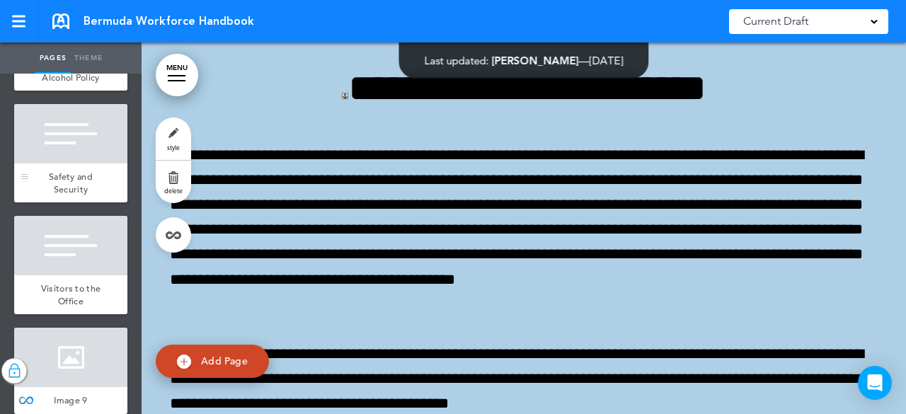
click at [66, 164] on div at bounding box center [70, 133] width 113 height 59
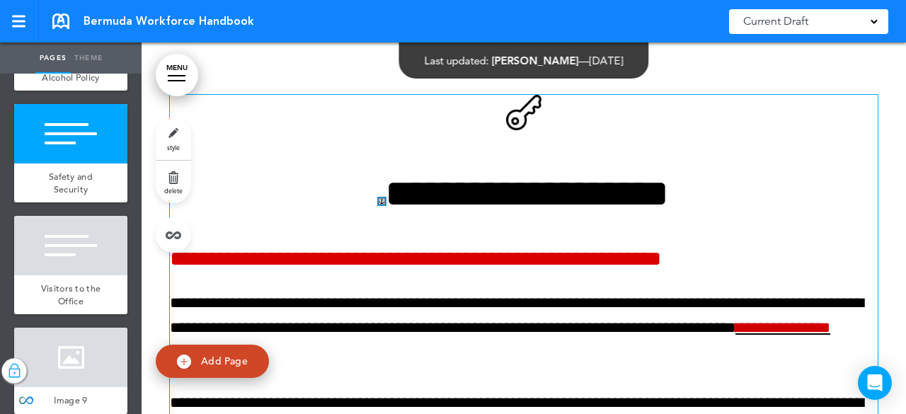
scroll to position [27097, 0]
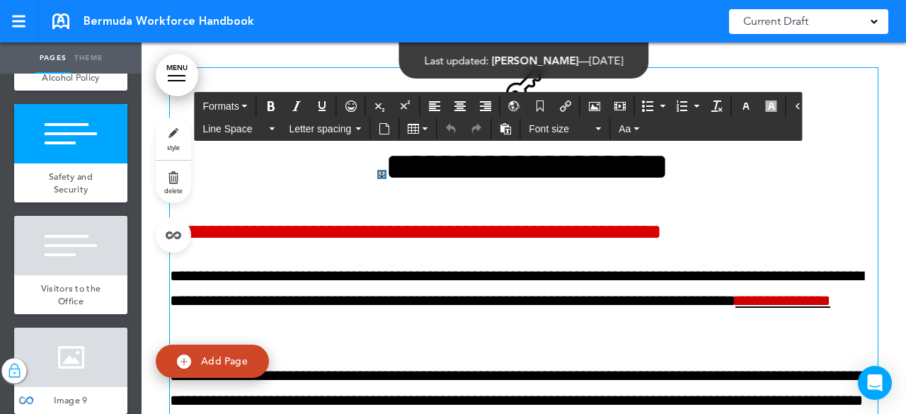
click at [335, 243] on h6 "**********" at bounding box center [524, 232] width 708 height 21
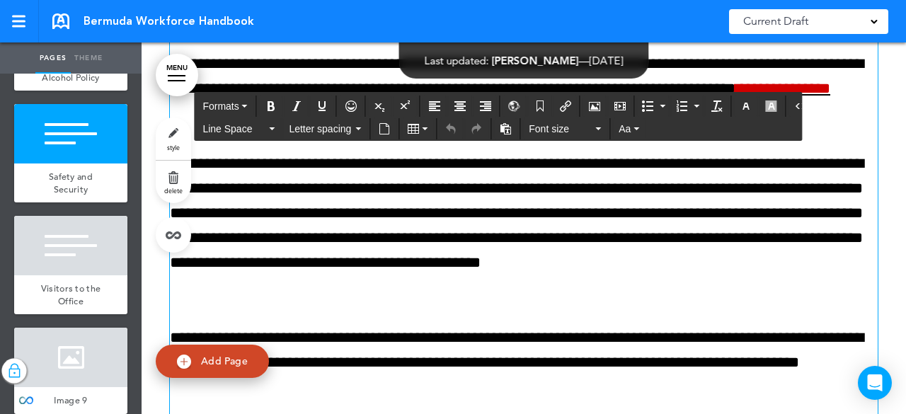
click at [498, 301] on p "**********" at bounding box center [524, 225] width 708 height 149
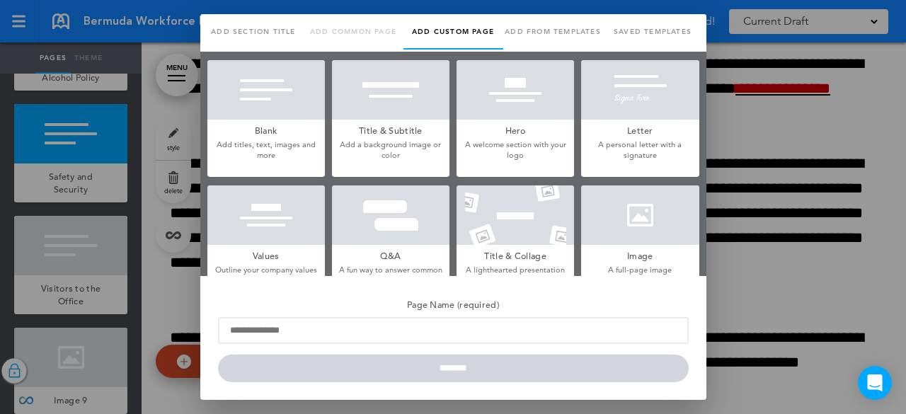
scroll to position [0, 0]
click at [766, 180] on div at bounding box center [453, 207] width 906 height 414
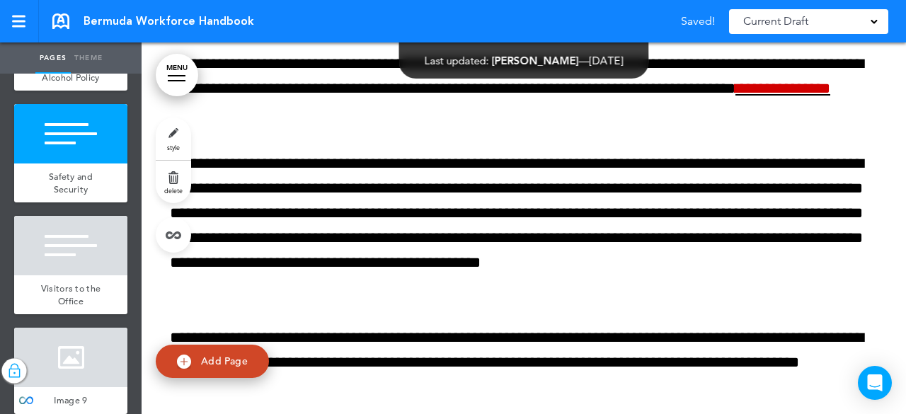
click at [92, 91] on div "Drugs and Alcohol Policy" at bounding box center [70, 71] width 113 height 39
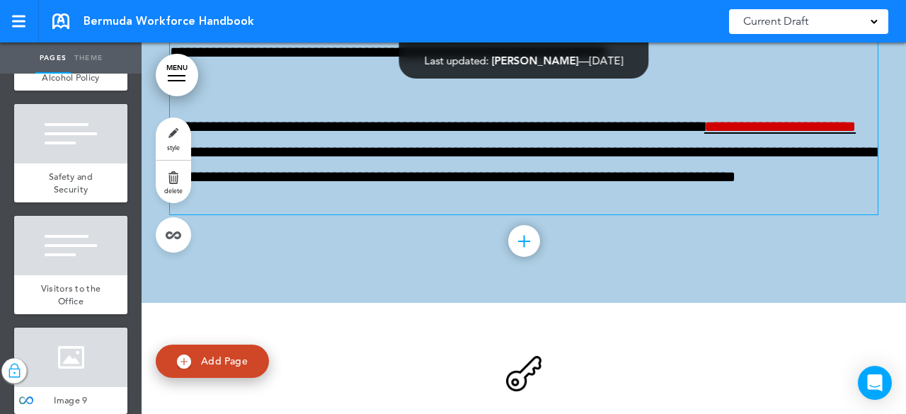
scroll to position [26880, 0]
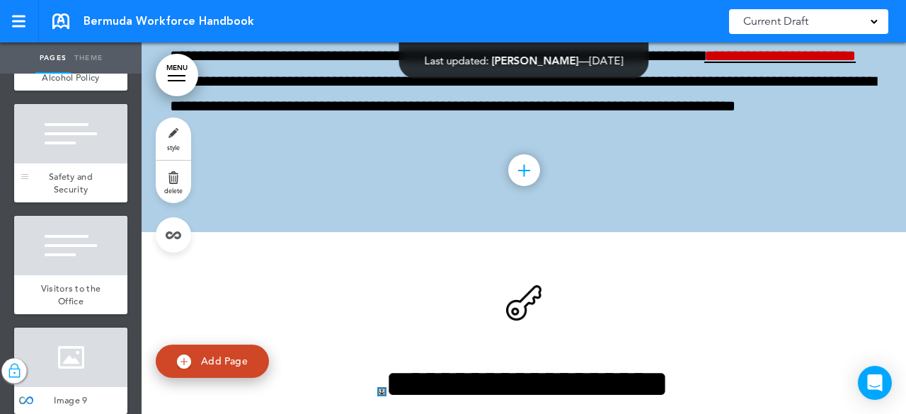
click at [88, 164] on div at bounding box center [70, 133] width 113 height 59
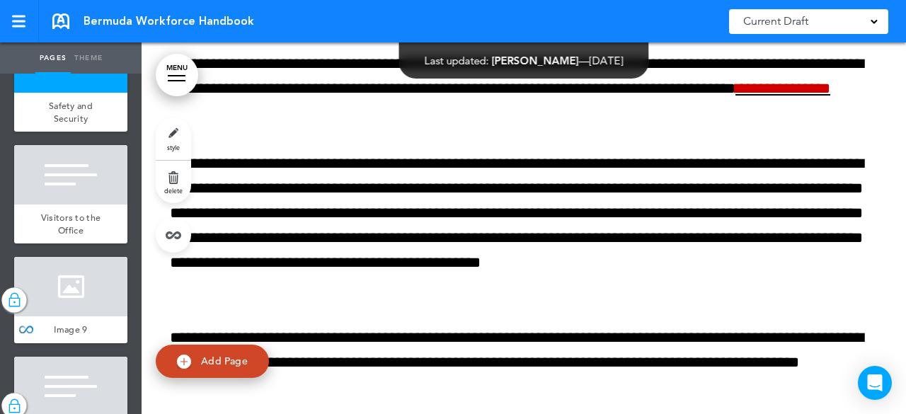
scroll to position [4494, 0]
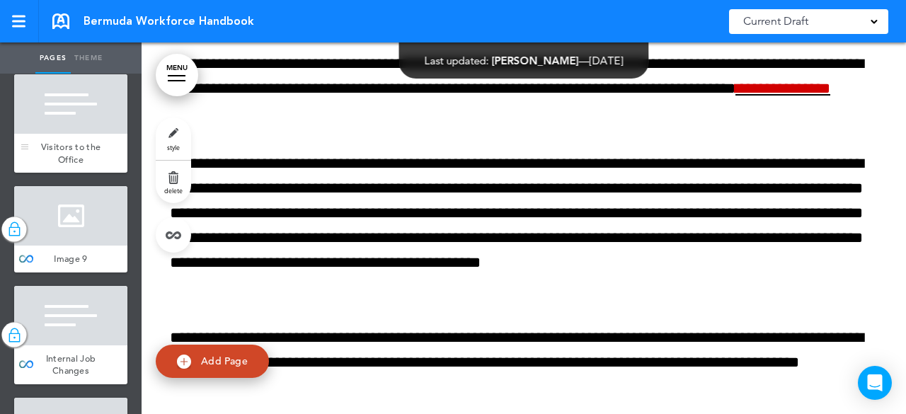
click at [72, 166] on span "Visitors to the Office" at bounding box center [71, 153] width 60 height 25
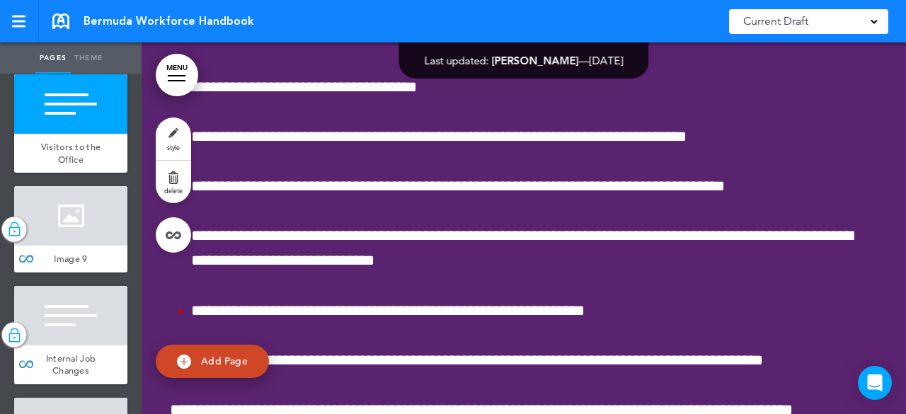
scroll to position [27958, 0]
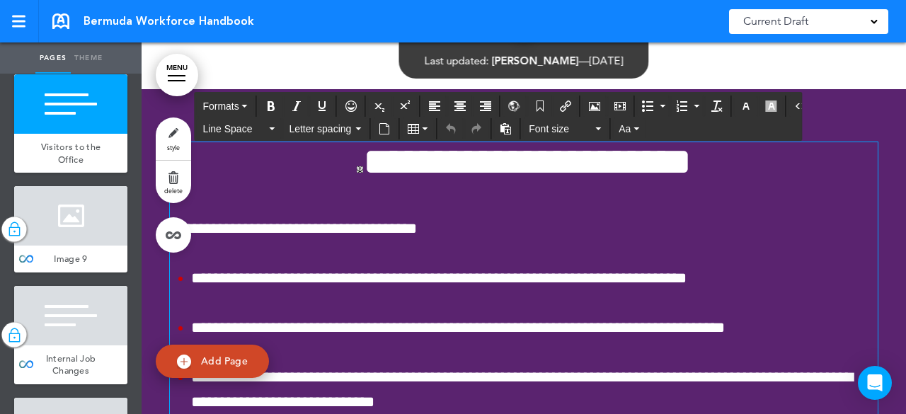
click at [357, 181] on span "**********" at bounding box center [524, 161] width 335 height 39
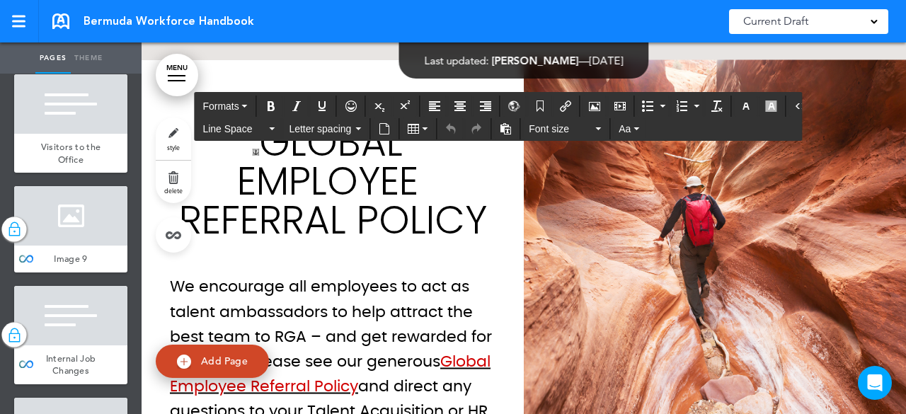
scroll to position [30719, 0]
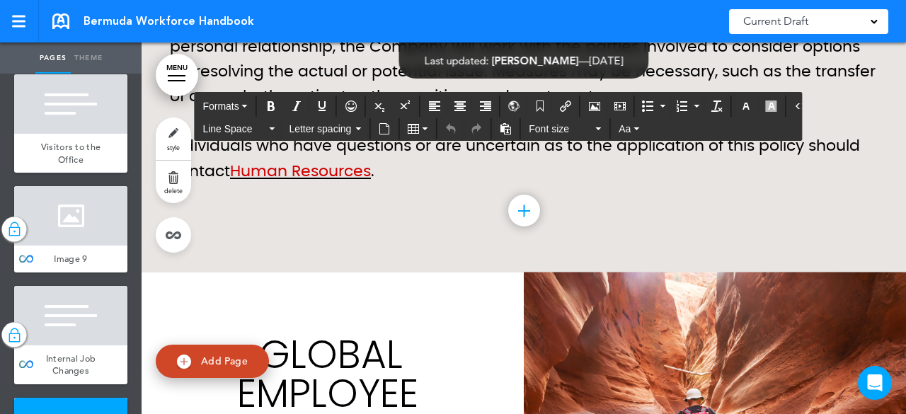
click at [402, 183] on p "Individuals who have questions or are uncertain as to the application of this p…" at bounding box center [524, 159] width 708 height 50
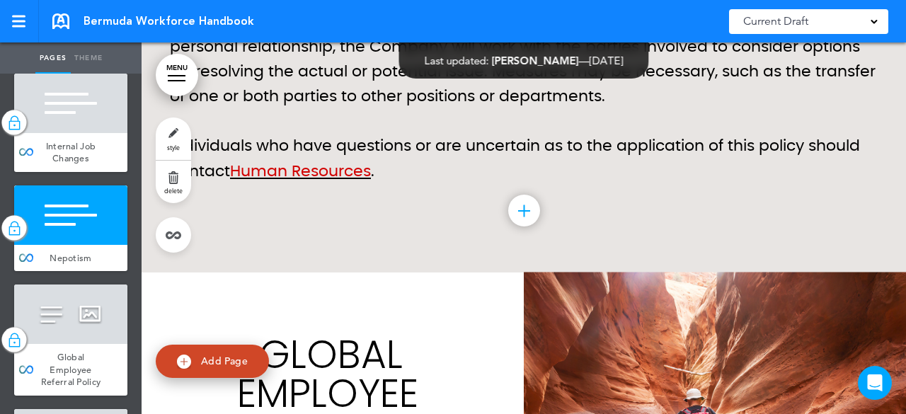
scroll to position [4919, 0]
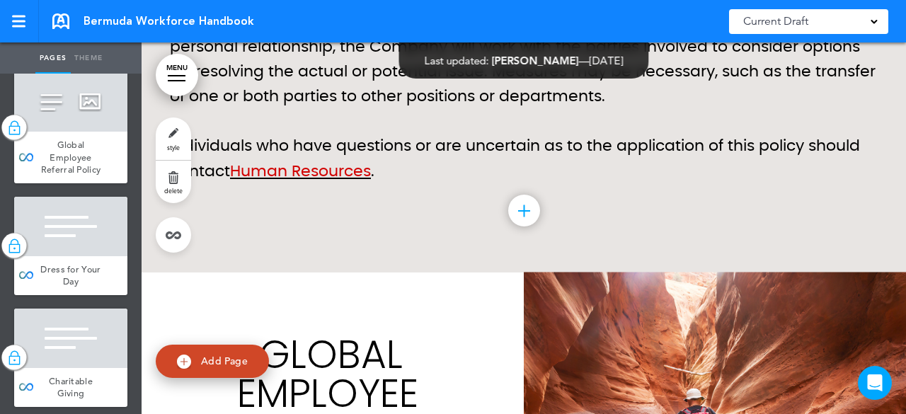
click at [522, 110] on p "When an actual or potential conflict of interest arises because of a familial o…" at bounding box center [524, 60] width 708 height 100
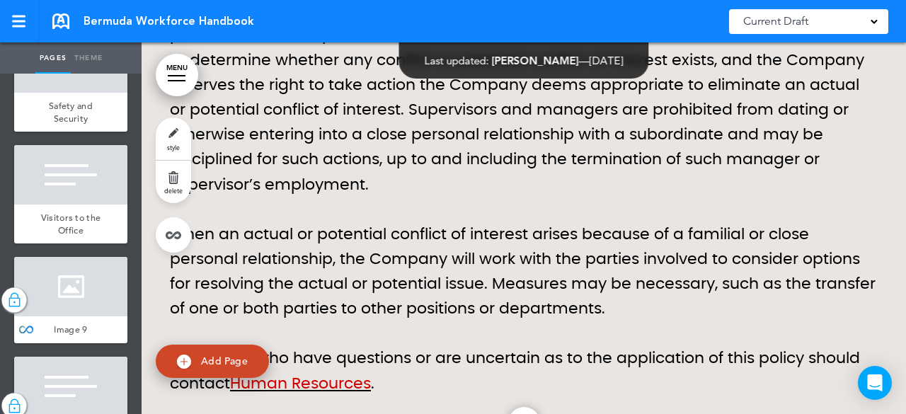
scroll to position [4353, 0]
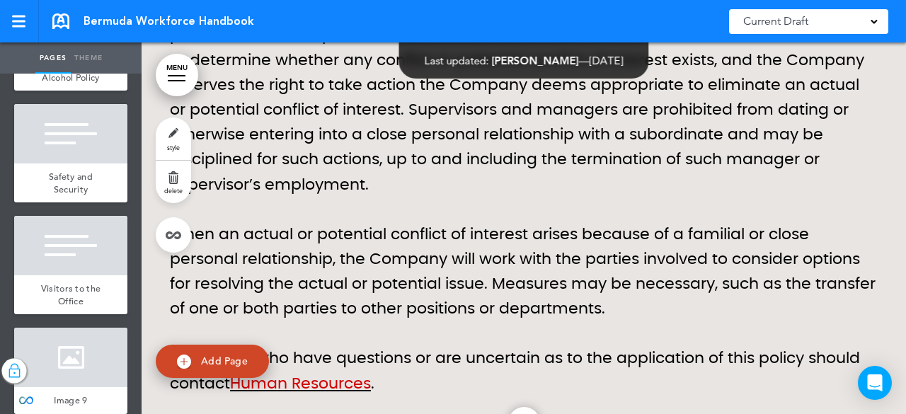
click at [66, 52] on div at bounding box center [70, 21] width 113 height 59
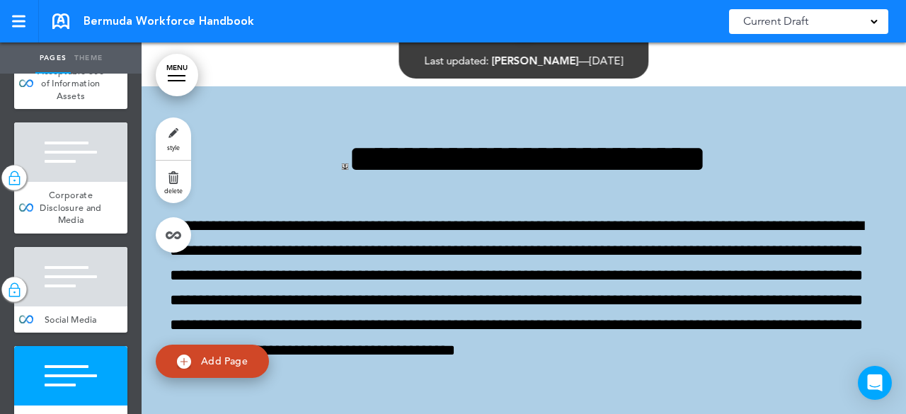
scroll to position [3857, 0]
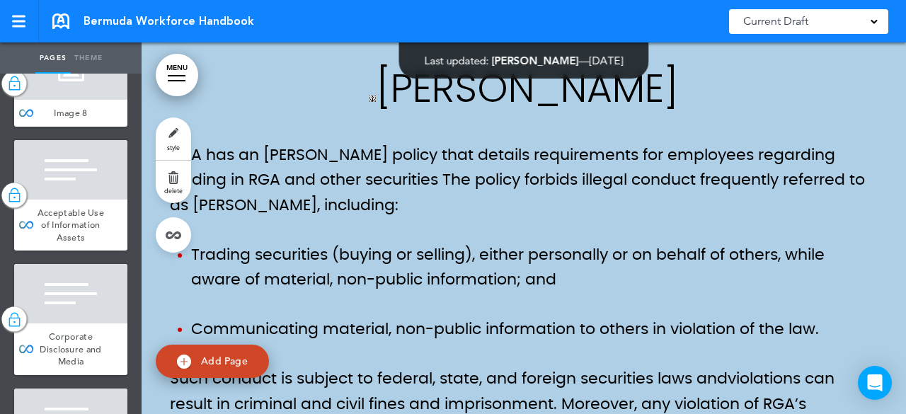
scroll to position [22974, 0]
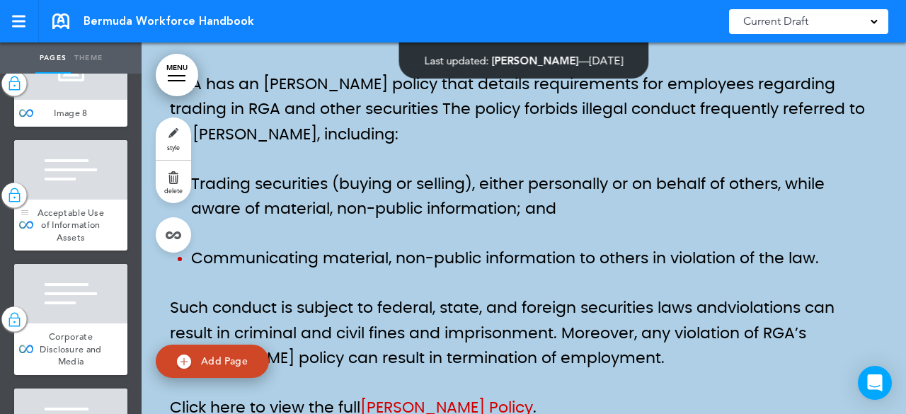
click at [105, 200] on div at bounding box center [70, 169] width 113 height 59
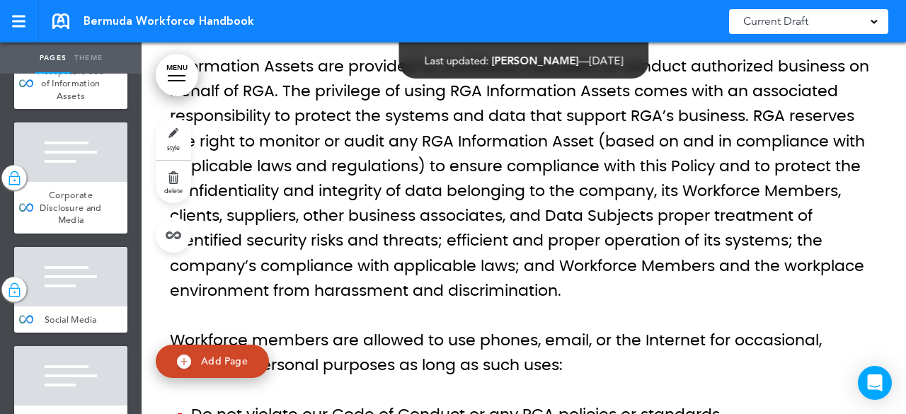
scroll to position [3857, 0]
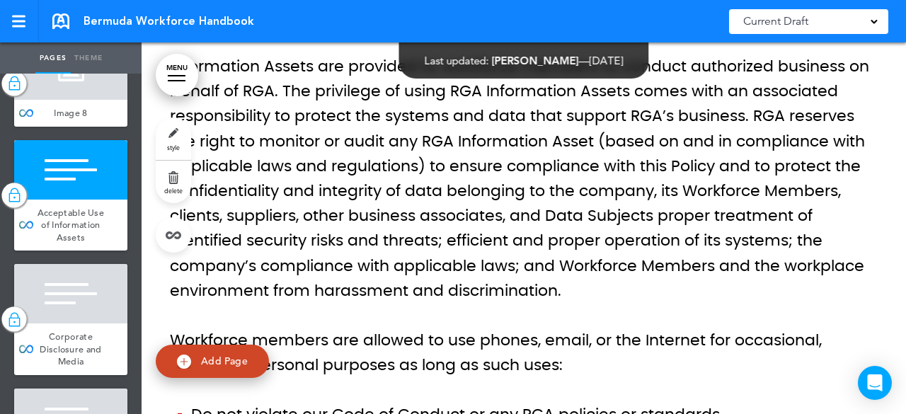
click at [88, 27] on div "[PERSON_NAME]" at bounding box center [70, 7] width 113 height 39
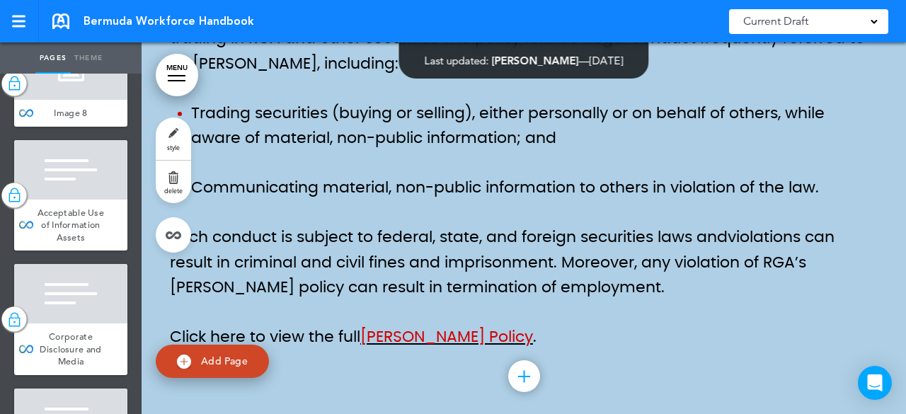
scroll to position [23186, 0]
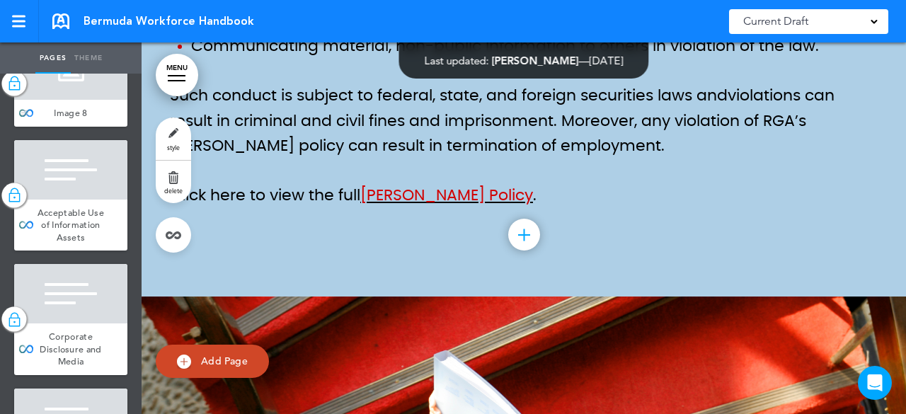
click at [84, 100] on div at bounding box center [70, 69] width 113 height 59
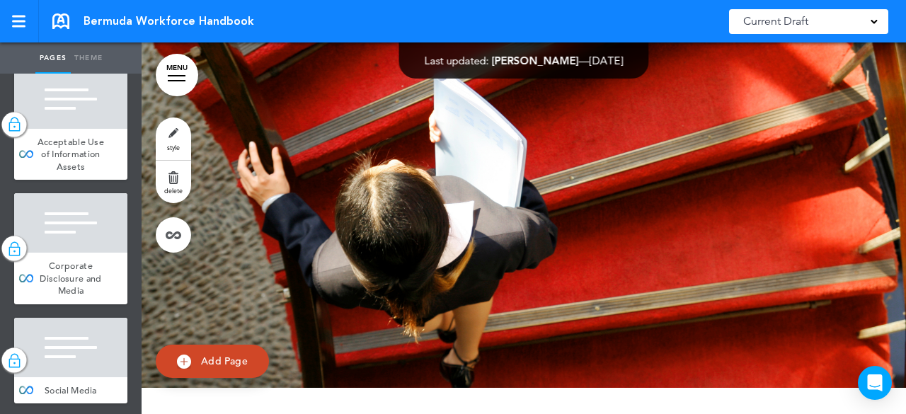
scroll to position [3999, 0]
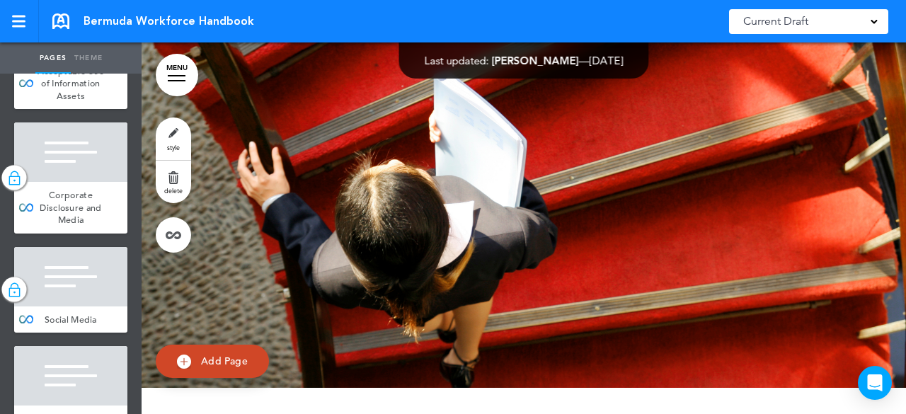
click at [84, 110] on div "Acceptable Use of Information Assets" at bounding box center [70, 84] width 113 height 52
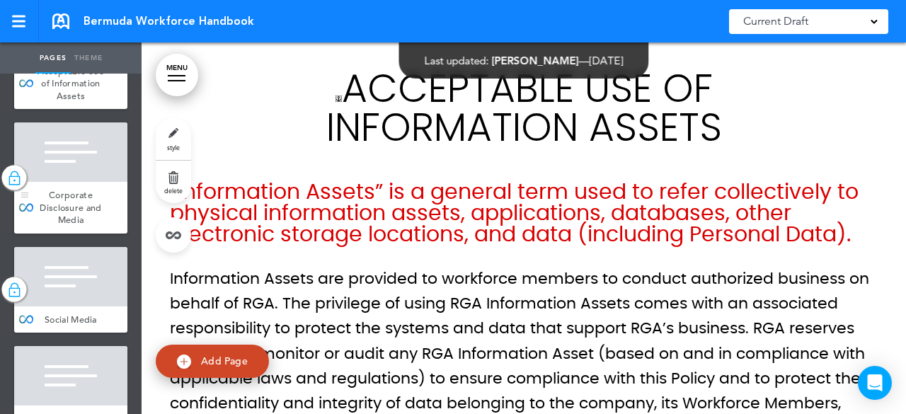
click at [79, 182] on div at bounding box center [70, 151] width 113 height 59
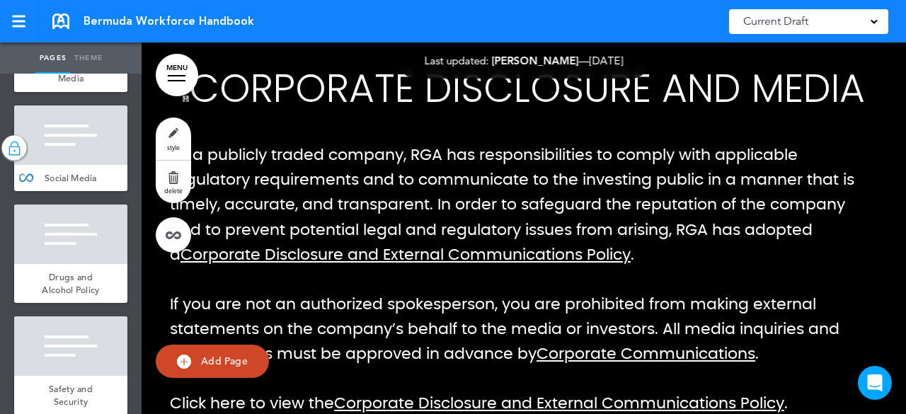
scroll to position [4353, 0]
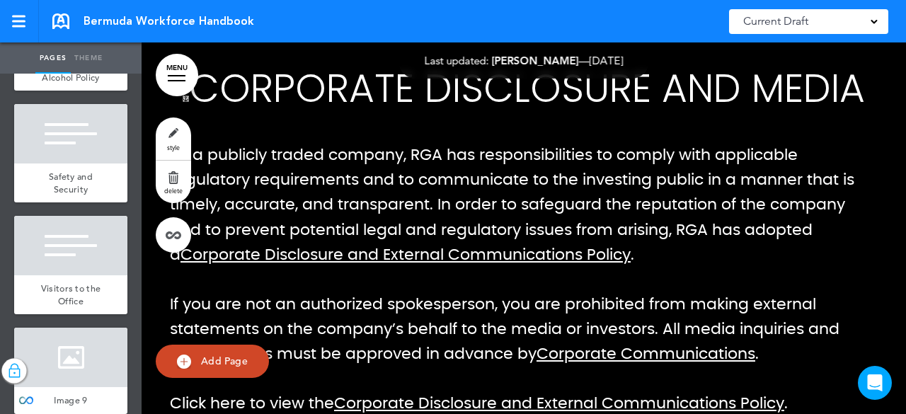
click at [79, 52] on div at bounding box center [70, 21] width 113 height 59
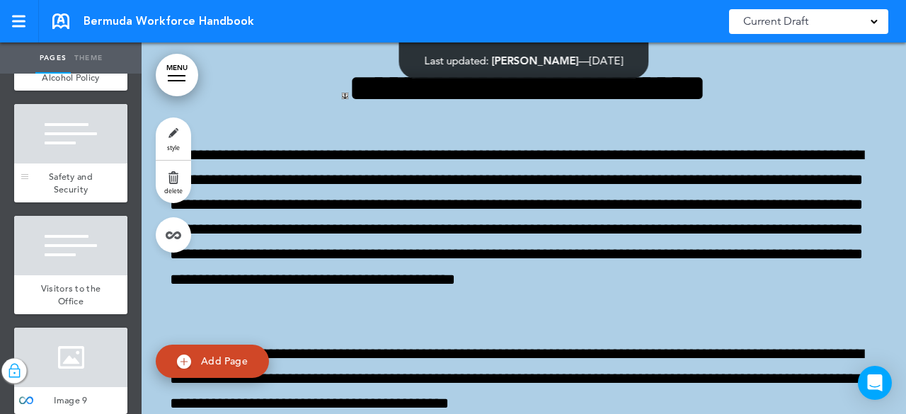
click at [79, 164] on div at bounding box center [70, 133] width 113 height 59
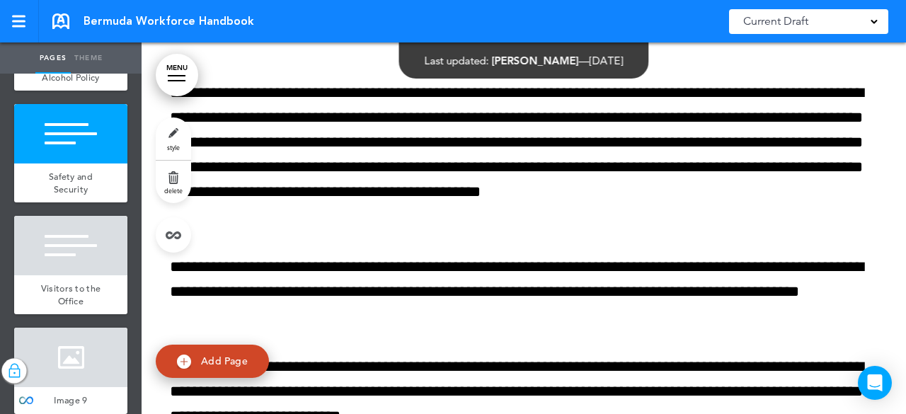
scroll to position [4211, 0]
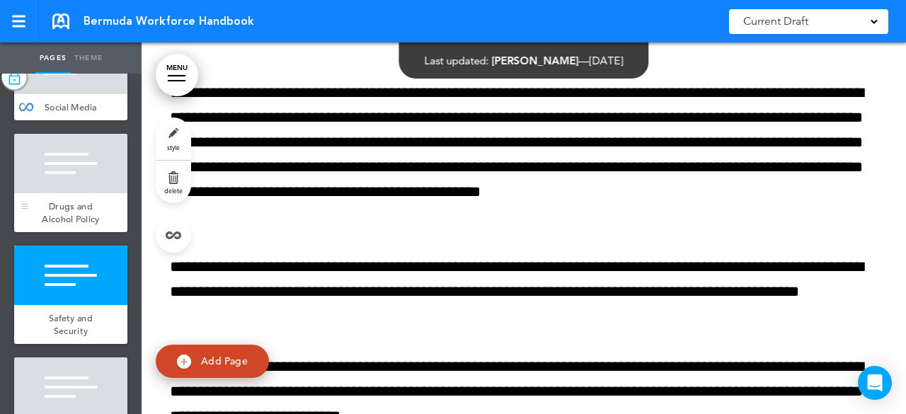
click at [98, 232] on div "Drugs and Alcohol Policy" at bounding box center [70, 212] width 113 height 39
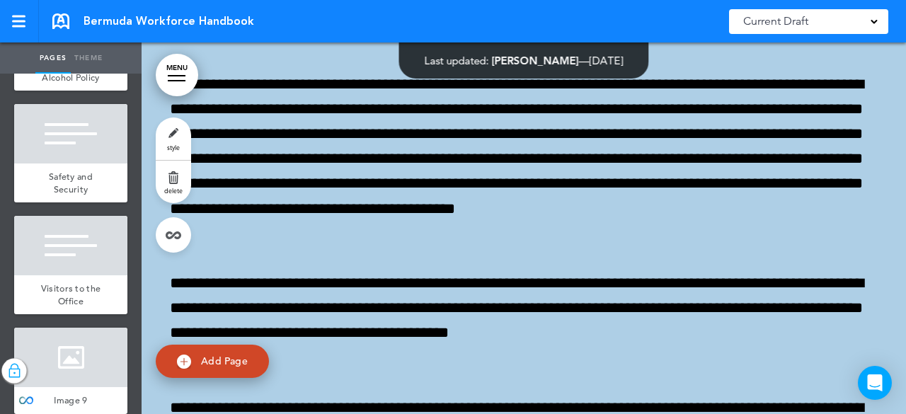
scroll to position [4423, 0]
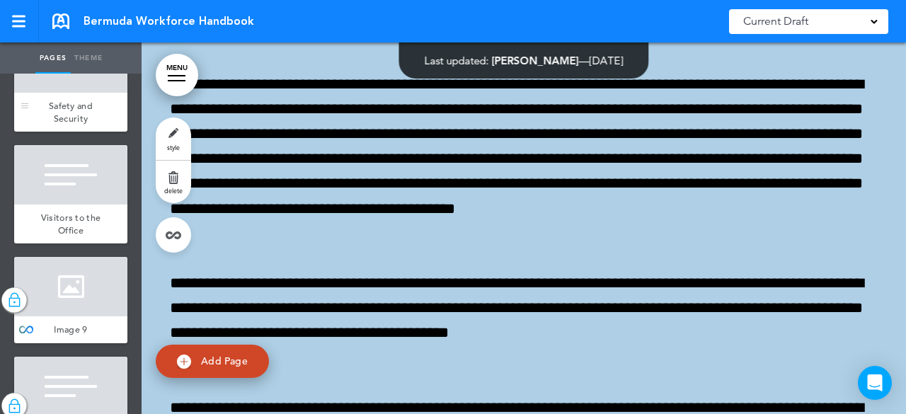
click at [85, 93] on div at bounding box center [70, 62] width 113 height 59
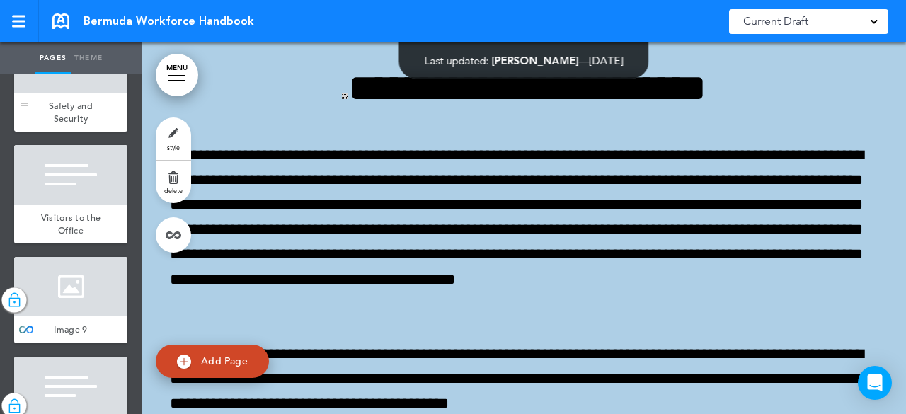
click at [81, 93] on div at bounding box center [70, 62] width 113 height 59
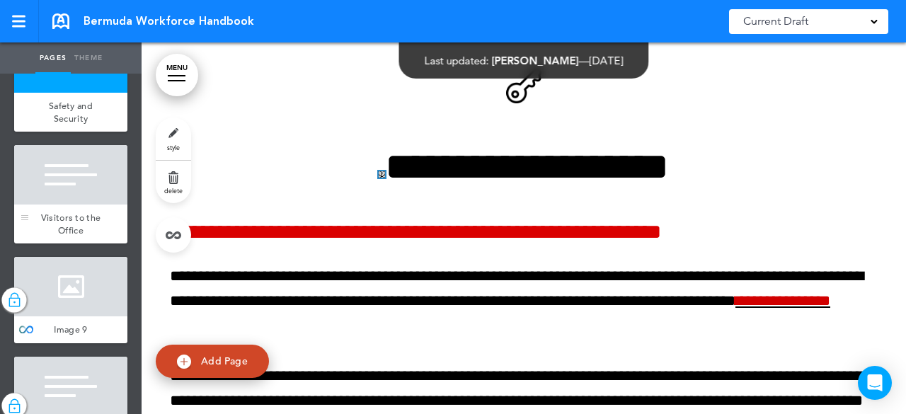
scroll to position [4494, 0]
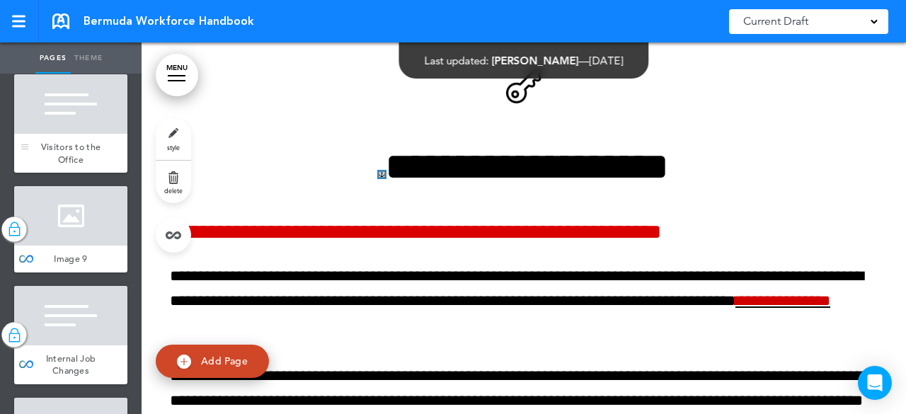
click at [75, 134] on div at bounding box center [70, 103] width 113 height 59
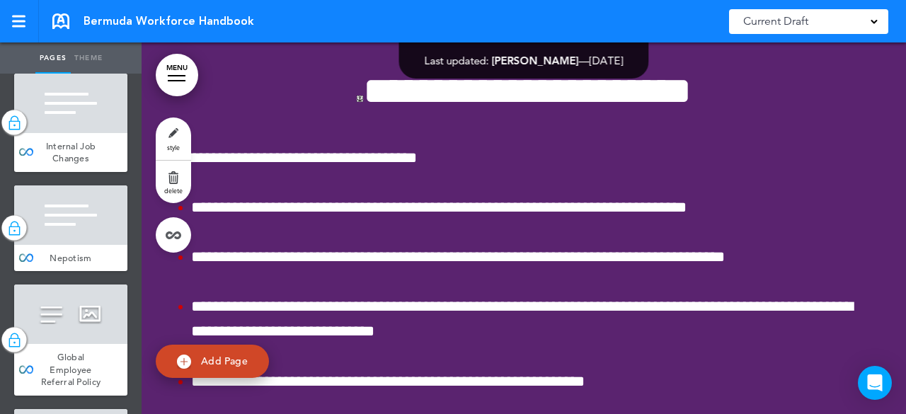
scroll to position [4777, 0]
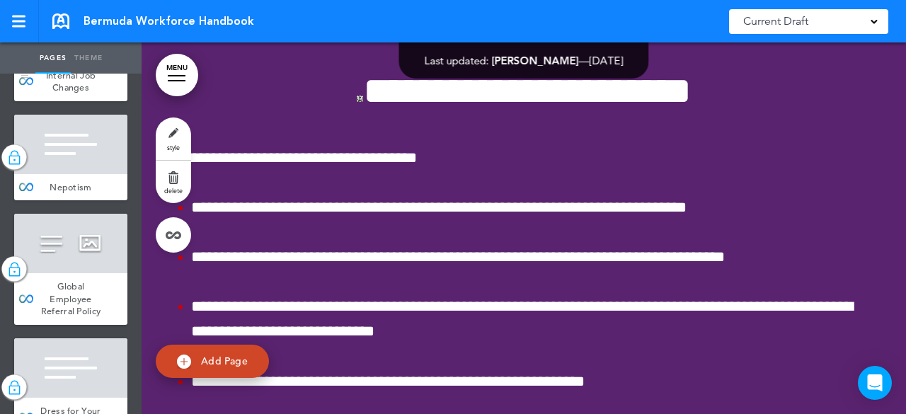
click at [101, 62] on div at bounding box center [70, 32] width 113 height 59
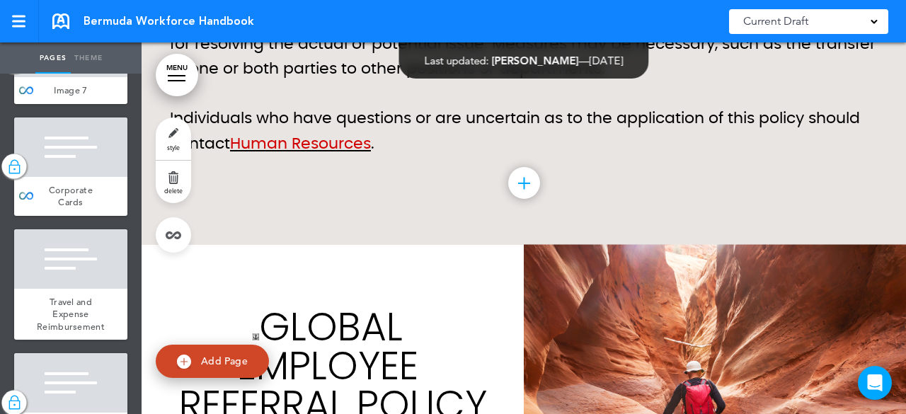
scroll to position [3008, 0]
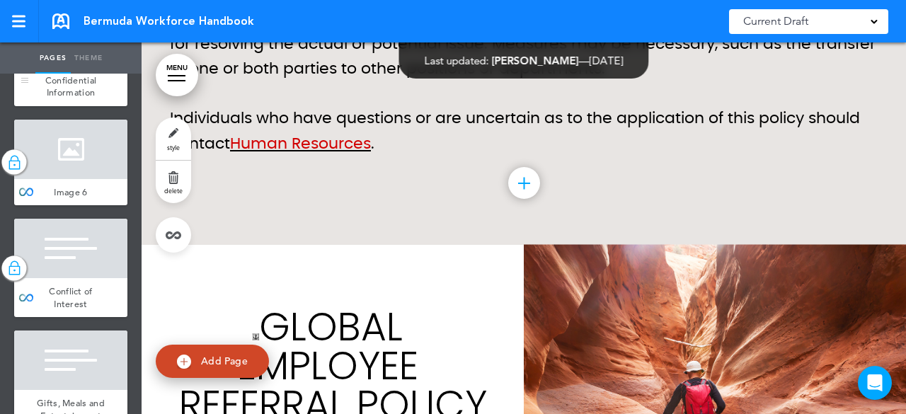
click at [50, 67] on div at bounding box center [70, 37] width 113 height 59
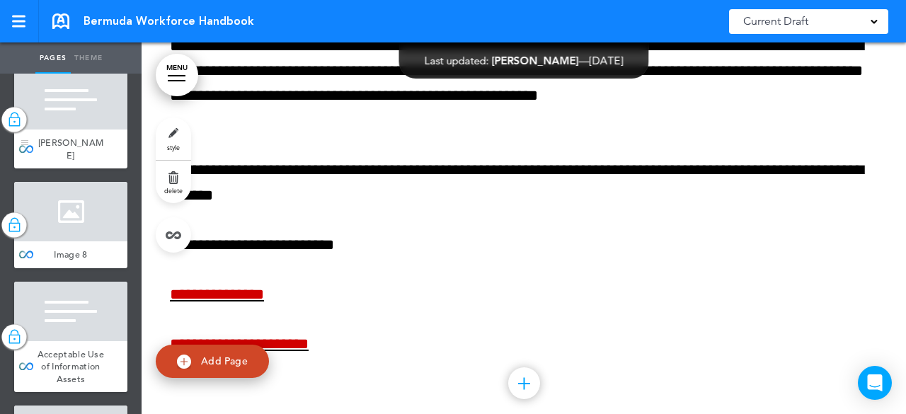
scroll to position [3786, 0]
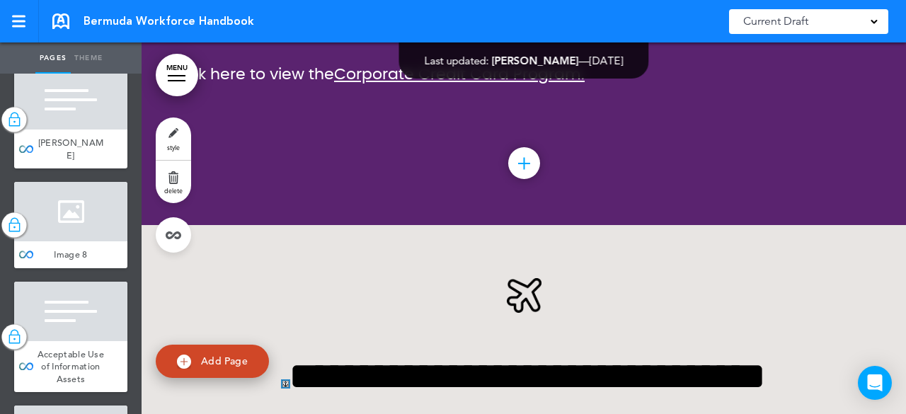
scroll to position [22090, 0]
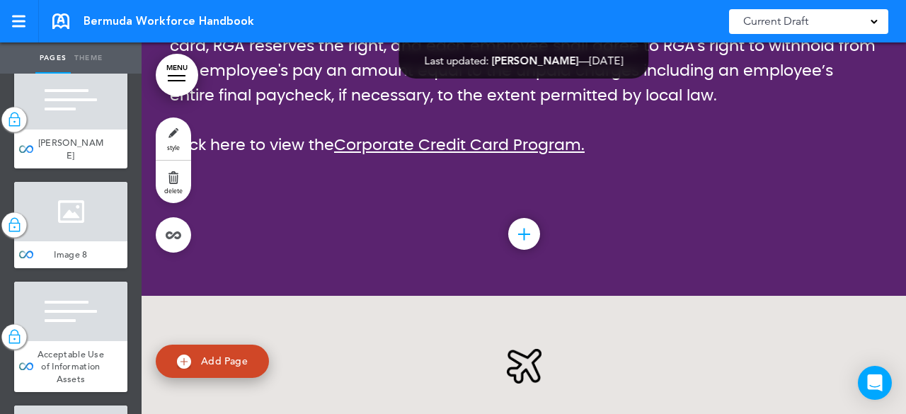
drag, startPoint x: 321, startPoint y: 204, endPoint x: 259, endPoint y: 200, distance: 62.4
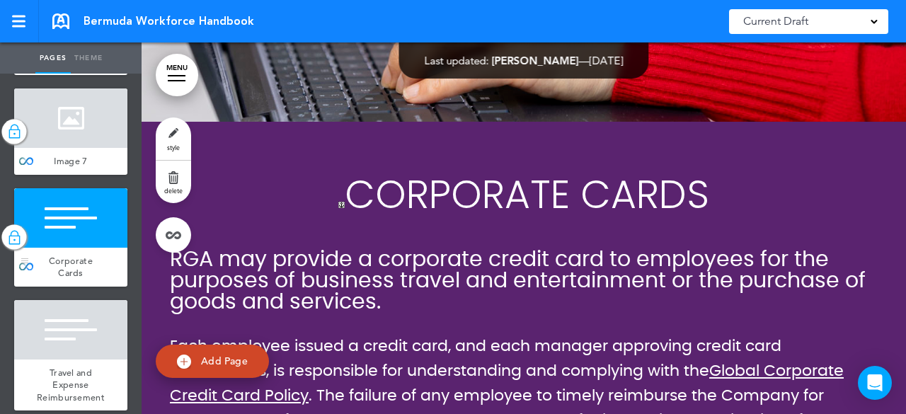
scroll to position [3220, 0]
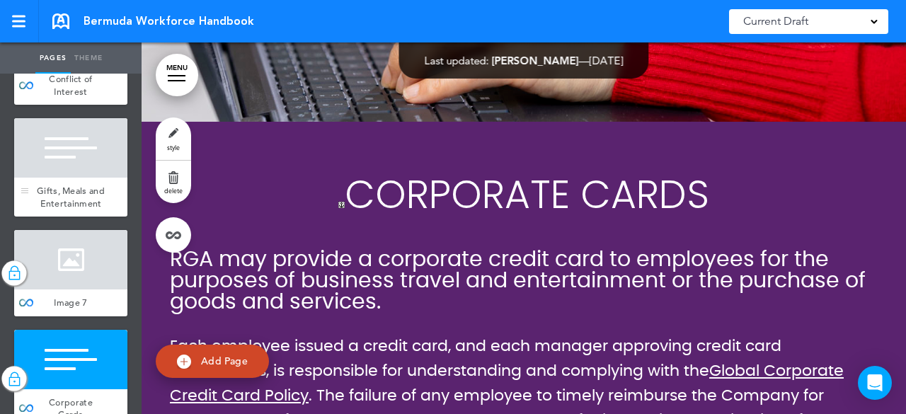
click at [51, 178] on div at bounding box center [70, 147] width 113 height 59
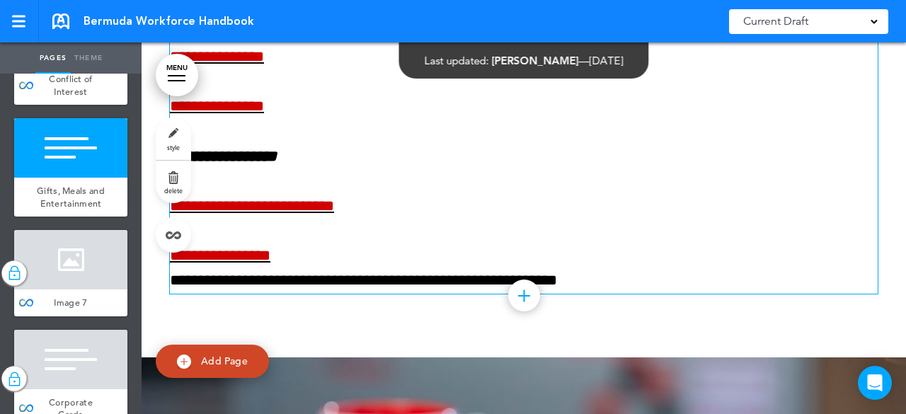
scroll to position [21129, 0]
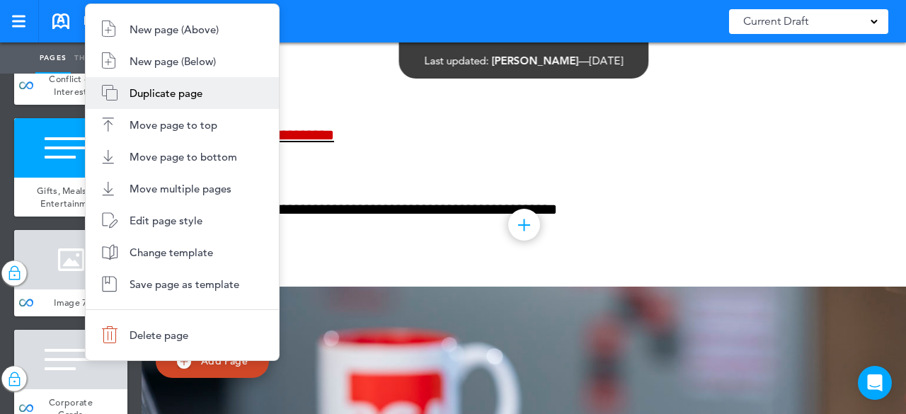
click at [159, 97] on span "Duplicate page" at bounding box center [166, 92] width 73 height 13
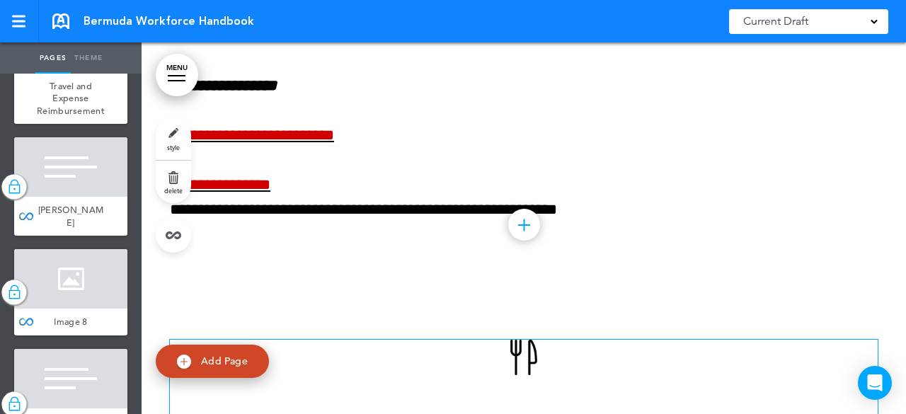
scroll to position [3633, 0]
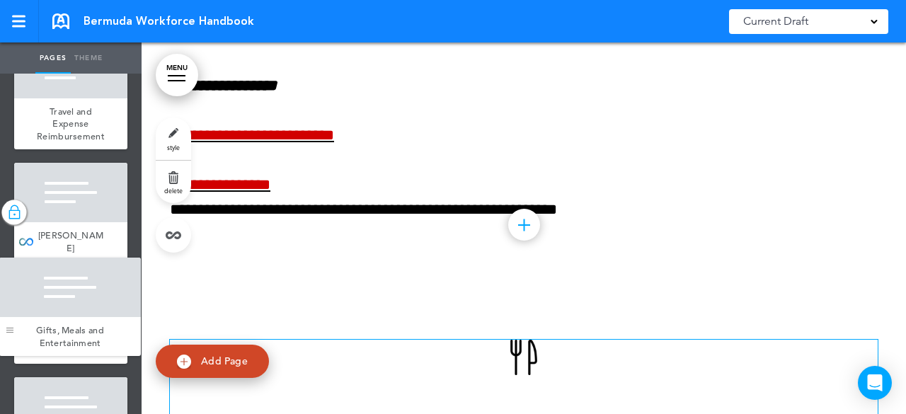
drag, startPoint x: 24, startPoint y: 235, endPoint x: 9, endPoint y: 352, distance: 117.7
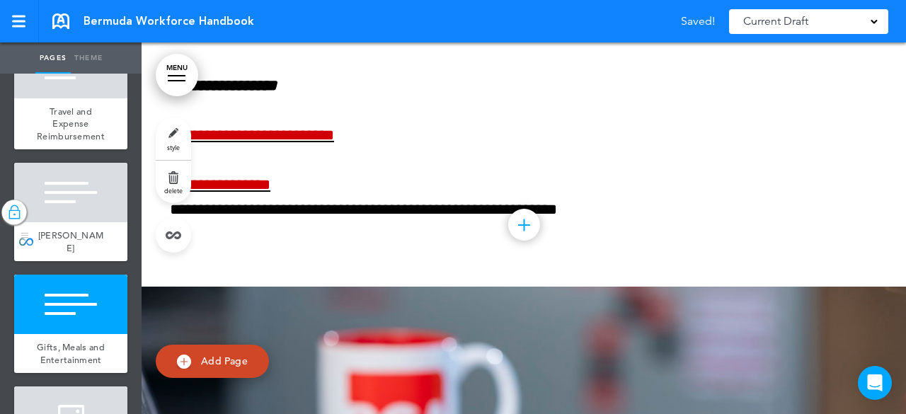
scroll to position [3764, 0]
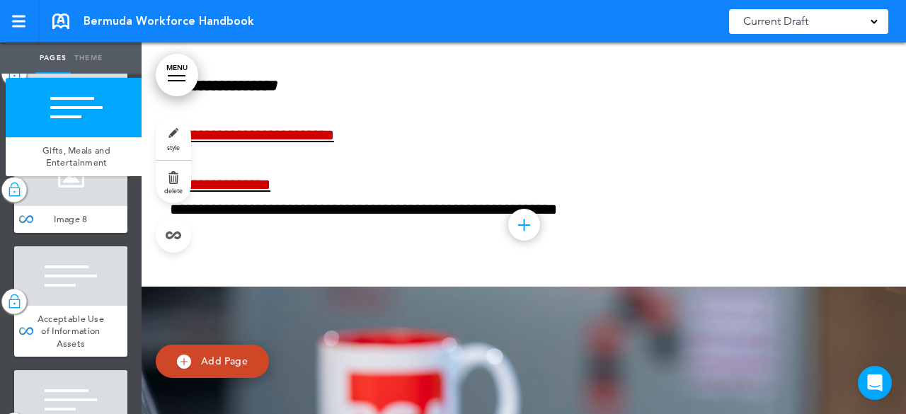
drag, startPoint x: 30, startPoint y: 370, endPoint x: 21, endPoint y: 179, distance: 191.3
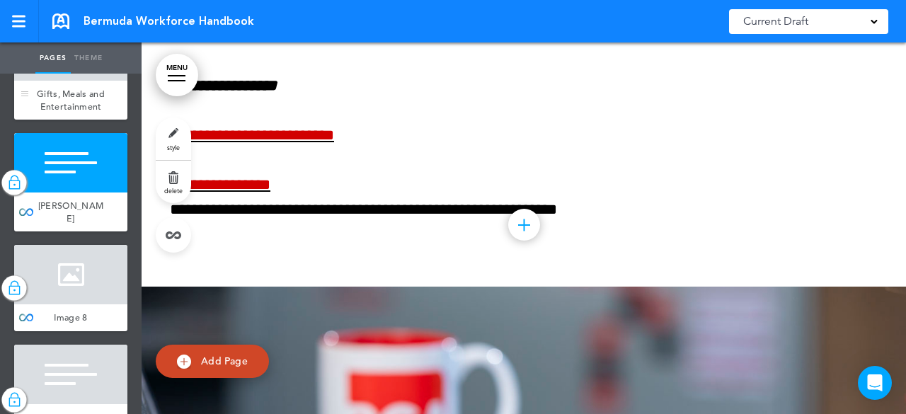
click at [76, 120] on div "Gifts, Meals and Entertainment" at bounding box center [70, 100] width 113 height 39
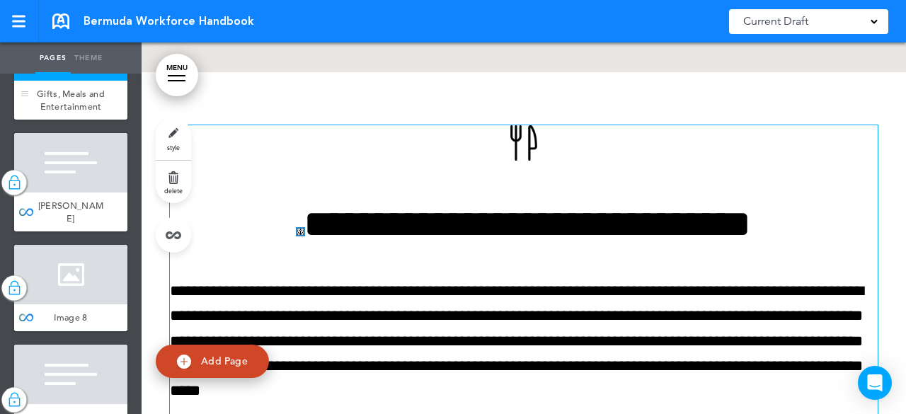
scroll to position [22903, 0]
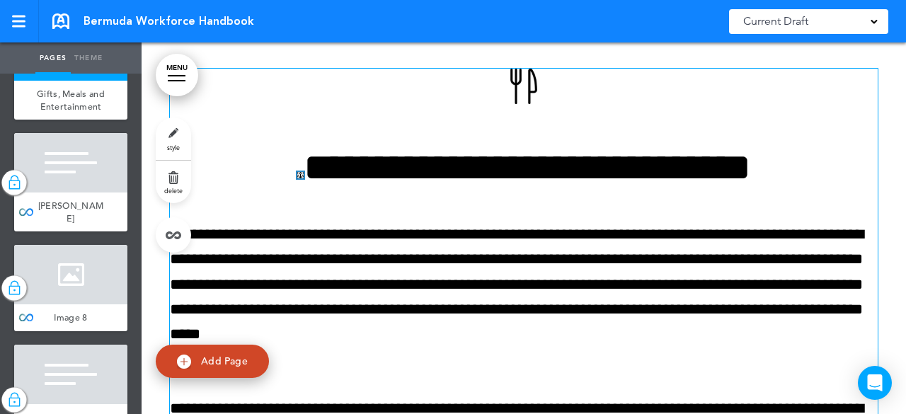
click at [282, 187] on h1 "**********" at bounding box center [524, 167] width 708 height 39
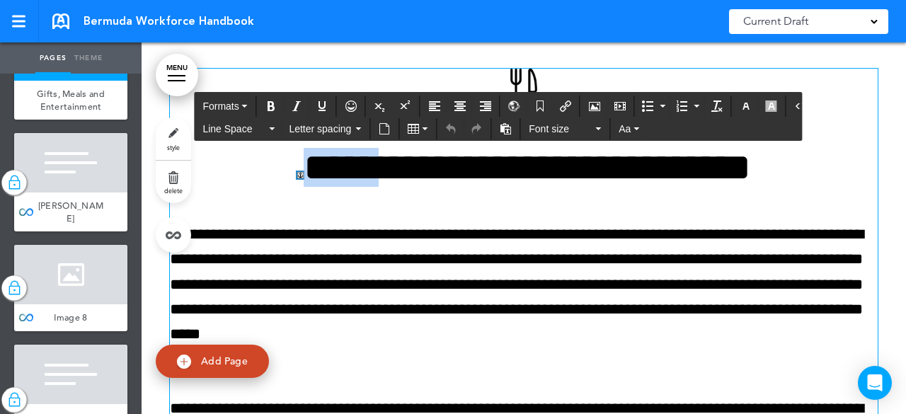
click at [282, 187] on h1 "**********" at bounding box center [524, 167] width 708 height 39
click at [713, 187] on h1 "**********" at bounding box center [524, 167] width 708 height 39
click at [297, 178] on link at bounding box center [300, 175] width 6 height 6
click at [537, 104] on icon "Anchor" at bounding box center [539, 106] width 11 height 11
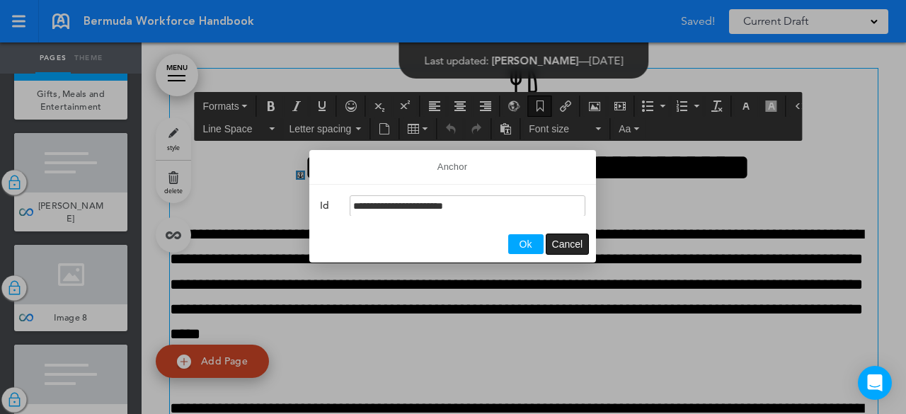
click at [566, 245] on span "Cancel" at bounding box center [567, 244] width 31 height 11
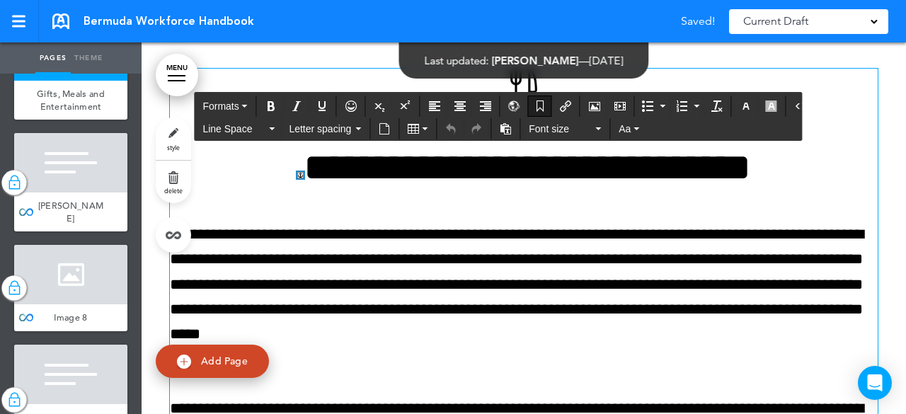
click at [539, 98] on button "Anchor" at bounding box center [540, 106] width 23 height 20
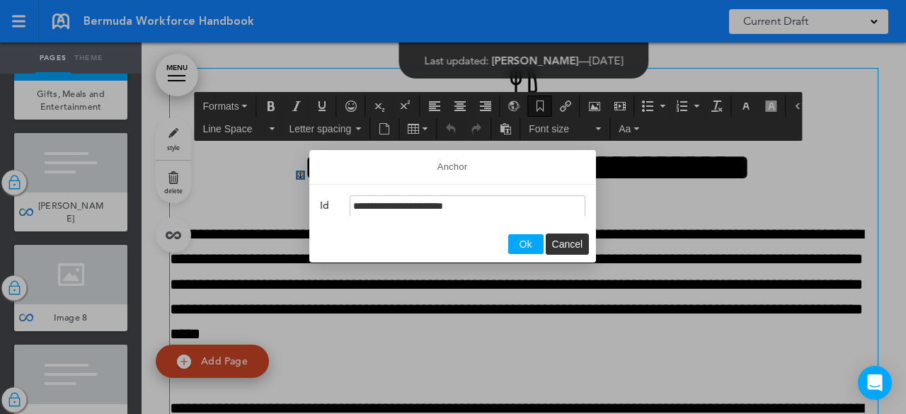
drag, startPoint x: 486, startPoint y: 203, endPoint x: 302, endPoint y: 200, distance: 184.1
click at [302, 200] on body "Make this page common so it is available in other handbooks. This handbook Prev…" at bounding box center [453, 207] width 906 height 414
click at [520, 246] on span "Ok" at bounding box center [526, 244] width 13 height 11
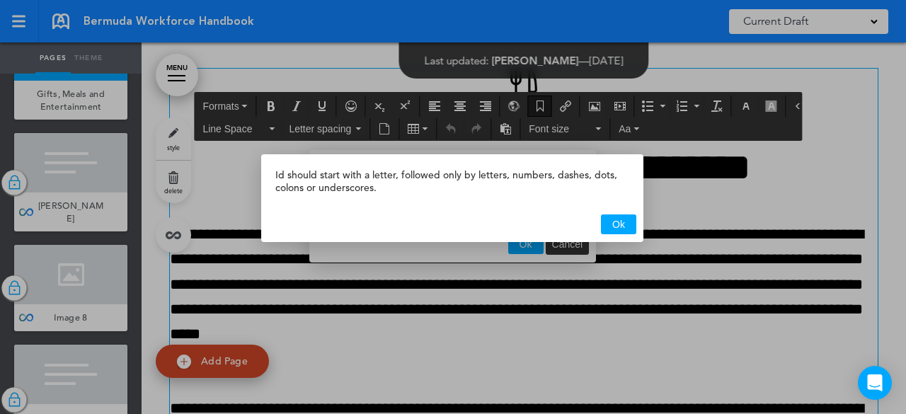
click at [621, 225] on span "Ok" at bounding box center [618, 224] width 13 height 11
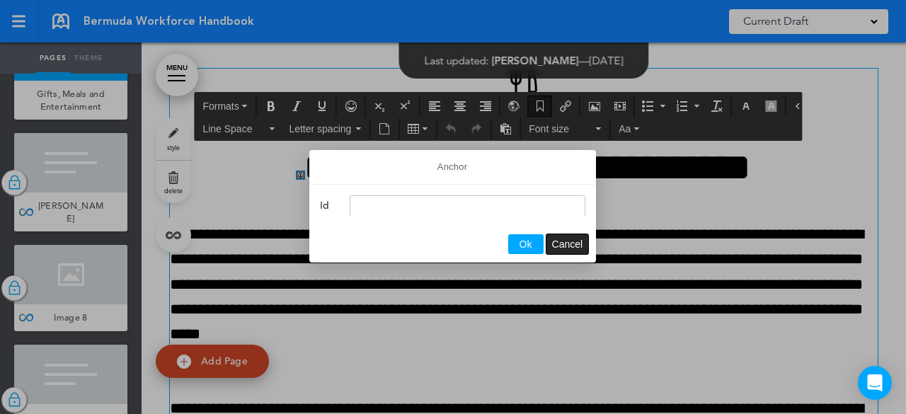
click at [566, 237] on button "Cancel" at bounding box center [567, 244] width 42 height 20
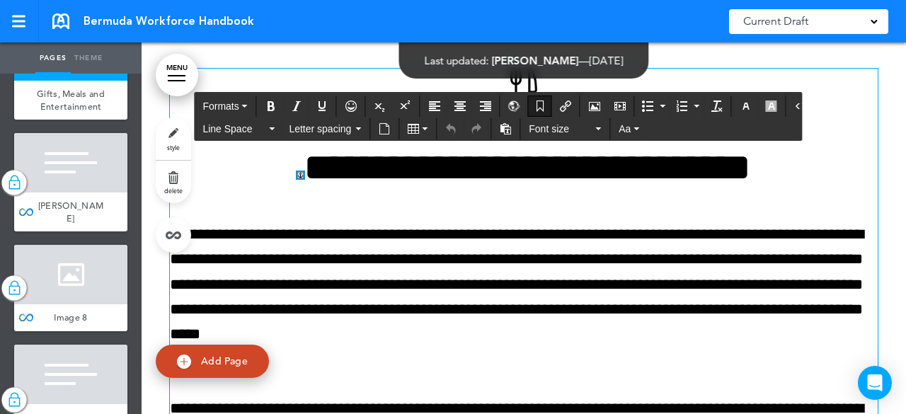
drag, startPoint x: 532, startPoint y: 108, endPoint x: 494, endPoint y: 197, distance: 97.0
click at [491, 187] on h1 "**********" at bounding box center [524, 167] width 708 height 39
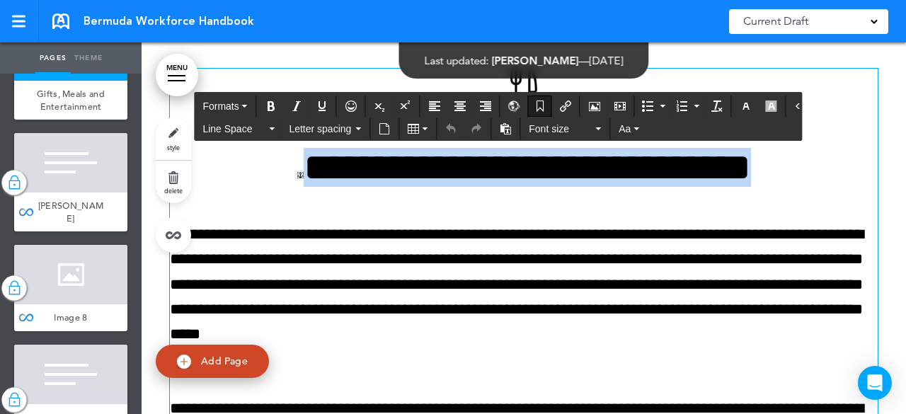
drag, startPoint x: 833, startPoint y: 193, endPoint x: 199, endPoint y: 196, distance: 634.2
click at [199, 187] on h1 "**********" at bounding box center [524, 167] width 708 height 39
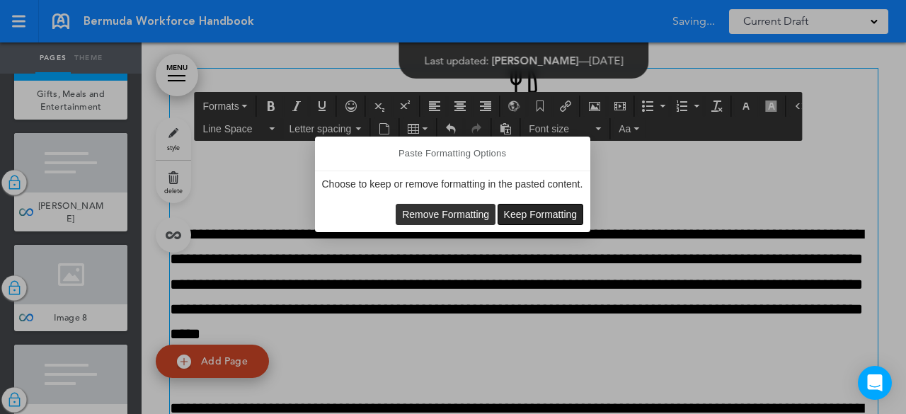
click at [528, 205] on button "Keep Formatting" at bounding box center [540, 215] width 85 height 20
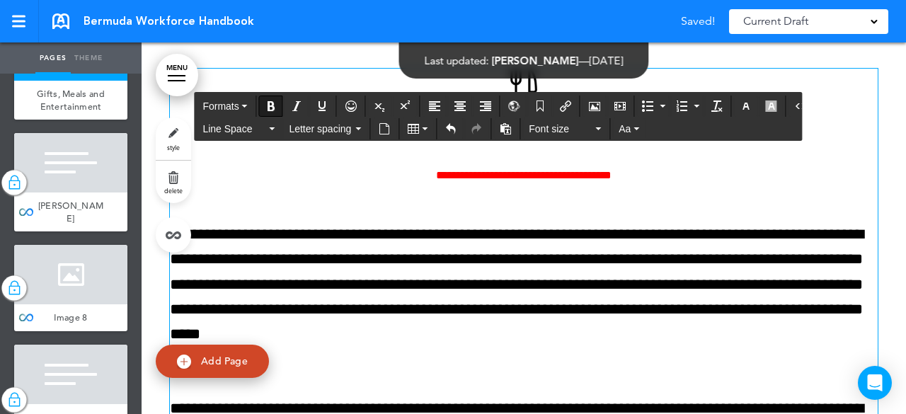
click at [436, 180] on span "**********" at bounding box center [524, 175] width 176 height 11
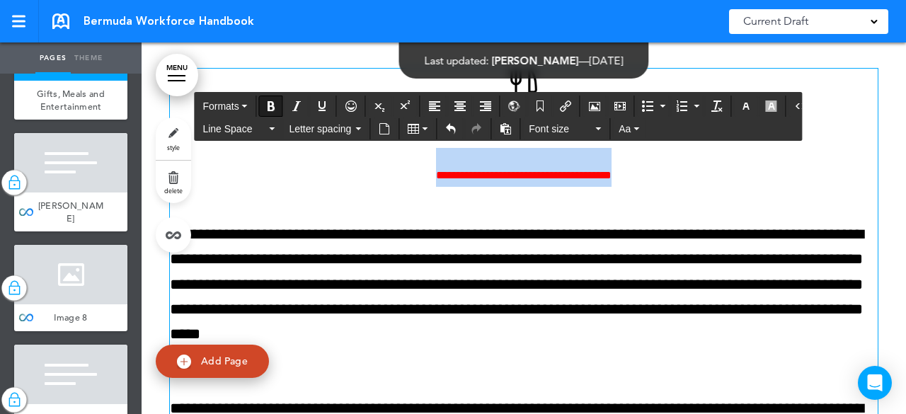
drag, startPoint x: 694, startPoint y: 202, endPoint x: 347, endPoint y: 207, distance: 347.6
click at [347, 187] on h1 "**********" at bounding box center [524, 167] width 708 height 39
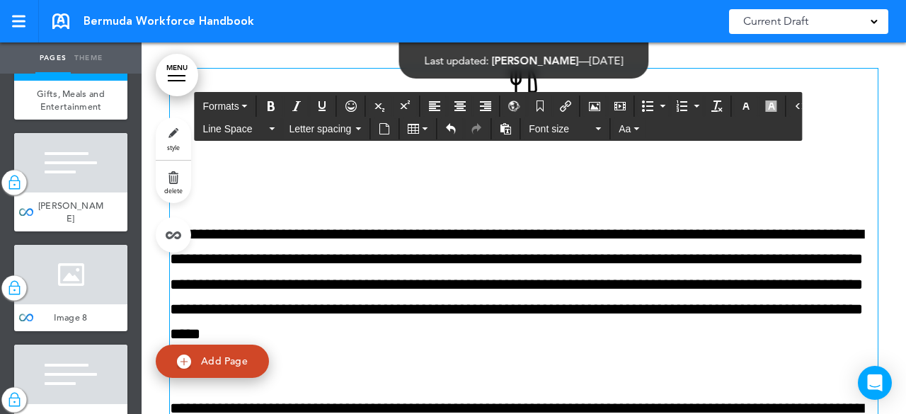
drag, startPoint x: 345, startPoint y: 207, endPoint x: 556, endPoint y: 195, distance: 211.3
click at [556, 187] on h1 at bounding box center [524, 167] width 708 height 39
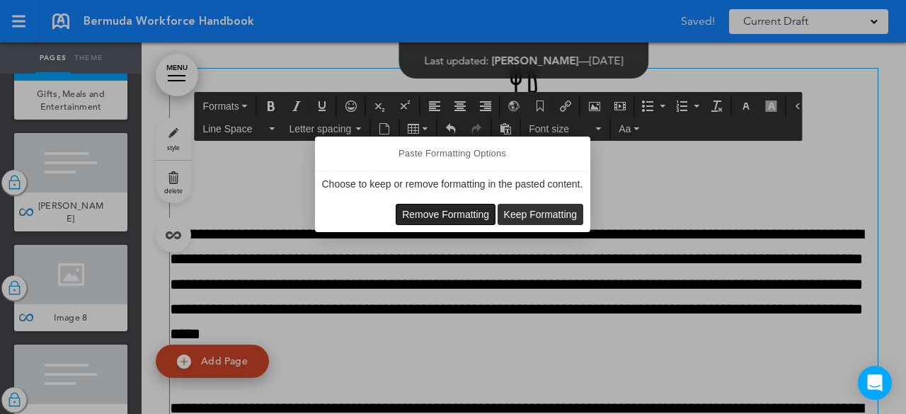
click at [423, 210] on span "Remove Formatting" at bounding box center [445, 214] width 87 height 11
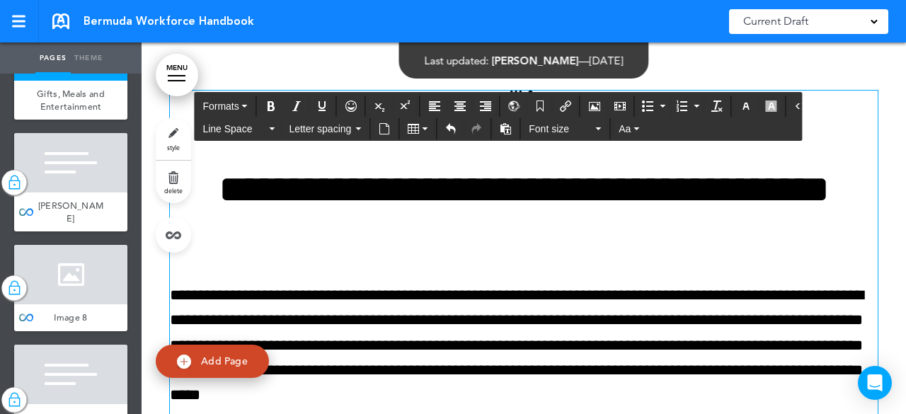
scroll to position [22964, 0]
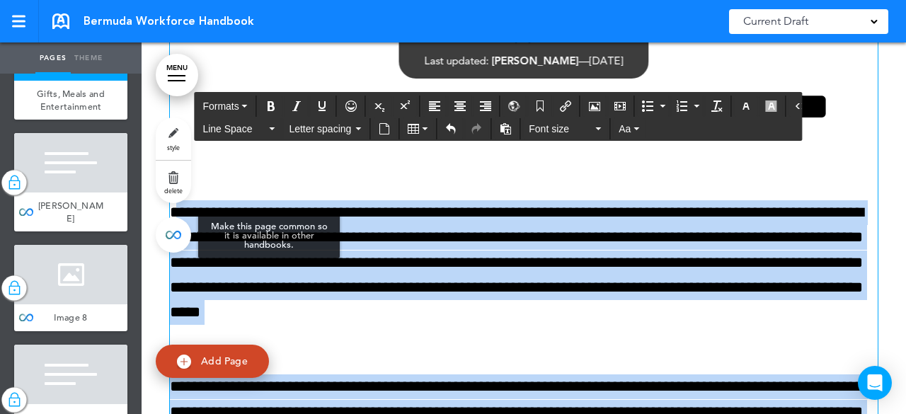
drag, startPoint x: 685, startPoint y: 197, endPoint x: 173, endPoint y: 222, distance: 513.0
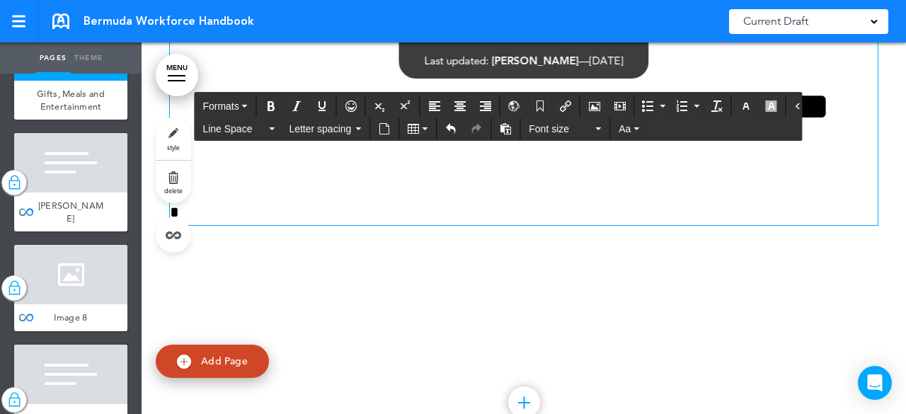
drag, startPoint x: 276, startPoint y: 233, endPoint x: 245, endPoint y: 231, distance: 31.2
click at [245, 225] on p "*" at bounding box center [524, 212] width 708 height 25
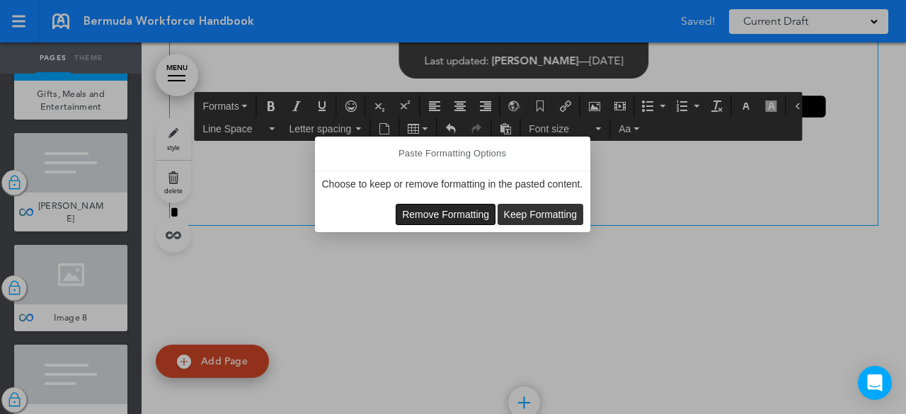
click at [443, 216] on span "Remove Formatting" at bounding box center [445, 214] width 87 height 11
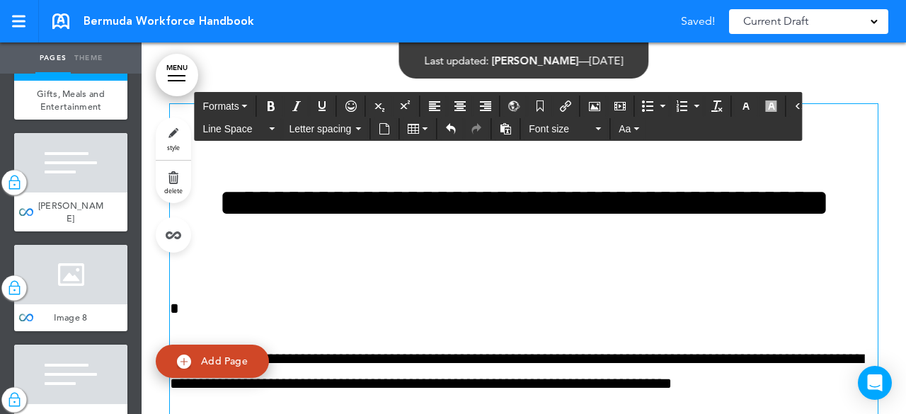
scroll to position [22822, 0]
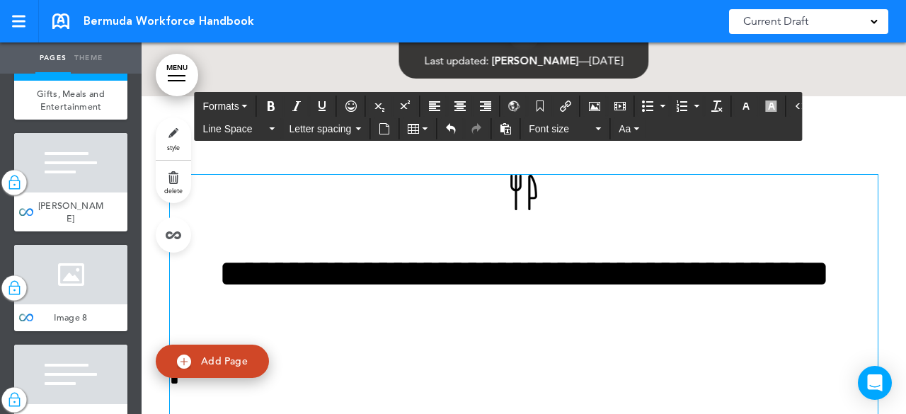
click at [532, 217] on h1 at bounding box center [524, 197] width 708 height 44
click at [533, 217] on h1 at bounding box center [524, 197] width 708 height 44
drag, startPoint x: 525, startPoint y: 222, endPoint x: 456, endPoint y: 228, distance: 69.7
click at [456, 219] on h1 at bounding box center [524, 197] width 708 height 44
click at [556, 219] on h1 at bounding box center [524, 197] width 708 height 44
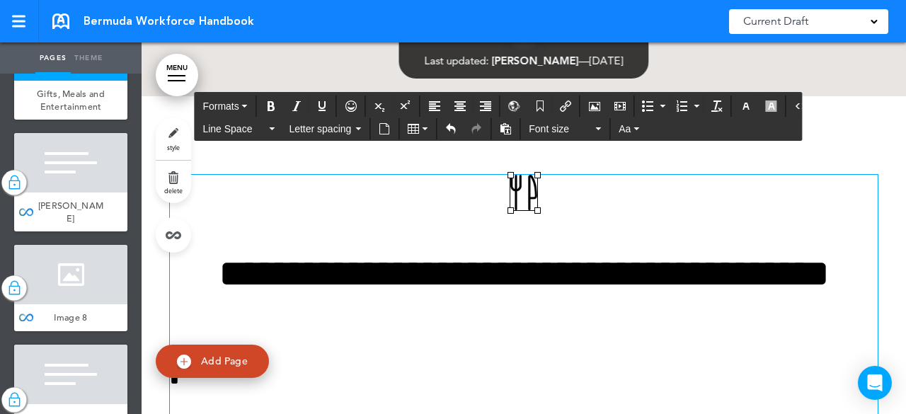
drag, startPoint x: 554, startPoint y: 227, endPoint x: 501, endPoint y: 224, distance: 52.5
click at [501, 219] on h1 at bounding box center [524, 197] width 708 height 44
click at [594, 219] on h1 at bounding box center [524, 197] width 708 height 44
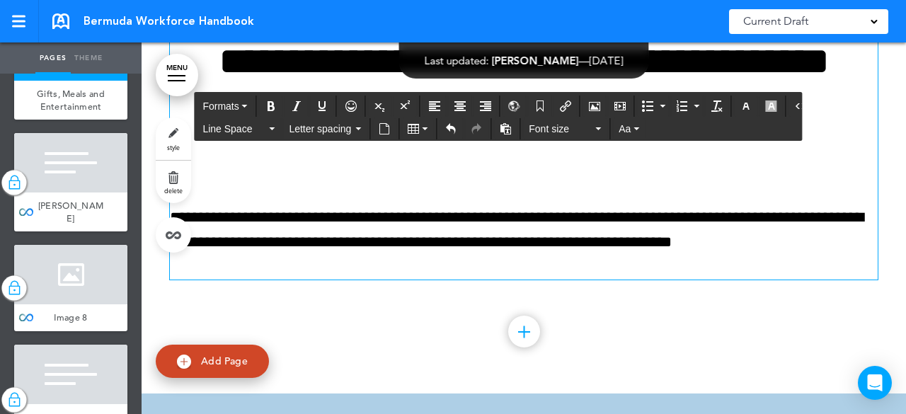
scroll to position [22964, 0]
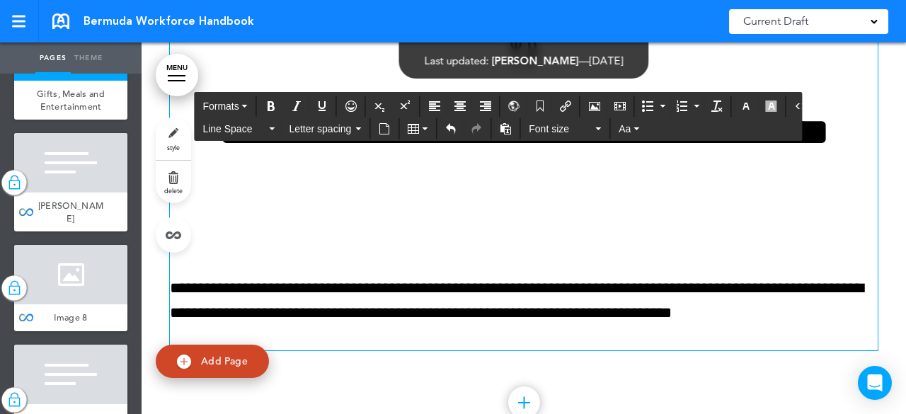
click at [190, 251] on p "*" at bounding box center [524, 238] width 708 height 25
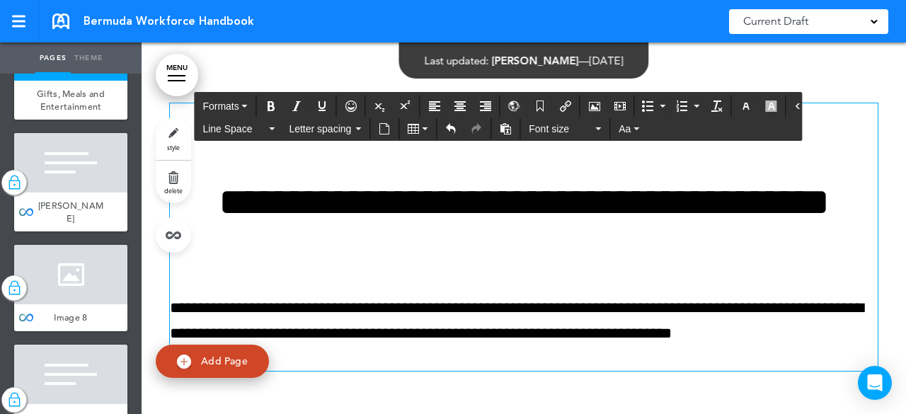
scroll to position [22989, 0]
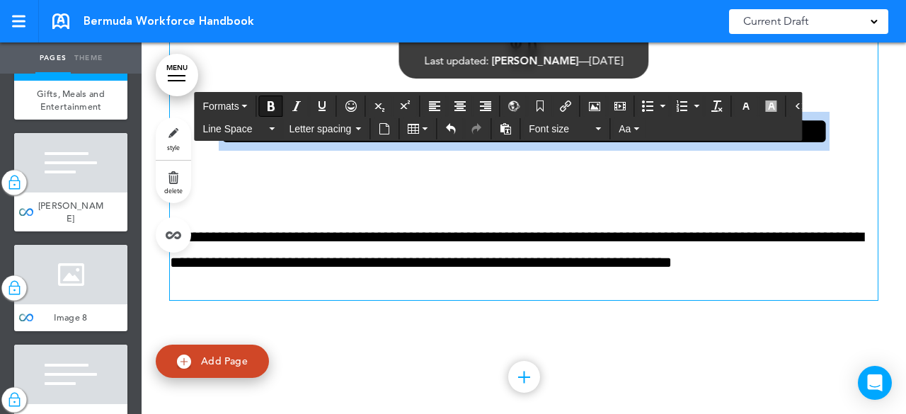
drag, startPoint x: 606, startPoint y: 197, endPoint x: 214, endPoint y: 158, distance: 393.4
click at [214, 158] on h1 "**********" at bounding box center [524, 151] width 708 height 78
drag, startPoint x: 578, startPoint y: 195, endPoint x: 636, endPoint y: 200, distance: 59.0
click at [636, 151] on b "**********" at bounding box center [524, 131] width 611 height 39
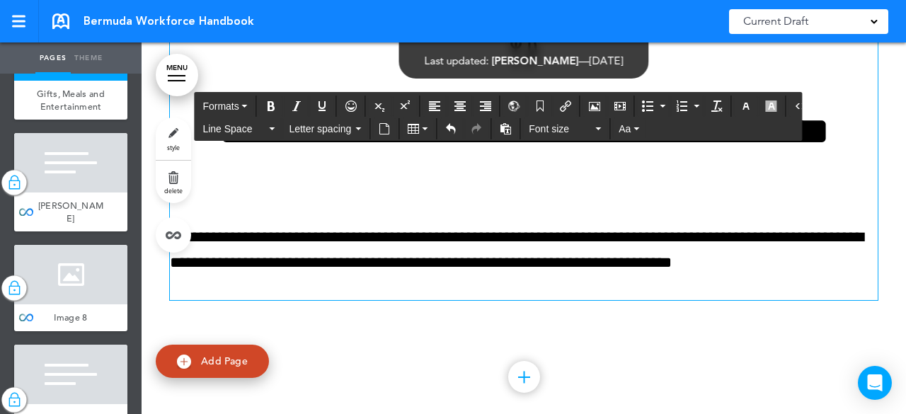
click at [663, 247] on div "**********" at bounding box center [524, 167] width 708 height 268
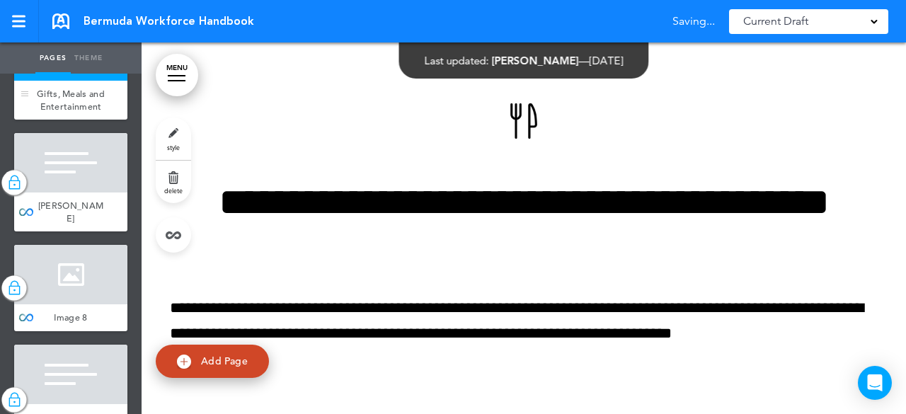
click at [81, 120] on div "Gifts, Meals and Entertainment" at bounding box center [70, 100] width 113 height 39
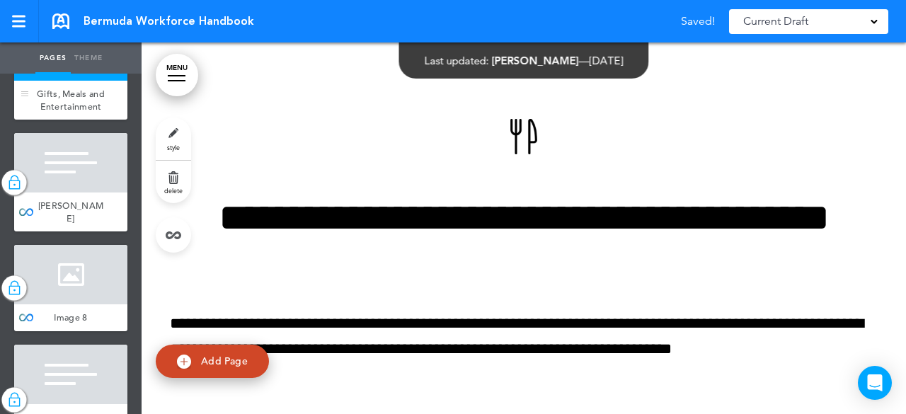
scroll to position [22903, 0]
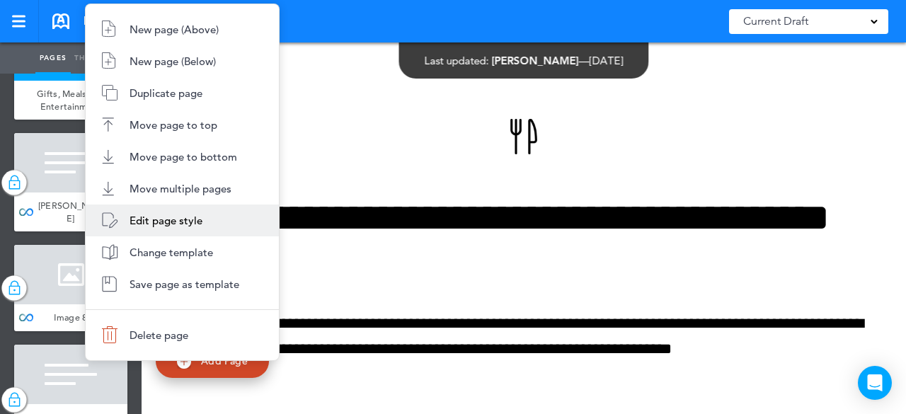
click at [146, 210] on li "Edit page style" at bounding box center [182, 221] width 193 height 32
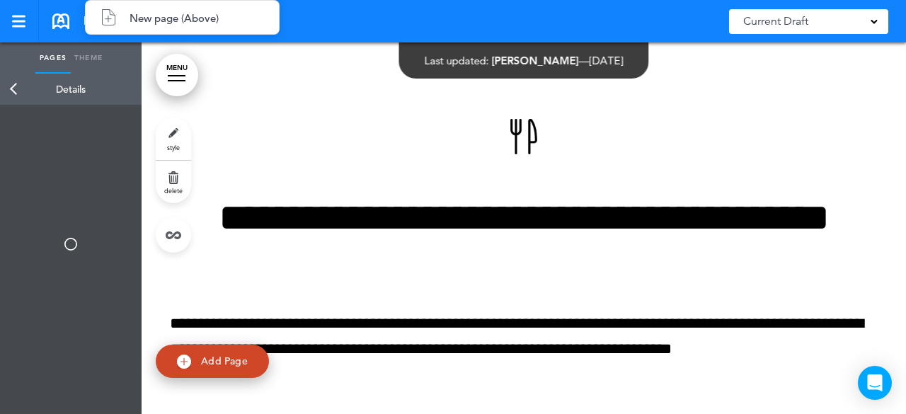
type input "**********"
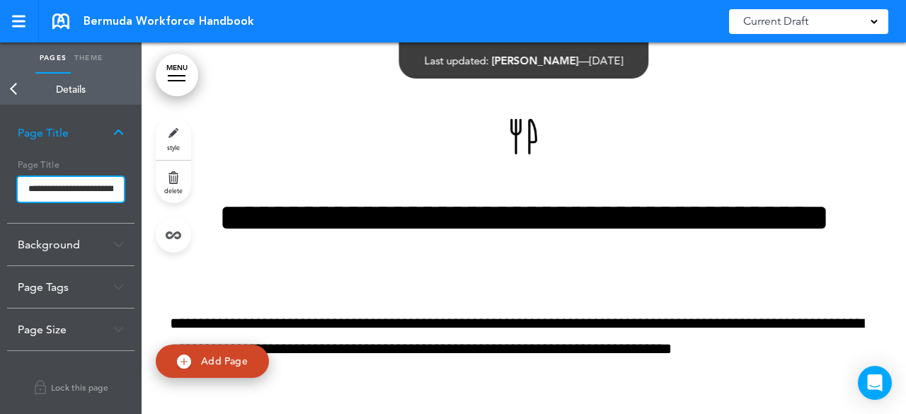
click at [103, 189] on input "**********" at bounding box center [71, 189] width 106 height 25
drag, startPoint x: 28, startPoint y: 191, endPoint x: 168, endPoint y: 212, distance: 141.1
click at [168, 212] on div "Pages Theme add page RGA Global Reinsurance Compnay (RGA Global) add page SECTI…" at bounding box center [453, 207] width 906 height 414
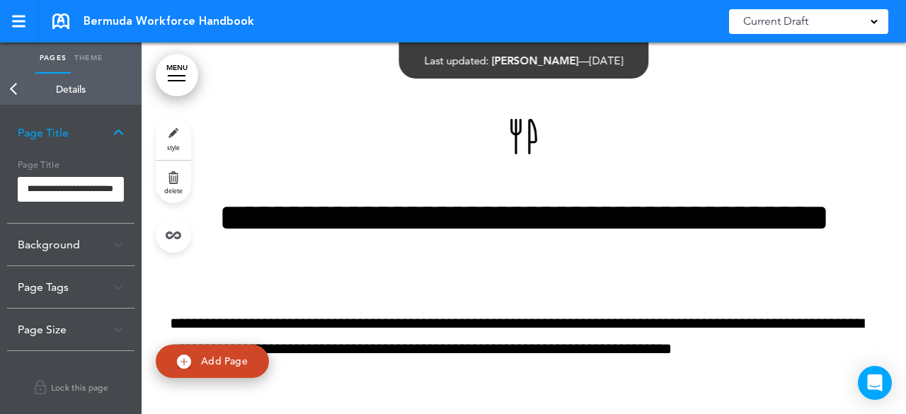
click at [23, 93] on body "Make this page common so it is available in other handbooks. This handbook Prev…" at bounding box center [453, 207] width 906 height 414
click at [11, 92] on link "Back" at bounding box center [14, 89] width 28 height 31
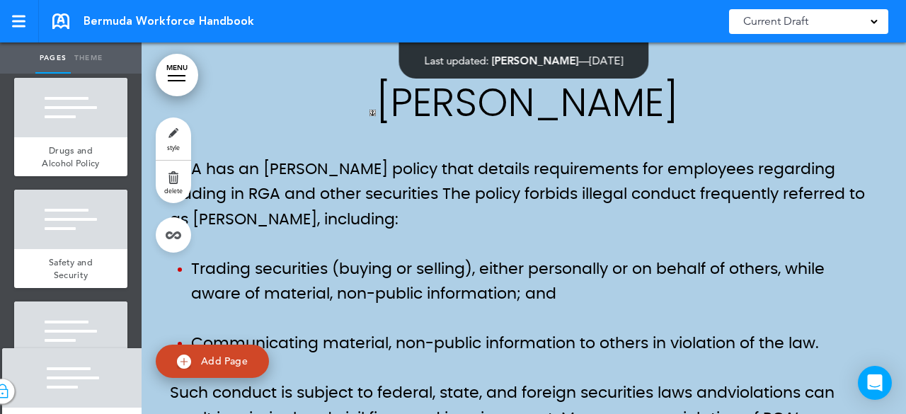
scroll to position [4373, 0]
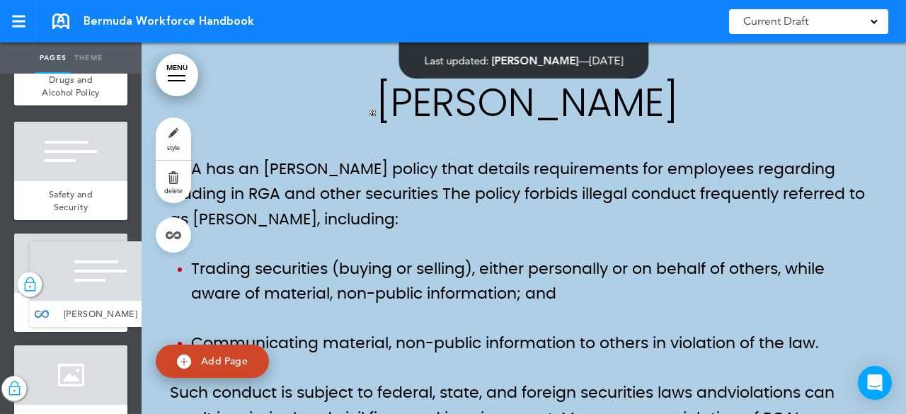
drag, startPoint x: 29, startPoint y: 175, endPoint x: 39, endPoint y: 308, distance: 133.4
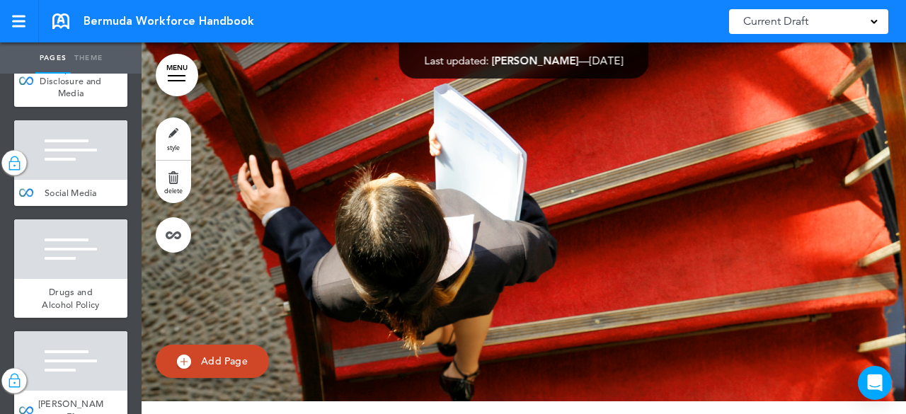
scroll to position [4221, 0]
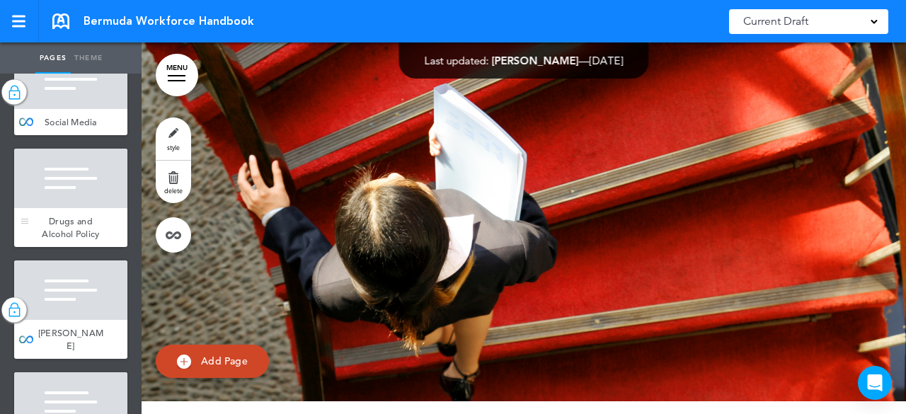
click at [80, 208] on div at bounding box center [70, 178] width 113 height 59
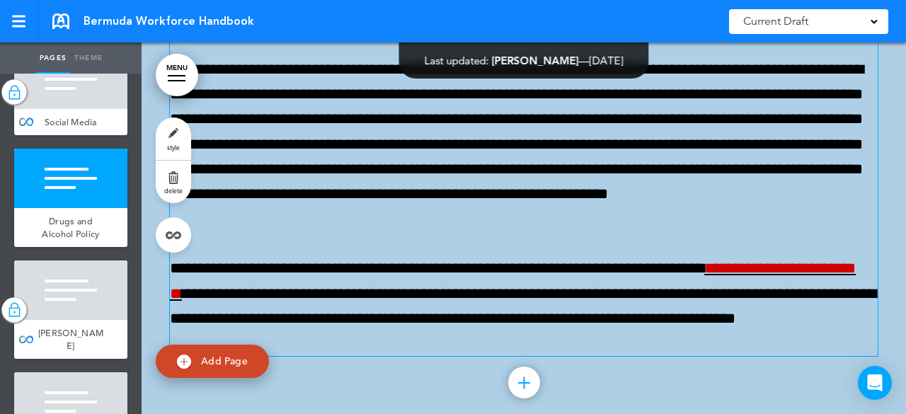
scroll to position [26755, 0]
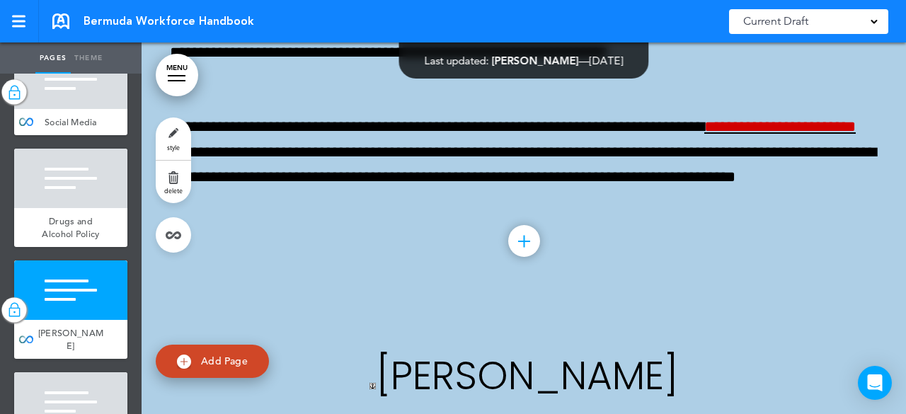
click at [74, 28] on span "Corporate Disclosure and Media" at bounding box center [71, 10] width 62 height 37
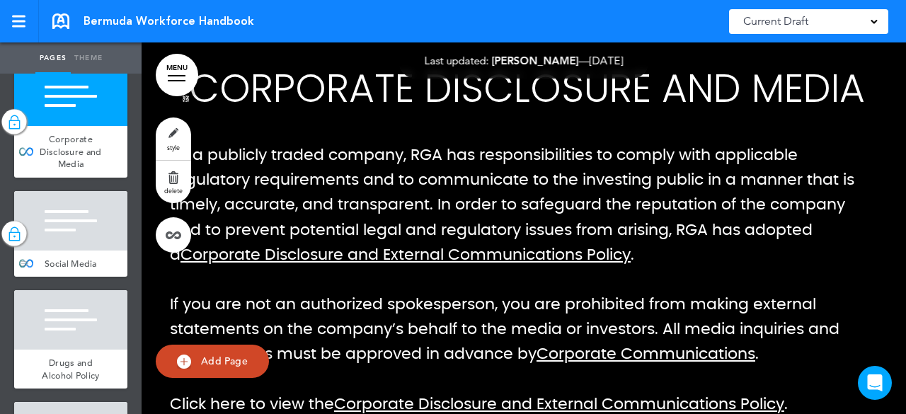
scroll to position [4008, 0]
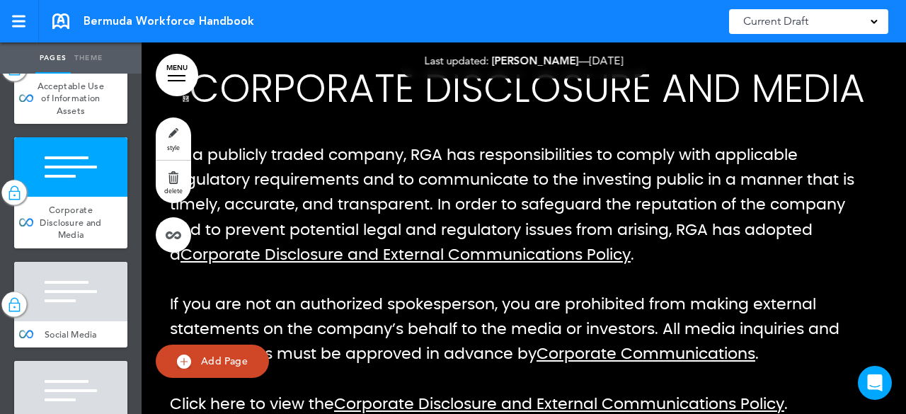
click at [78, 217] on ul "add page RGA Global Reinsurance Compnay (RGA Global) add page SECTION 1 - Welco…" at bounding box center [71, 244] width 142 height 340
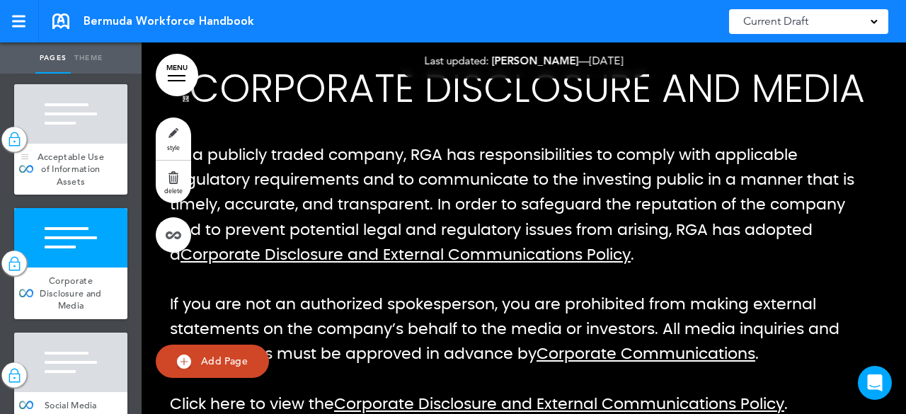
click at [77, 188] on span "Acceptable Use of Information Assets" at bounding box center [71, 169] width 67 height 37
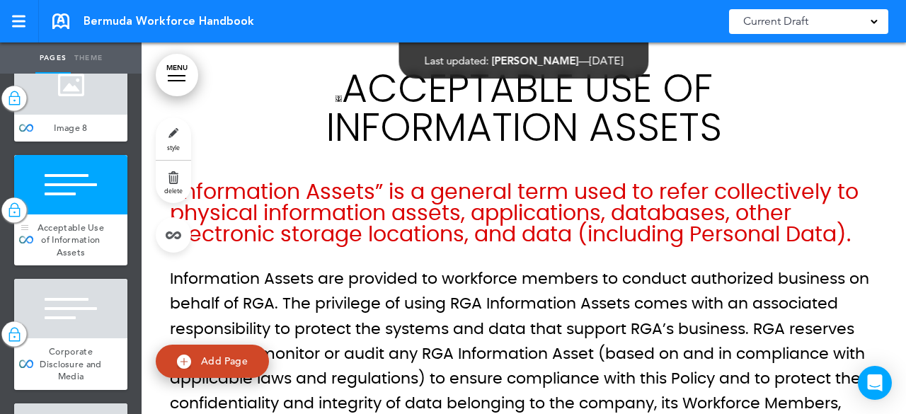
scroll to position [3796, 0]
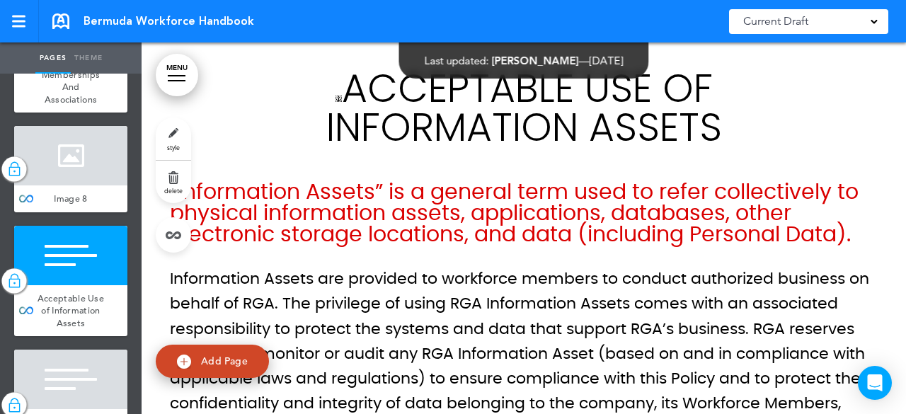
click at [76, 113] on div "Professional Memberships And Associations" at bounding box center [70, 81] width 113 height 64
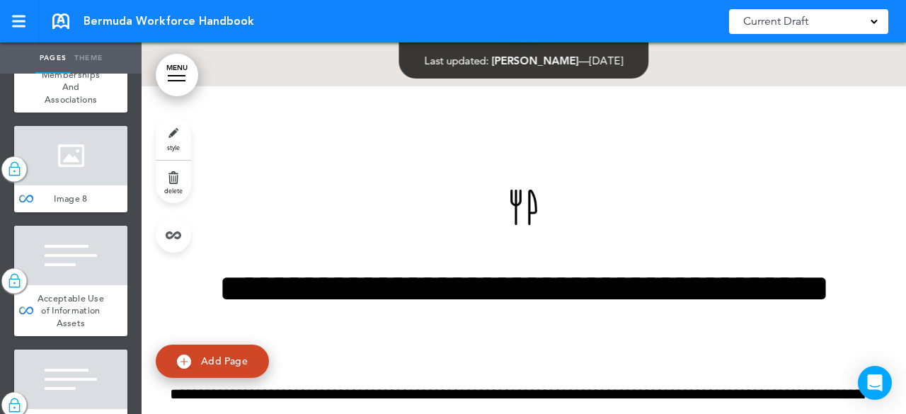
scroll to position [3655, 0]
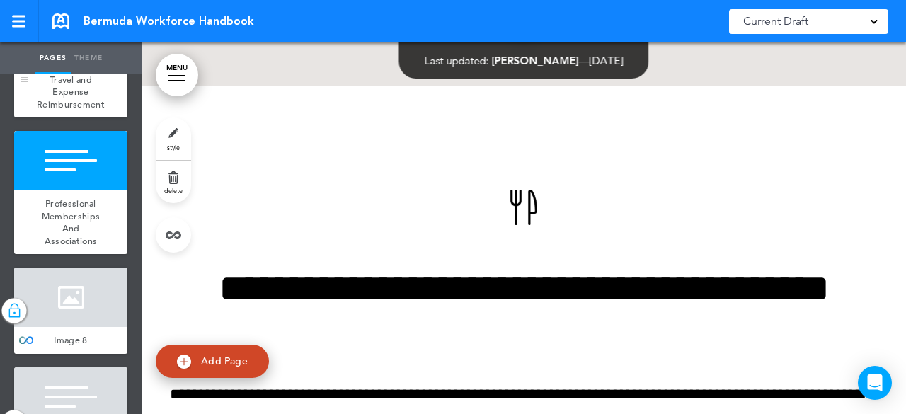
click at [78, 110] on span "Travel and Expense Reimbursement" at bounding box center [71, 92] width 68 height 37
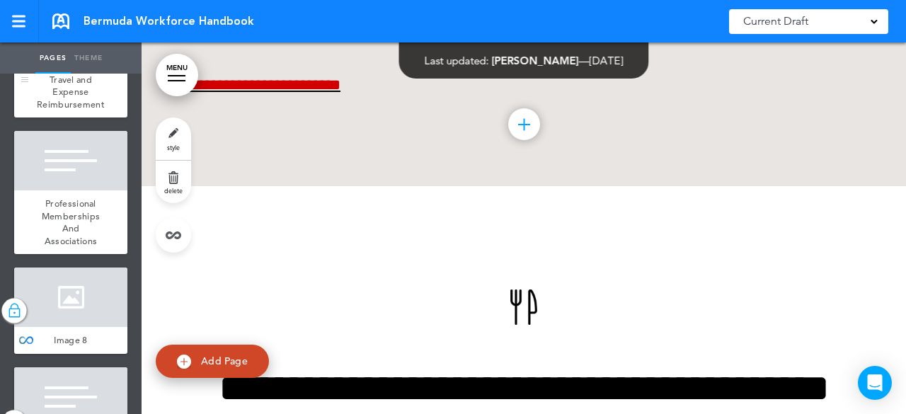
scroll to position [22373, 0]
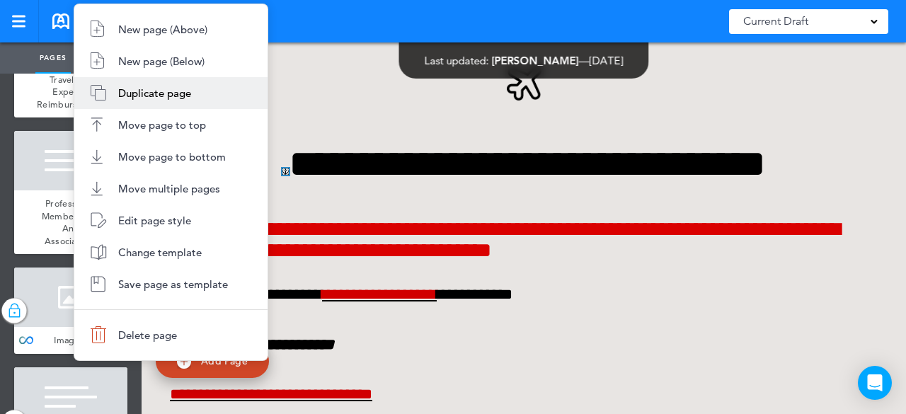
click at [143, 96] on span "Duplicate page" at bounding box center [154, 92] width 73 height 13
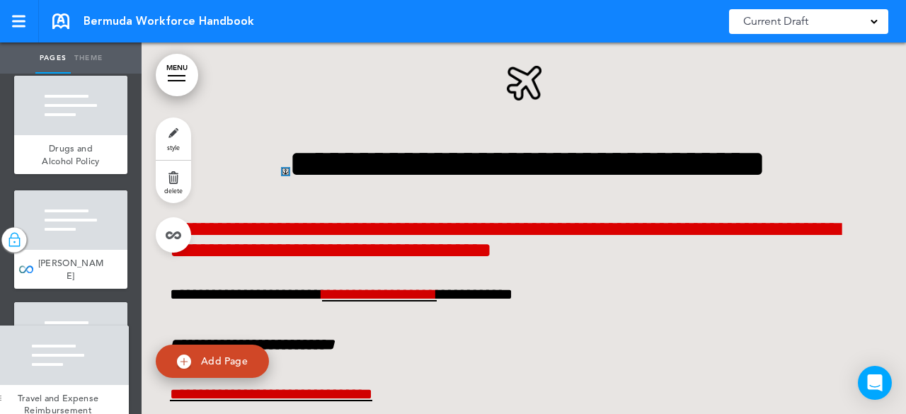
scroll to position [4361, 0]
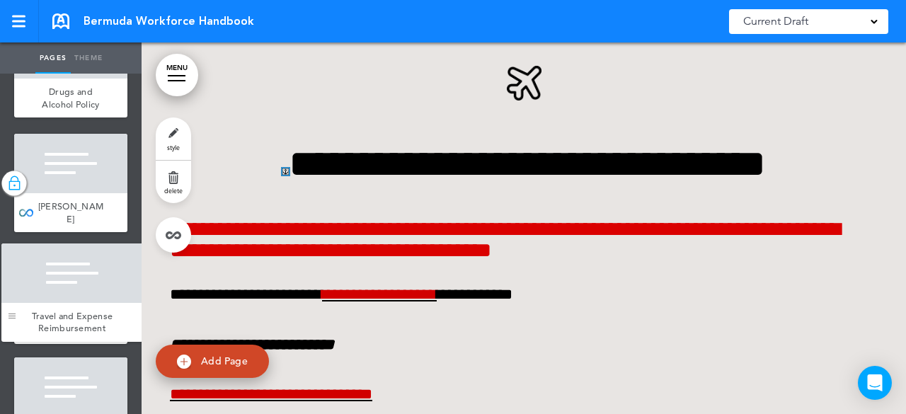
drag, startPoint x: 28, startPoint y: 134, endPoint x: 16, endPoint y: 323, distance: 189.4
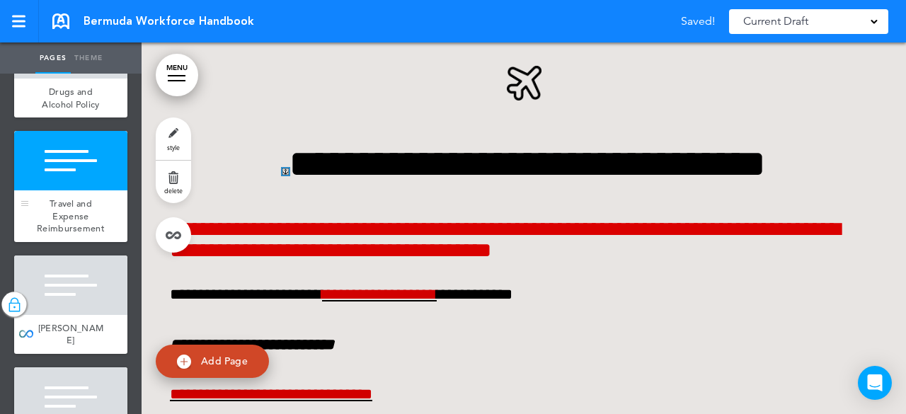
scroll to position [4421, 0]
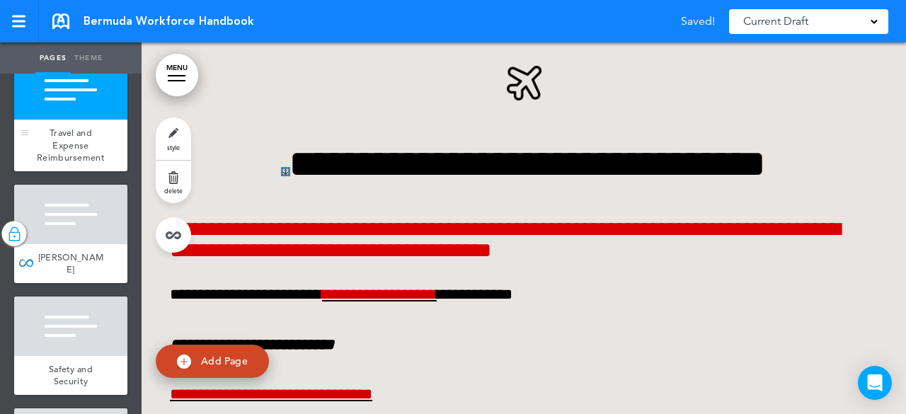
click at [67, 164] on span "Travel and Expense Reimbursement" at bounding box center [71, 145] width 68 height 37
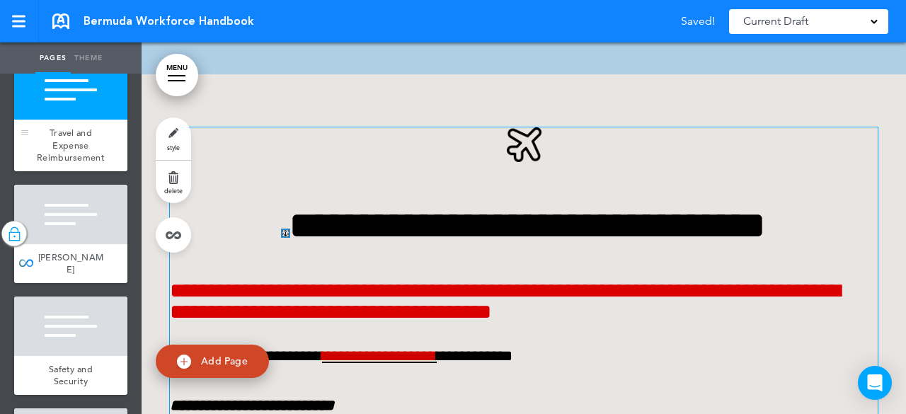
scroll to position [27042, 0]
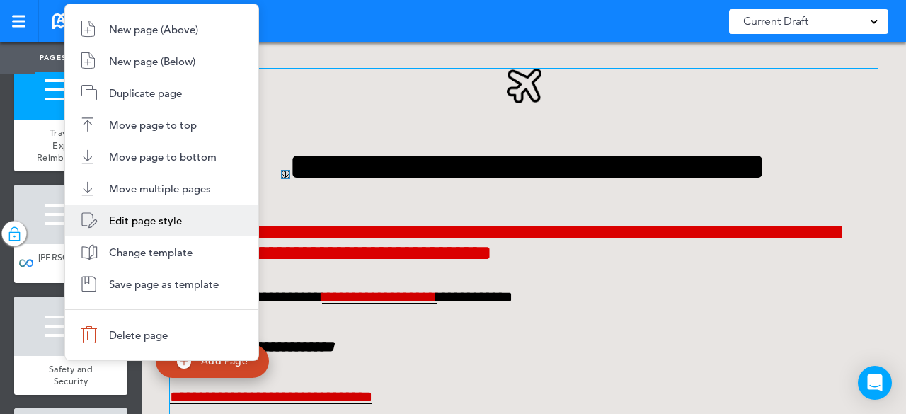
click at [135, 212] on li "Edit page style" at bounding box center [161, 221] width 193 height 32
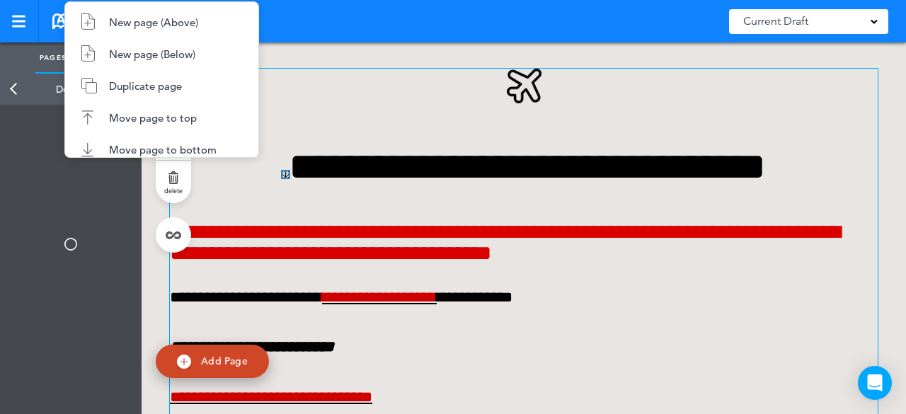
type input "**********"
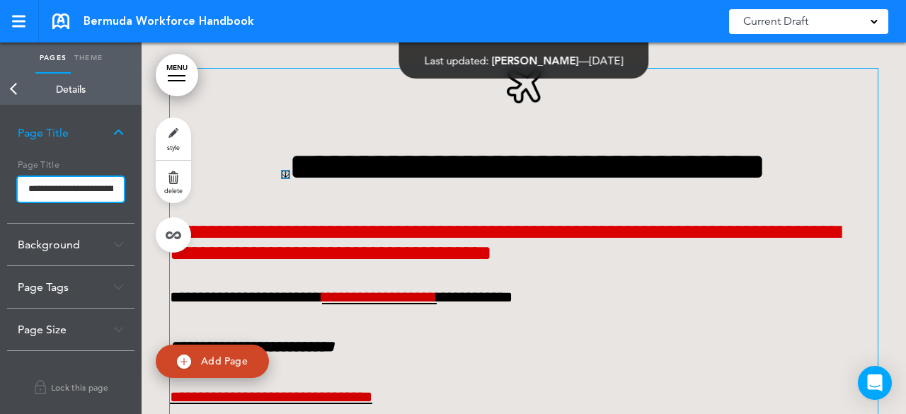
click at [102, 188] on input "**********" at bounding box center [71, 189] width 106 height 25
drag, startPoint x: 28, startPoint y: 190, endPoint x: 144, endPoint y: 202, distance: 117.4
click at [144, 202] on div "Pages Theme add page RGA Global Reinsurance Compnay (RGA Global) add page SECTI…" at bounding box center [453, 207] width 906 height 414
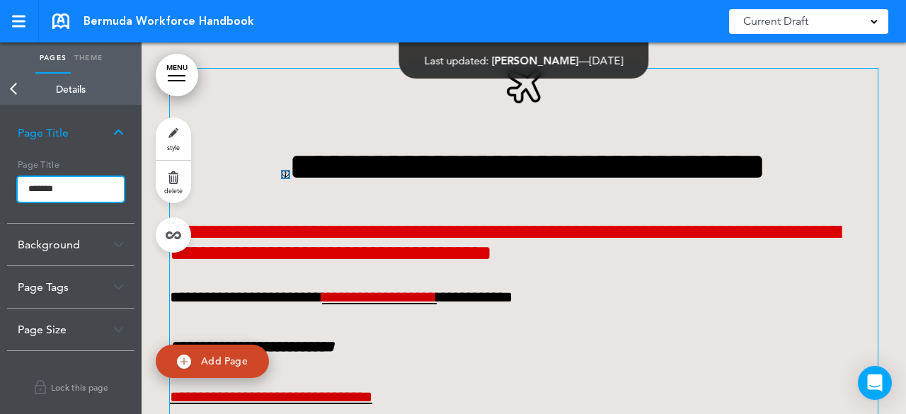
type input "*******"
click at [319, 134] on body "Make this page common so it is available in other handbooks. This handbook Prev…" at bounding box center [453, 207] width 906 height 414
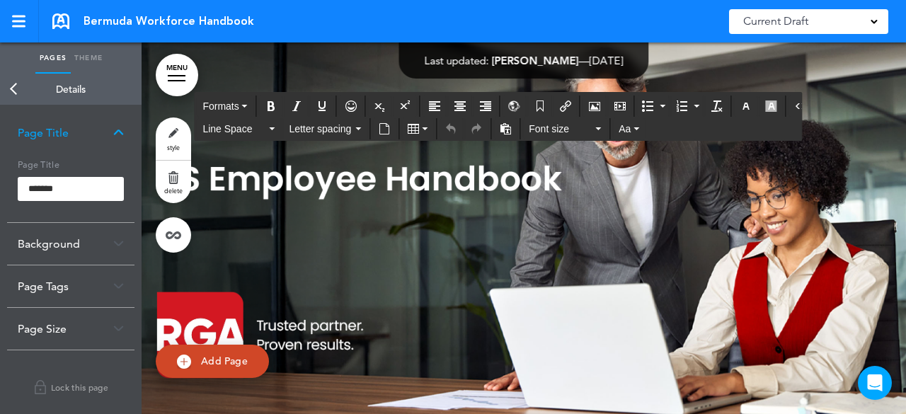
scroll to position [27042, 0]
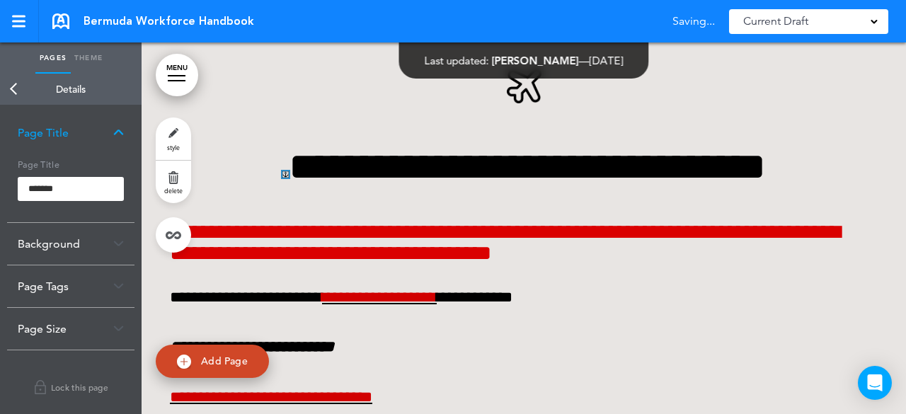
click at [299, 69] on div "**********" at bounding box center [524, 282] width 708 height 532
click at [16, 85] on link "Back" at bounding box center [14, 89] width 28 height 31
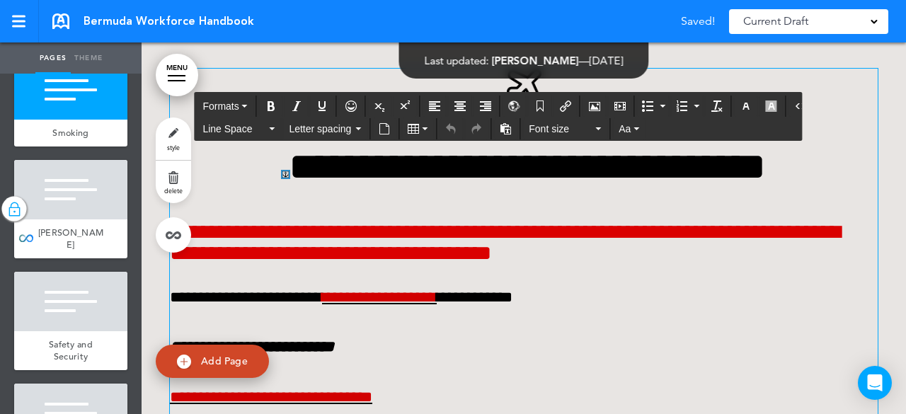
click at [501, 175] on h1 "**********" at bounding box center [524, 166] width 708 height 39
click at [534, 234] on div "**********" at bounding box center [524, 264] width 708 height 391
click at [730, 264] on h6 "**********" at bounding box center [524, 243] width 708 height 42
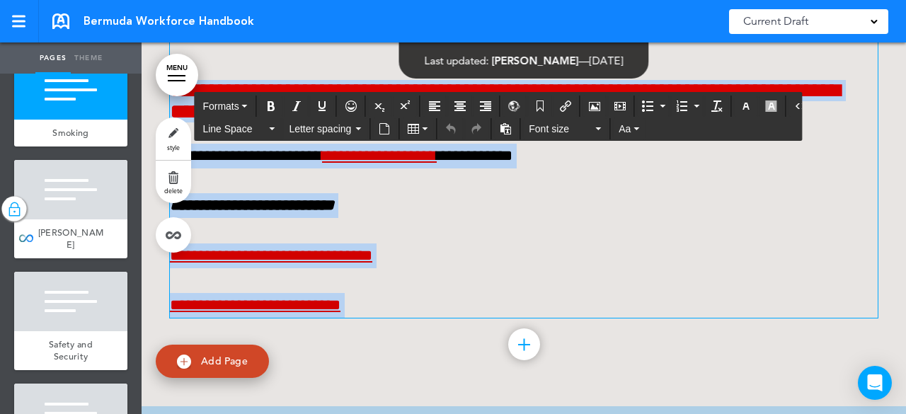
drag, startPoint x: 394, startPoint y: 328, endPoint x: 157, endPoint y: 103, distance: 326.9
click at [157, 103] on div "**********" at bounding box center [524, 140] width 764 height 532
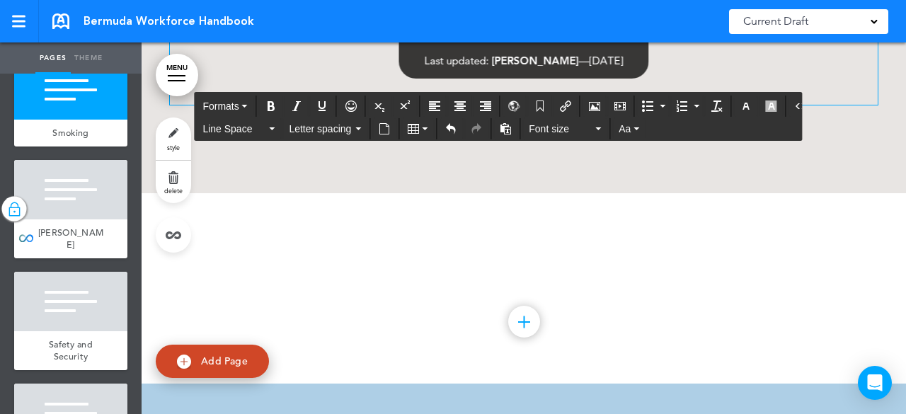
scroll to position [26971, 0]
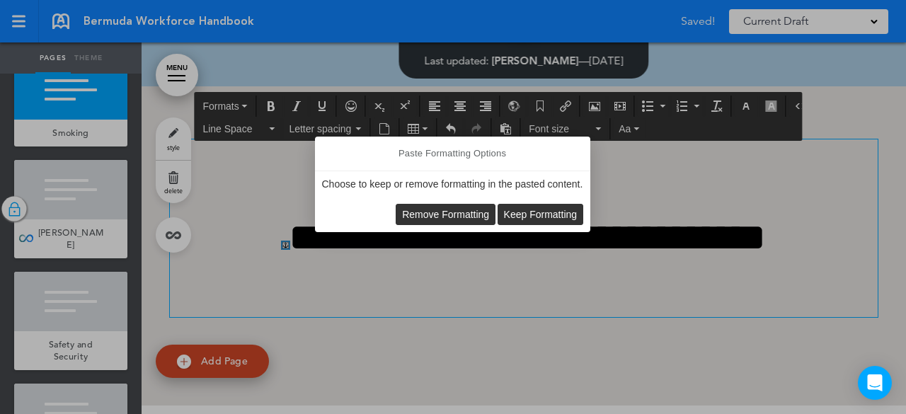
click at [435, 212] on span "Remove Formatting" at bounding box center [445, 214] width 87 height 11
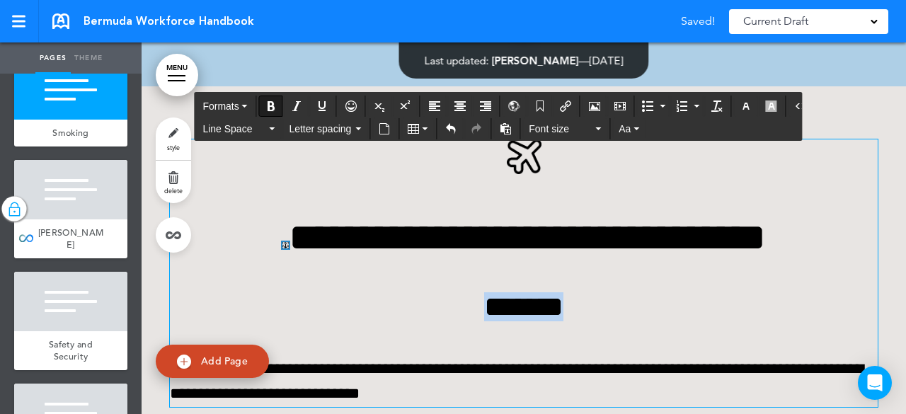
drag, startPoint x: 603, startPoint y: 328, endPoint x: 437, endPoint y: 335, distance: 165.8
click at [437, 321] on h2 "*******" at bounding box center [524, 306] width 708 height 29
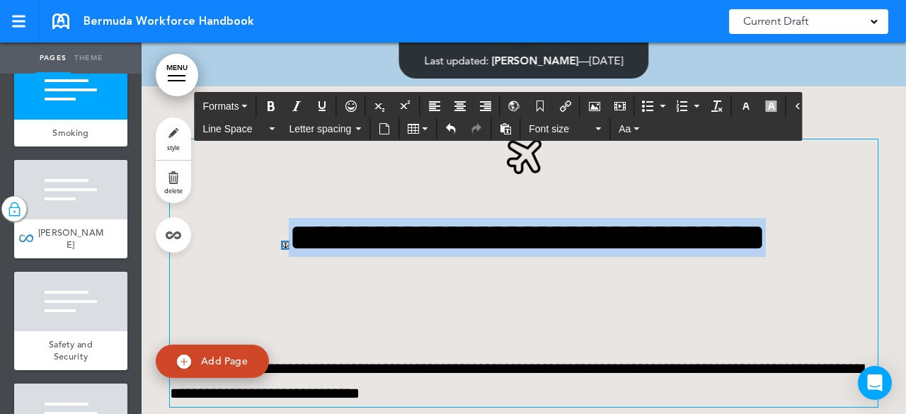
drag, startPoint x: 861, startPoint y: 258, endPoint x: 175, endPoint y: 279, distance: 686.9
click at [175, 257] on h1 "**********" at bounding box center [524, 237] width 708 height 39
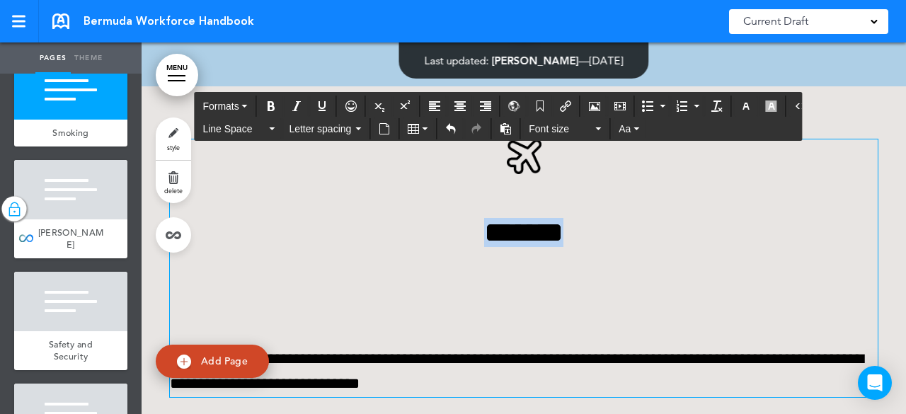
drag, startPoint x: 619, startPoint y: 258, endPoint x: 456, endPoint y: 253, distance: 162.9
click at [456, 247] on h2 "*******" at bounding box center [524, 232] width 708 height 29
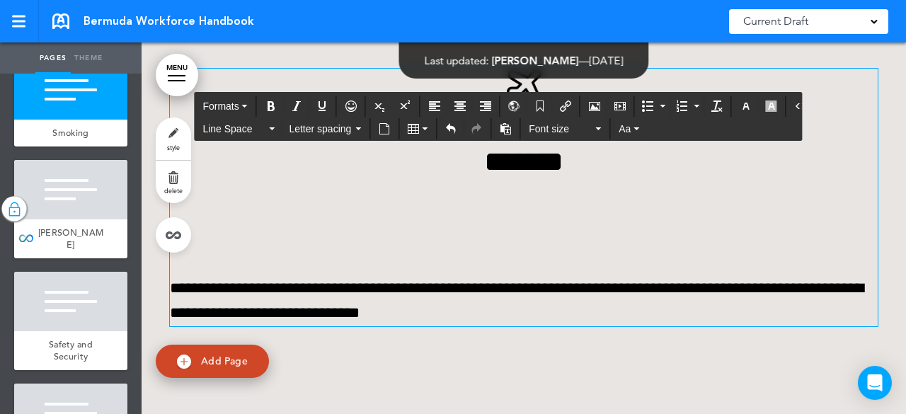
click at [260, 280] on div "**********" at bounding box center [524, 197] width 708 height 257
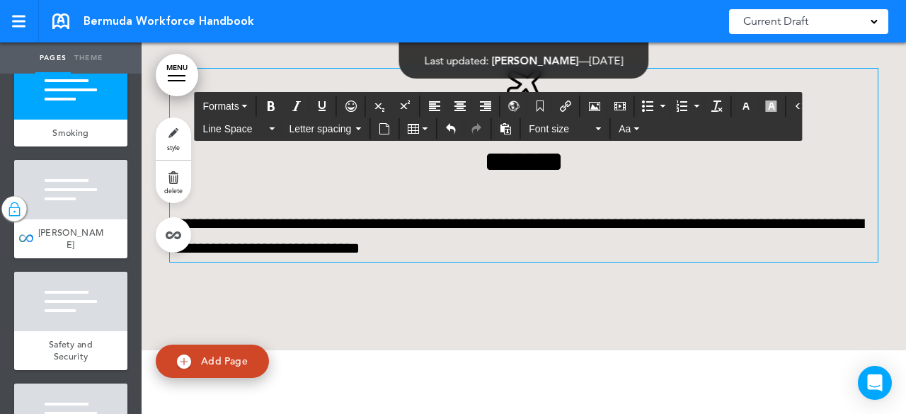
click at [546, 176] on b "*******" at bounding box center [523, 161] width 79 height 29
click at [548, 176] on b "*******" at bounding box center [523, 161] width 79 height 29
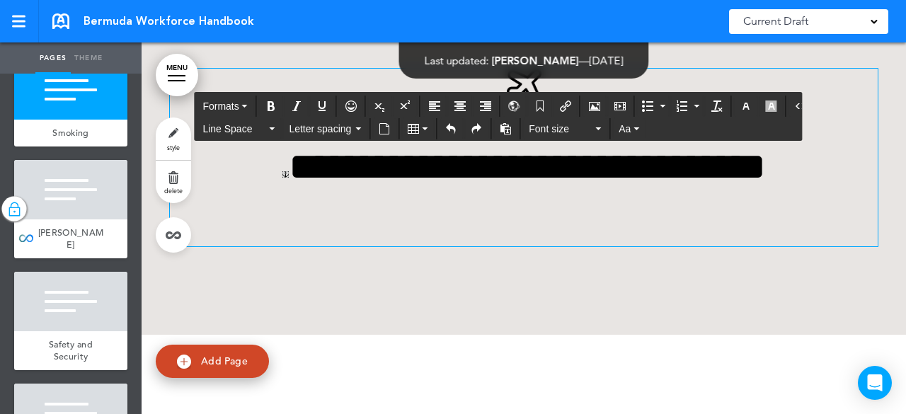
click at [235, 243] on div "**********" at bounding box center [524, 158] width 708 height 178
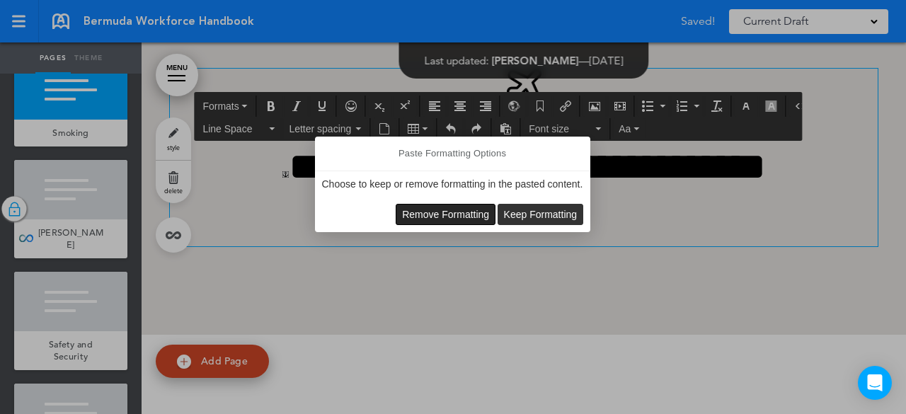
click at [463, 212] on span "Remove Formatting" at bounding box center [445, 214] width 87 height 11
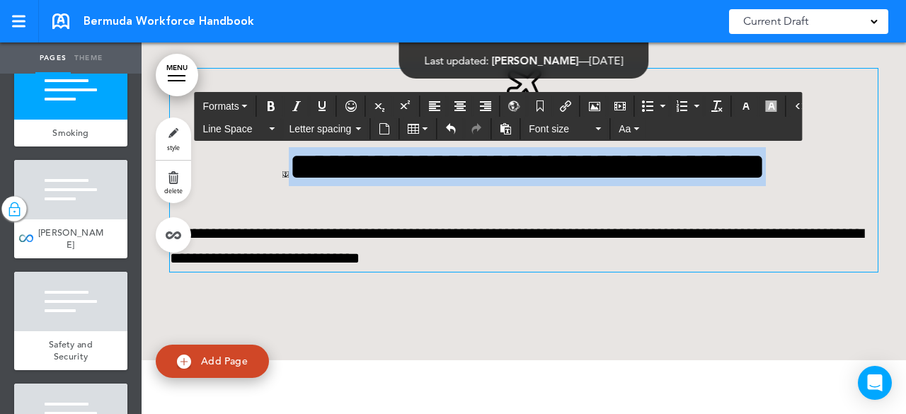
drag, startPoint x: 871, startPoint y: 189, endPoint x: 184, endPoint y: 196, distance: 686.6
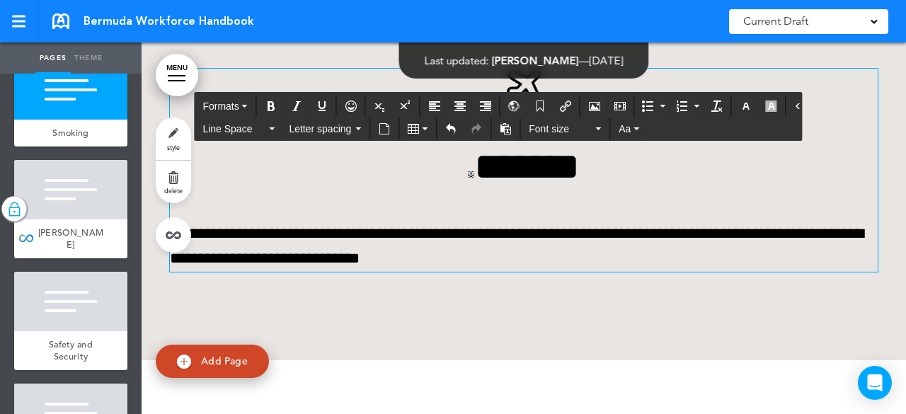
click at [445, 186] on h1 "*******" at bounding box center [524, 166] width 708 height 39
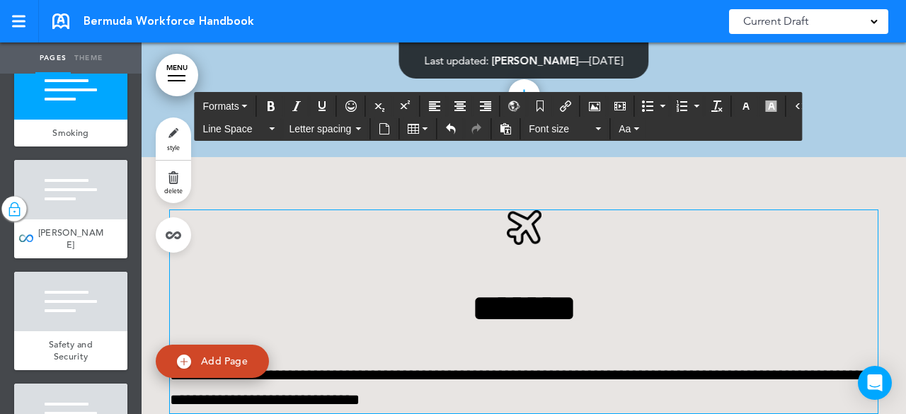
scroll to position [26971, 0]
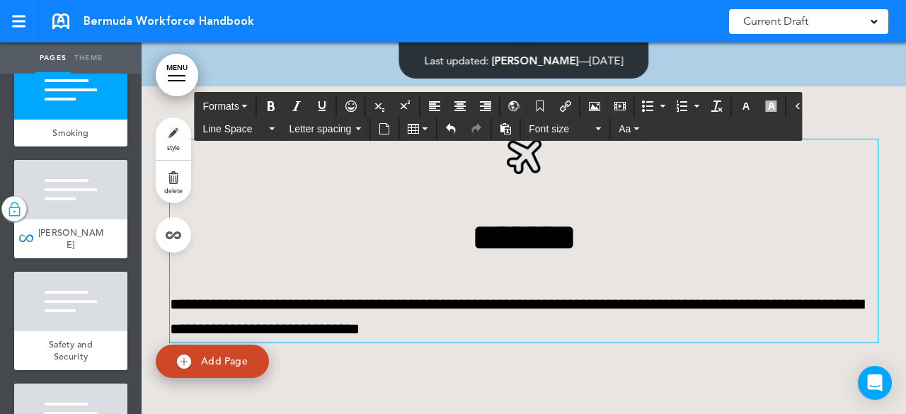
click at [558, 176] on h1 at bounding box center [524, 160] width 708 height 43
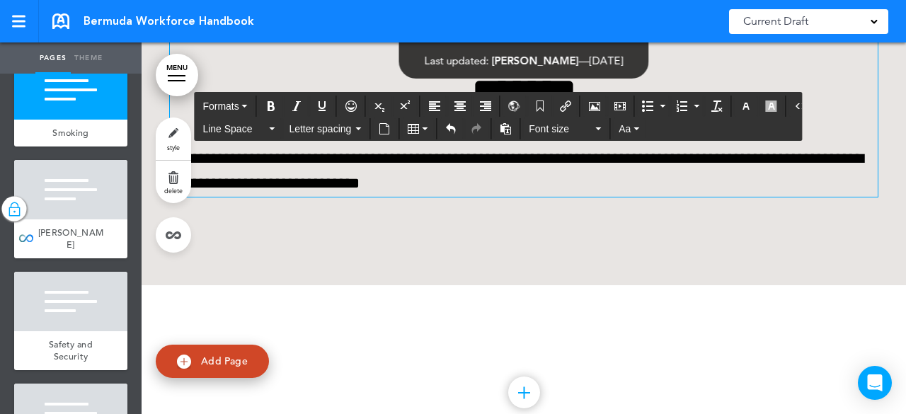
scroll to position [27042, 0]
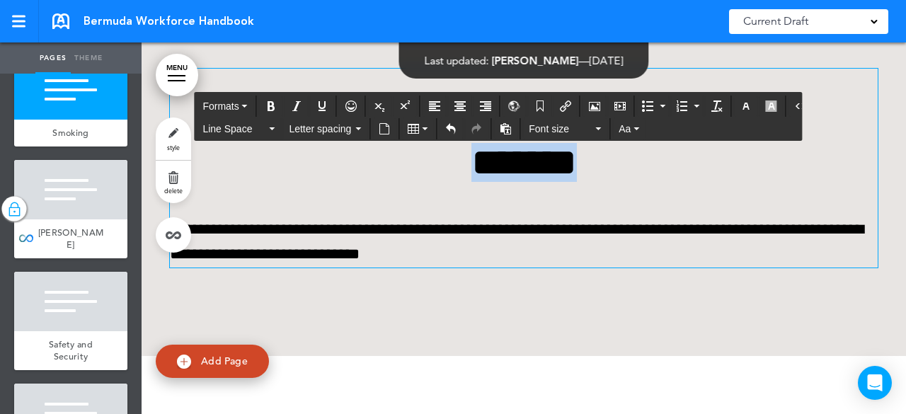
drag, startPoint x: 657, startPoint y: 190, endPoint x: 374, endPoint y: 192, distance: 282.4
click at [374, 182] on h1 "*******" at bounding box center [524, 162] width 708 height 39
drag, startPoint x: 515, startPoint y: 183, endPoint x: 495, endPoint y: 195, distance: 22.8
click at [495, 182] on h1 "*******" at bounding box center [524, 162] width 708 height 39
click at [619, 127] on span "Aa" at bounding box center [625, 128] width 12 height 11
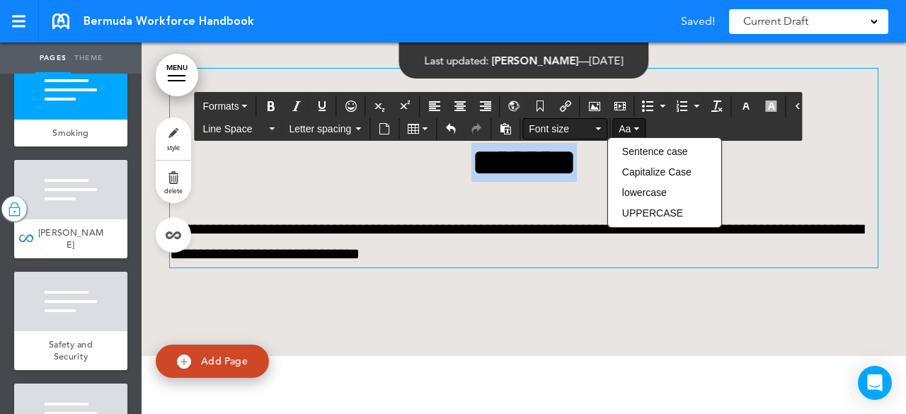
click at [597, 132] on button "Font size" at bounding box center [565, 129] width 84 height 20
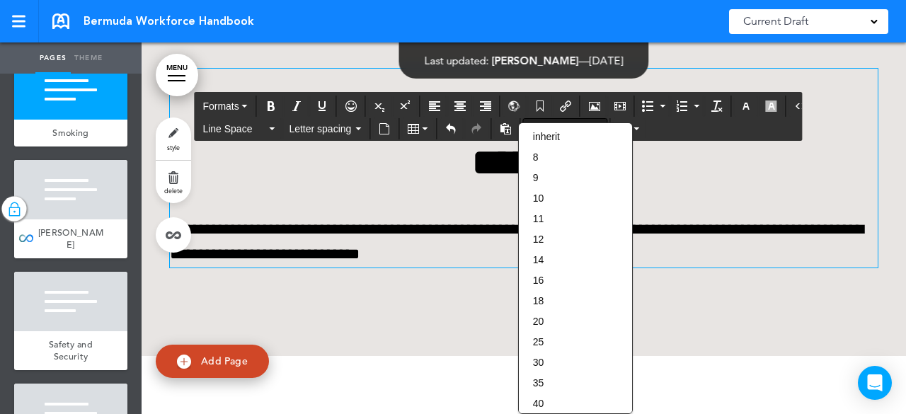
click at [651, 130] on div "Line Space Letter spacing Font size Aa" at bounding box center [498, 128] width 607 height 23
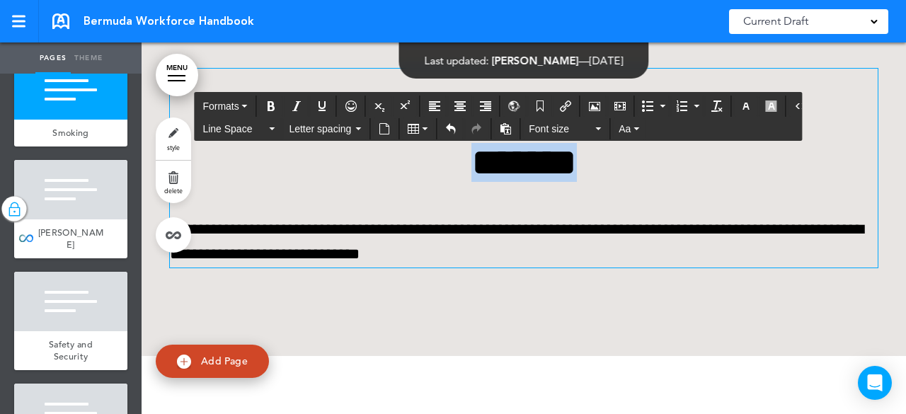
drag, startPoint x: 597, startPoint y: 194, endPoint x: 375, endPoint y: 196, distance: 221.6
click at [375, 182] on h1 "*******" at bounding box center [524, 162] width 708 height 39
click at [243, 107] on icon "button" at bounding box center [245, 106] width 6 height 3
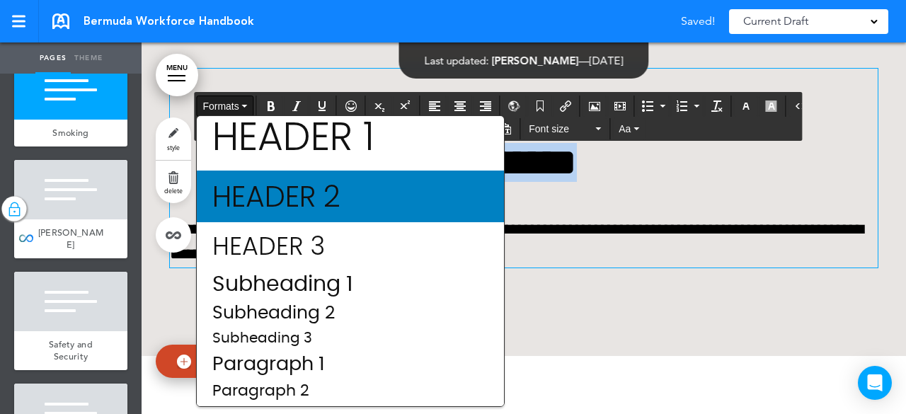
scroll to position [0, 0]
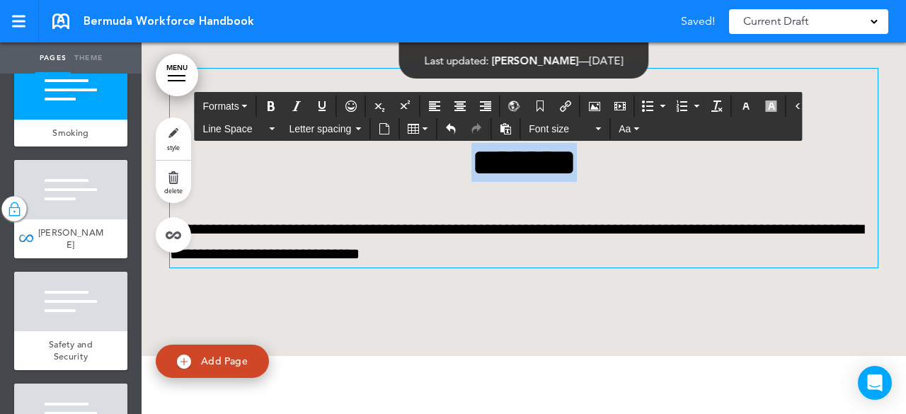
click at [789, 177] on h1 "*******" at bounding box center [524, 162] width 708 height 39
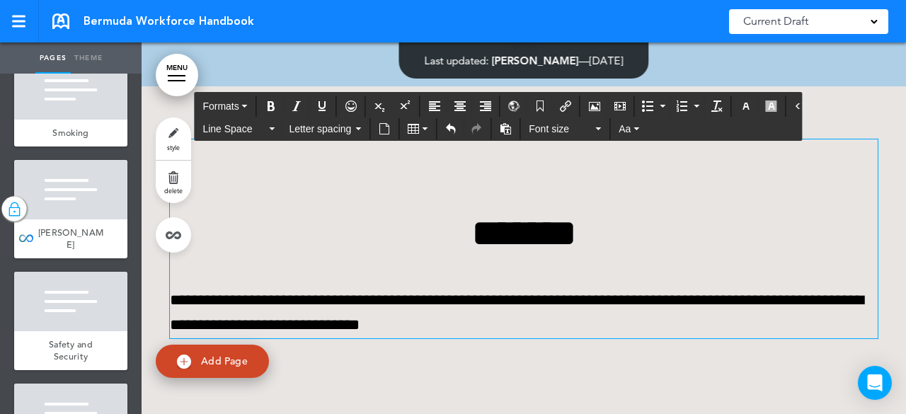
scroll to position [27113, 0]
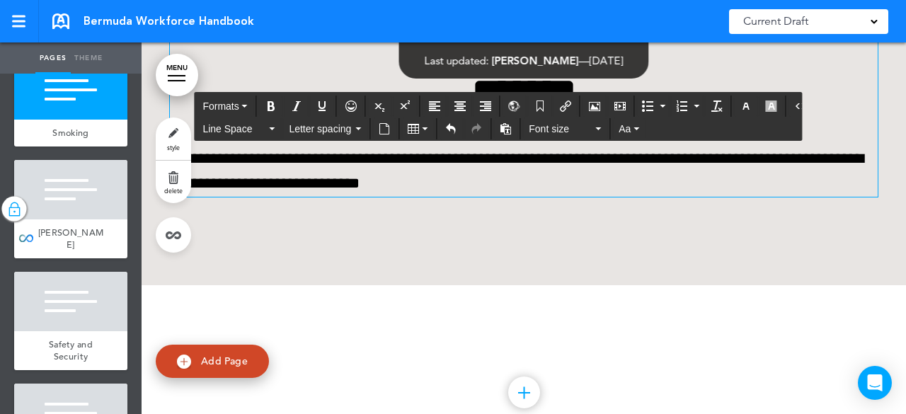
click at [535, 342] on div "**********" at bounding box center [524, 200] width 764 height 510
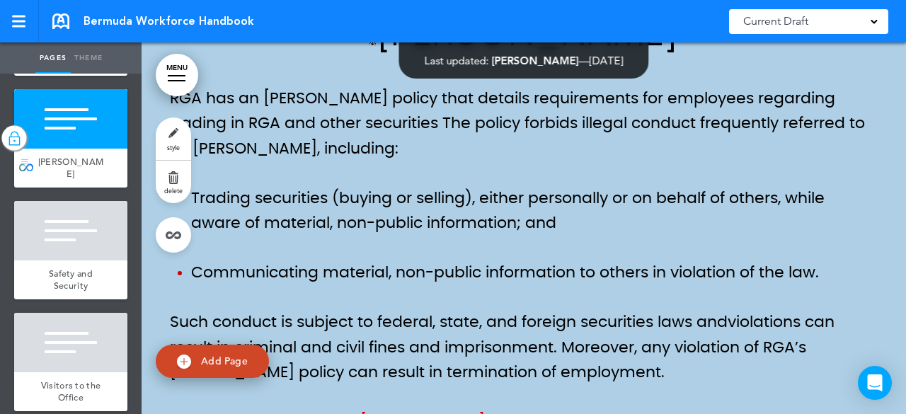
scroll to position [4563, 0]
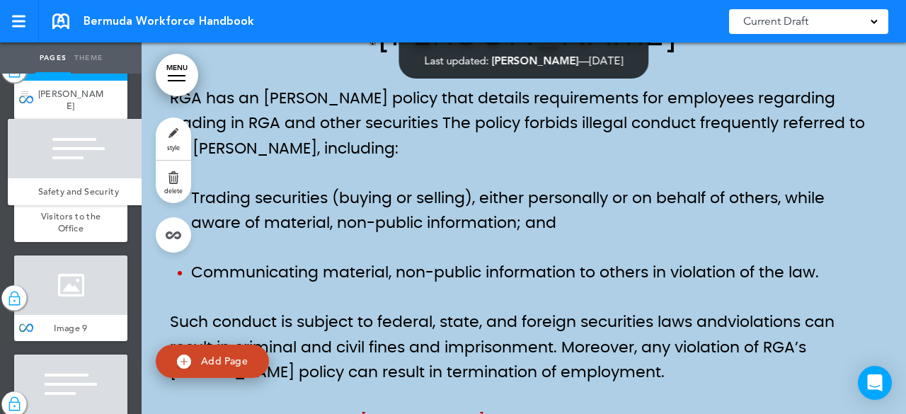
drag, startPoint x: 28, startPoint y: 366, endPoint x: 21, endPoint y: 207, distance: 158.7
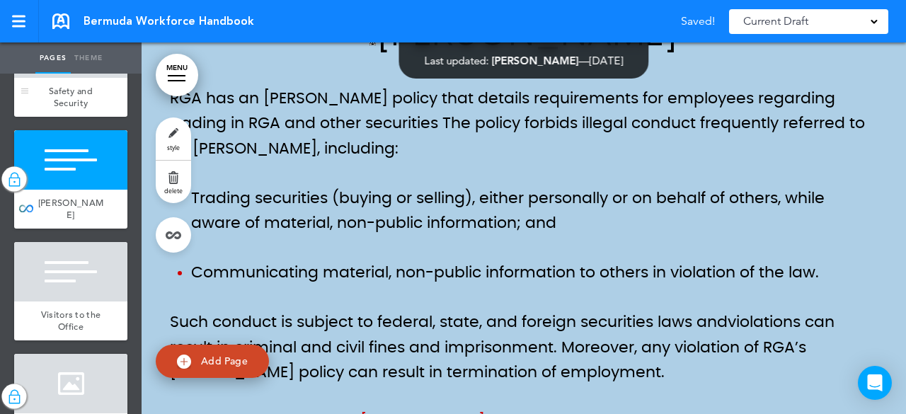
click at [76, 117] on div "Safety and Security" at bounding box center [70, 97] width 113 height 39
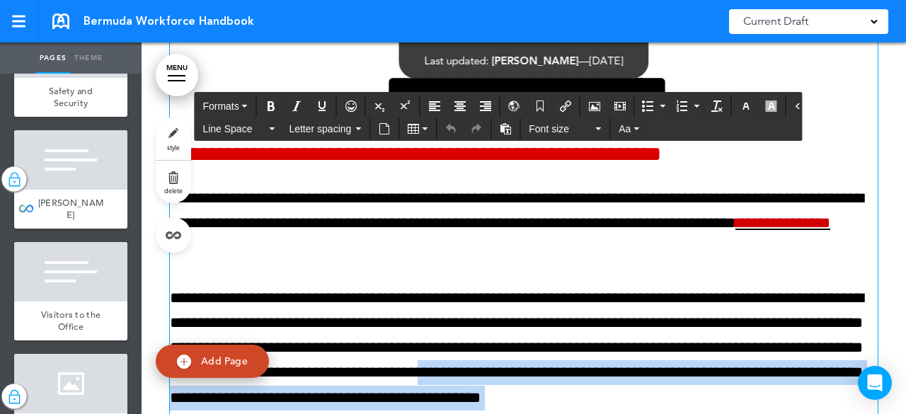
scroll to position [27708, 0]
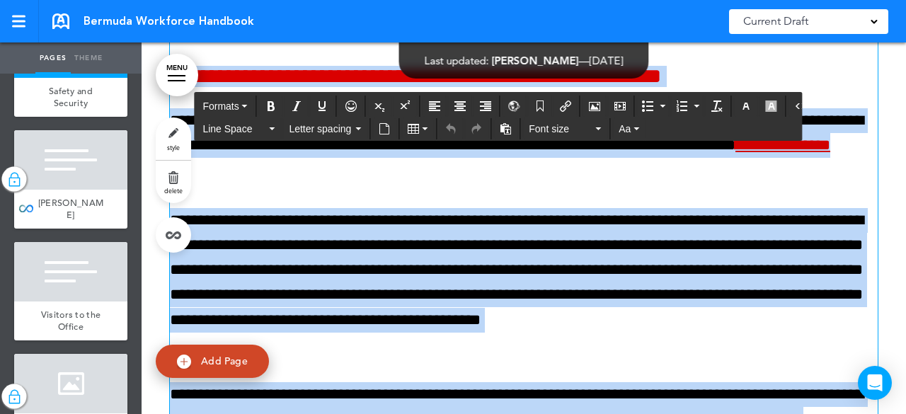
drag, startPoint x: 354, startPoint y: 316, endPoint x: 168, endPoint y: 91, distance: 291.7
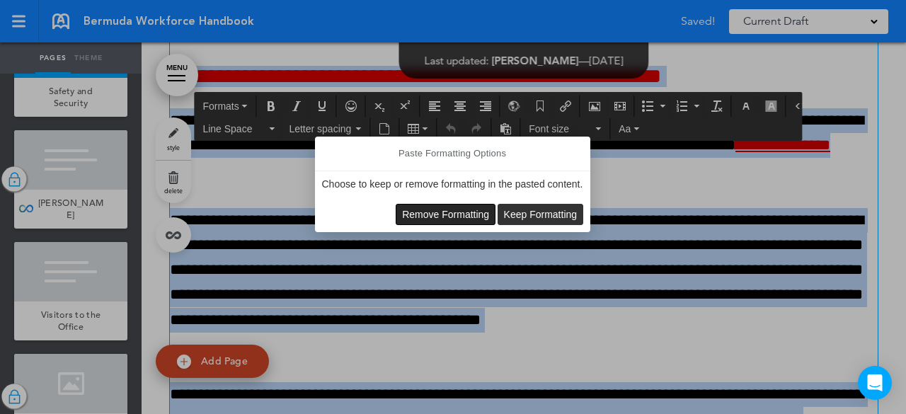
click at [452, 219] on button "Remove Formatting" at bounding box center [445, 215] width 98 height 20
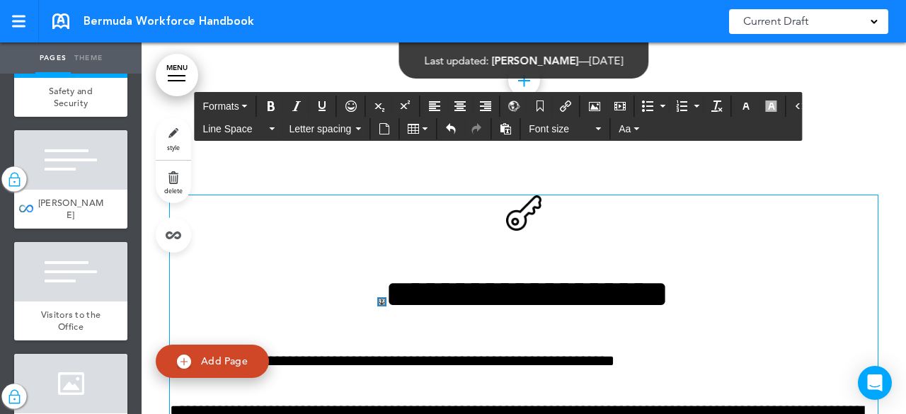
scroll to position [27496, 0]
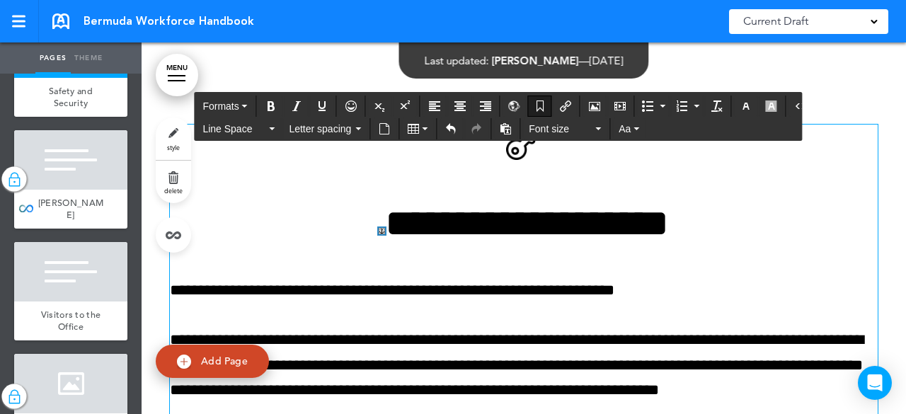
click at [379, 234] on link at bounding box center [382, 231] width 6 height 6
click at [534, 103] on icon "Anchor" at bounding box center [539, 106] width 11 height 11
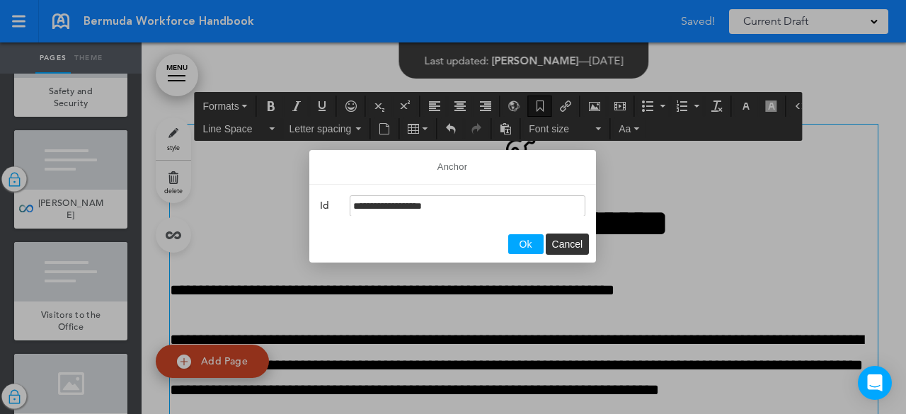
click at [525, 244] on span "Ok" at bounding box center [526, 244] width 13 height 11
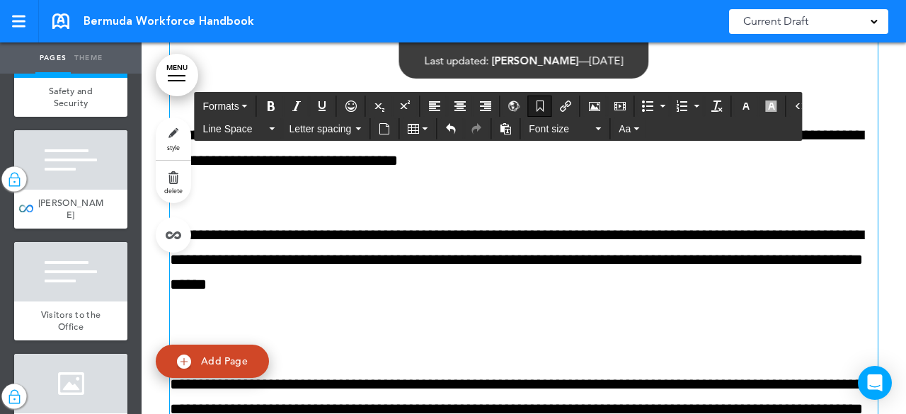
scroll to position [27921, 0]
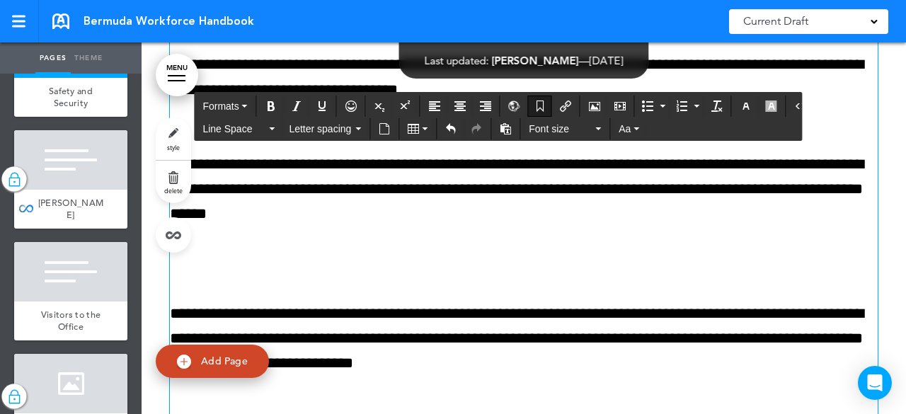
click at [254, 302] on div "**********" at bounding box center [524, 111] width 708 height 822
click at [174, 304] on div "**********" at bounding box center [524, 111] width 708 height 822
click at [170, 314] on div "**********" at bounding box center [524, 111] width 708 height 822
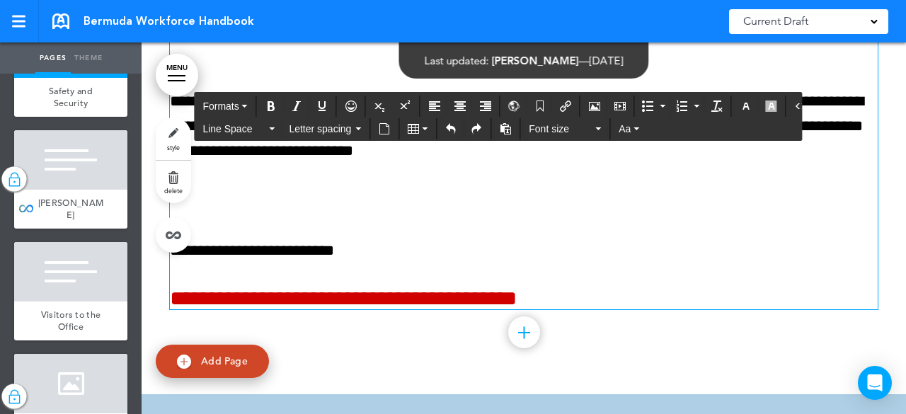
scroll to position [28204, 0]
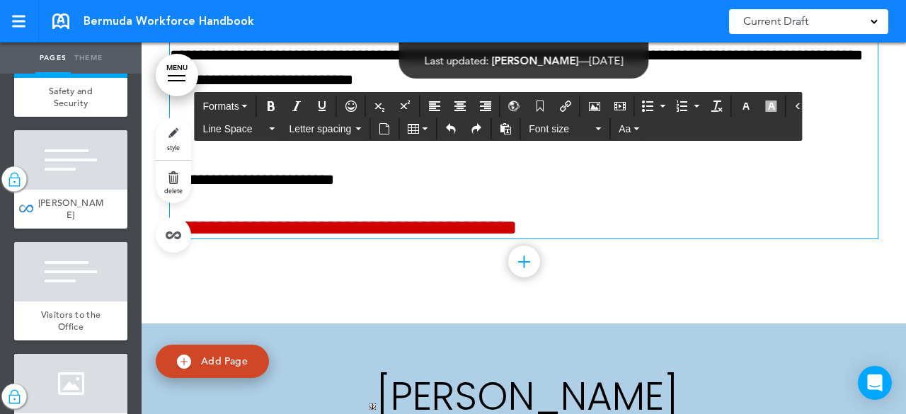
click at [467, 238] on link "**********" at bounding box center [343, 227] width 347 height 21
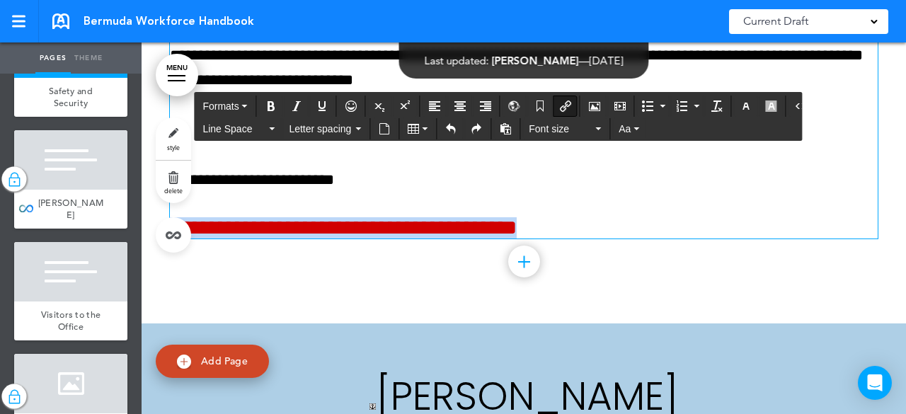
drag, startPoint x: 603, startPoint y: 254, endPoint x: 165, endPoint y: 260, distance: 438.2
click at [170, 239] on h6 "**********" at bounding box center [524, 227] width 708 height 21
click at [560, 103] on icon "Insert/edit airmason link" at bounding box center [565, 106] width 11 height 11
type input "**********"
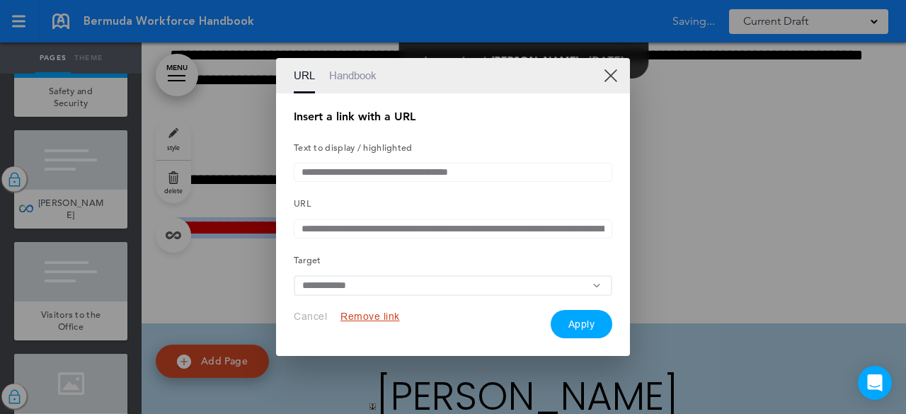
click at [563, 331] on button "Apply" at bounding box center [582, 324] width 62 height 28
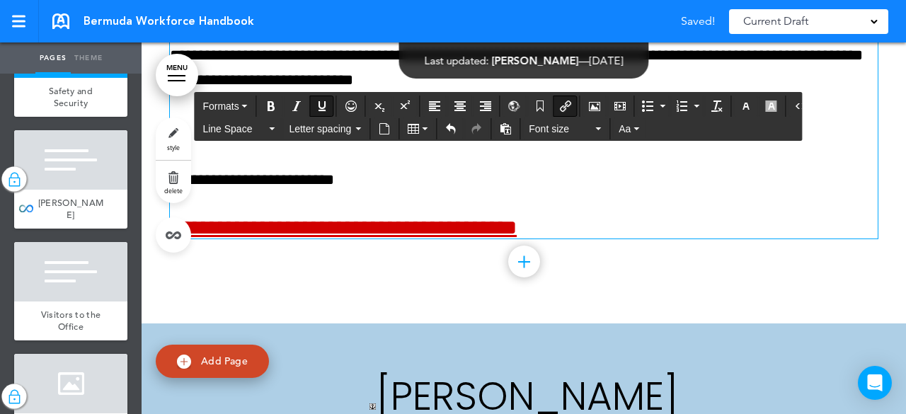
click at [517, 238] on link "**********" at bounding box center [343, 227] width 347 height 21
click at [434, 193] on p "**********" at bounding box center [524, 180] width 708 height 25
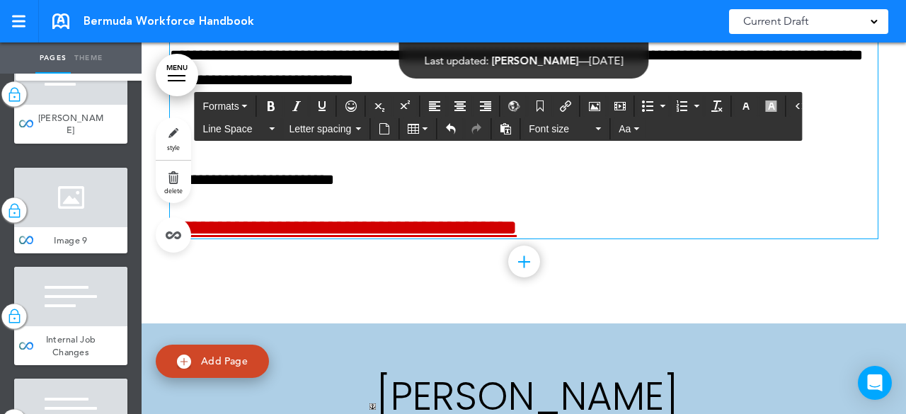
scroll to position [4636, 0]
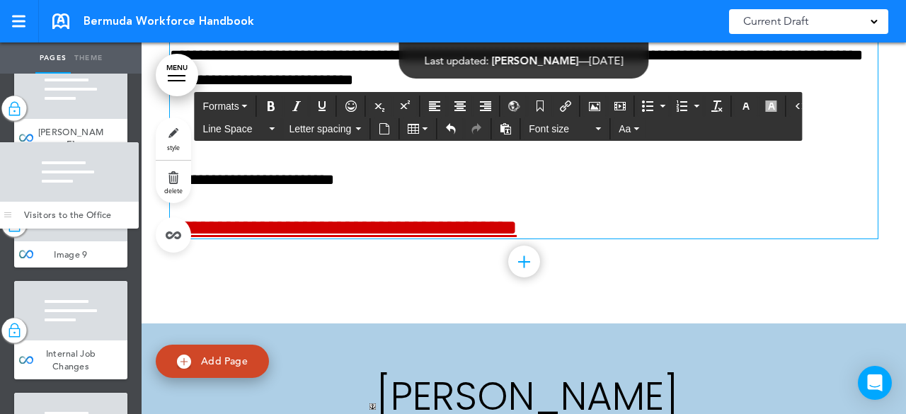
drag, startPoint x: 23, startPoint y: 263, endPoint x: 6, endPoint y: 229, distance: 38.6
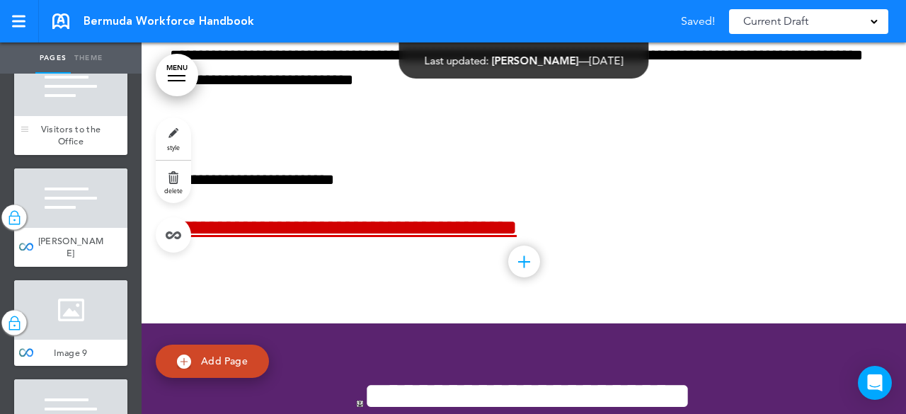
click at [103, 155] on div "Visitors to the Office" at bounding box center [70, 135] width 113 height 39
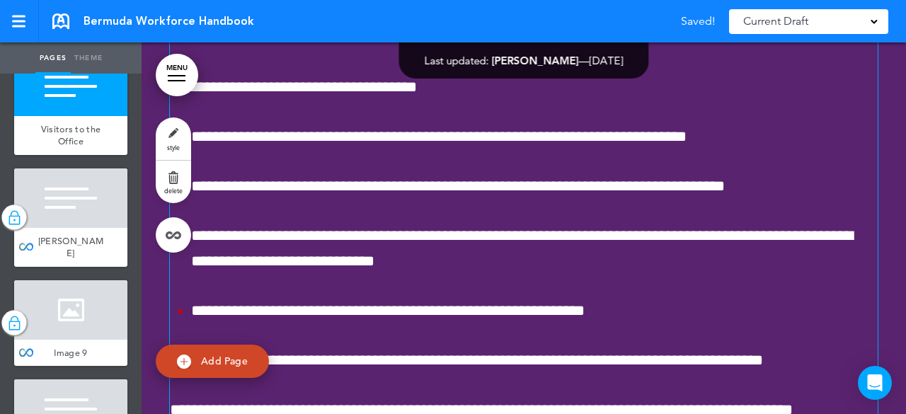
scroll to position [28650, 0]
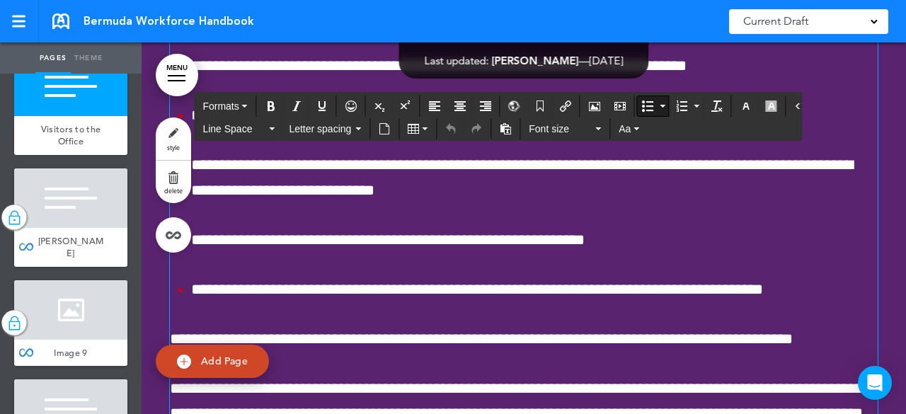
click at [678, 253] on li "**********" at bounding box center [534, 240] width 687 height 25
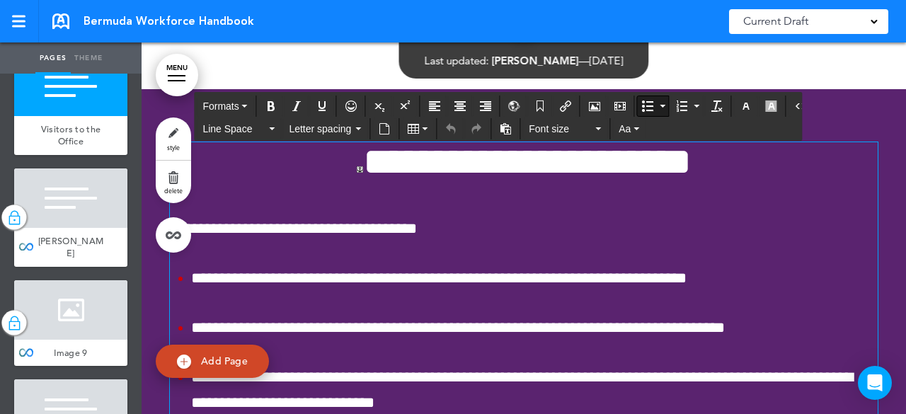
scroll to position [28367, 0]
